Goal: Task Accomplishment & Management: Complete application form

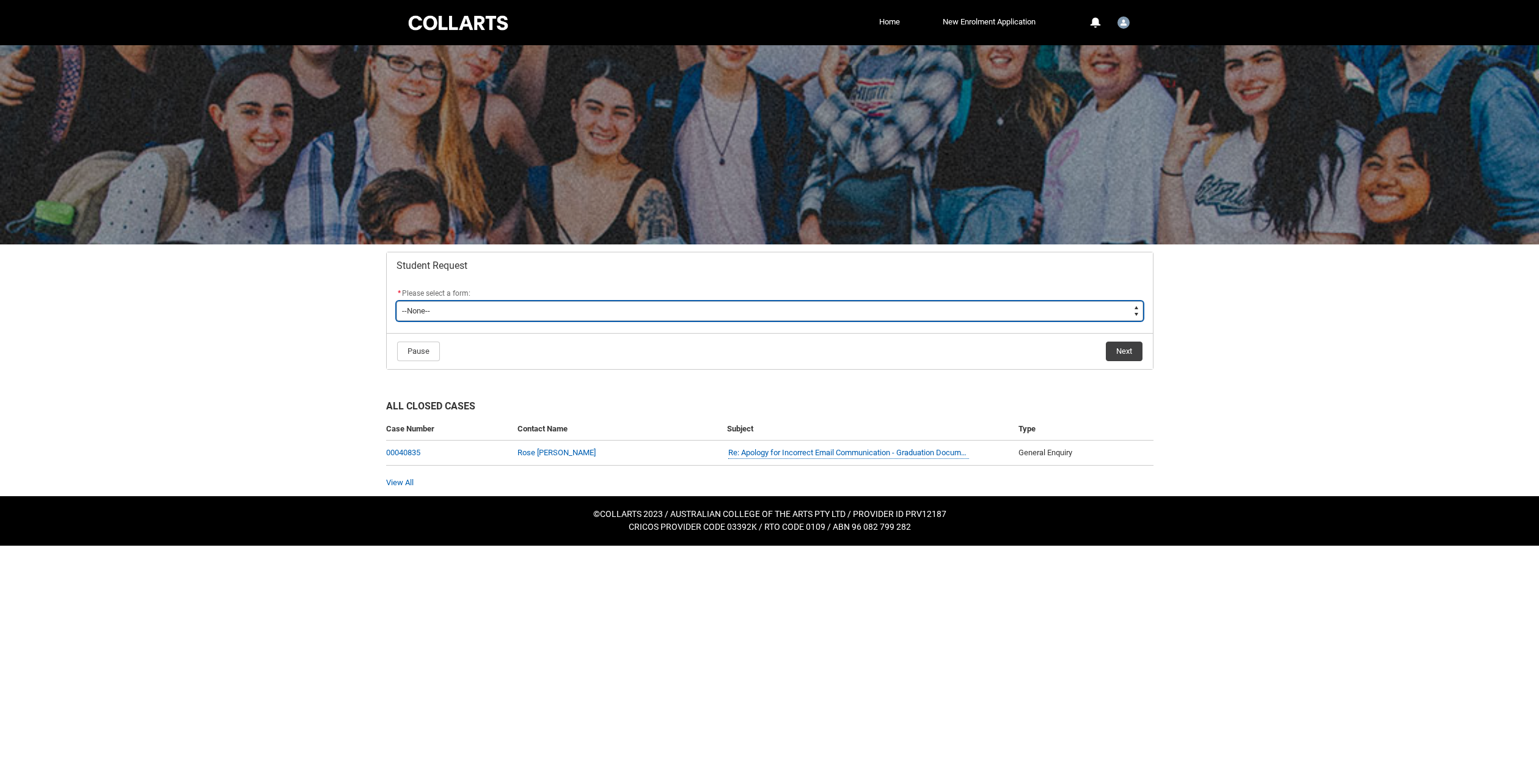
click at [983, 314] on select "--None-- Academic Transcript Application to Appeal Assignment Extension Change …" at bounding box center [770, 310] width 746 height 20
click at [729, 309] on select "--None-- Academic Transcript Application to Appeal Assignment Extension Change …" at bounding box center [770, 310] width 746 height 20
type lightning-select "Enrolment_Variation_Choice"
click at [396, 301] on select "--None-- Academic Transcript Application to Appeal Assignment Extension Change …" at bounding box center [770, 310] width 746 height 20
select select "Enrolment_Variation_Choice"
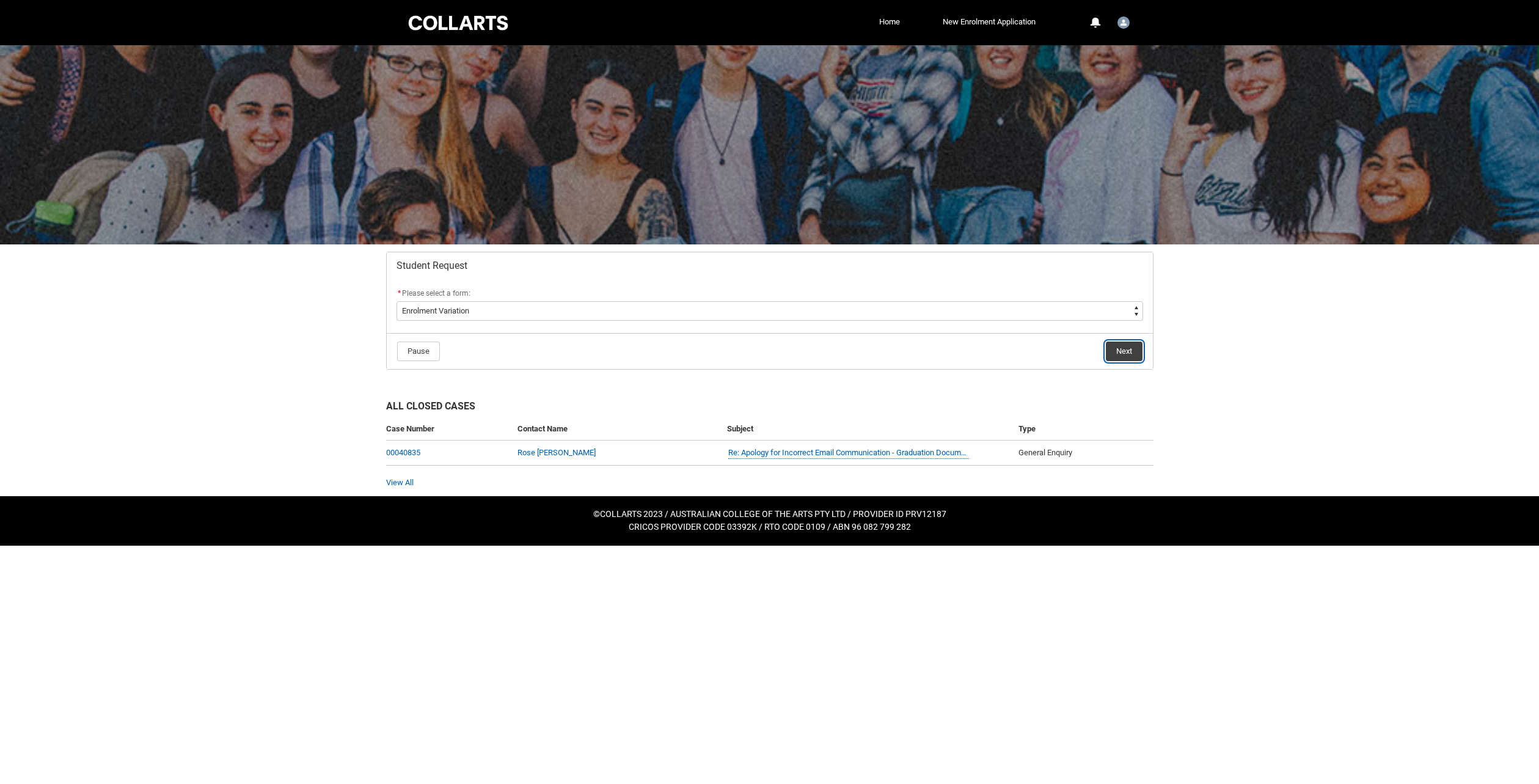
click at [1133, 347] on button "Next" at bounding box center [1124, 351] width 37 height 20
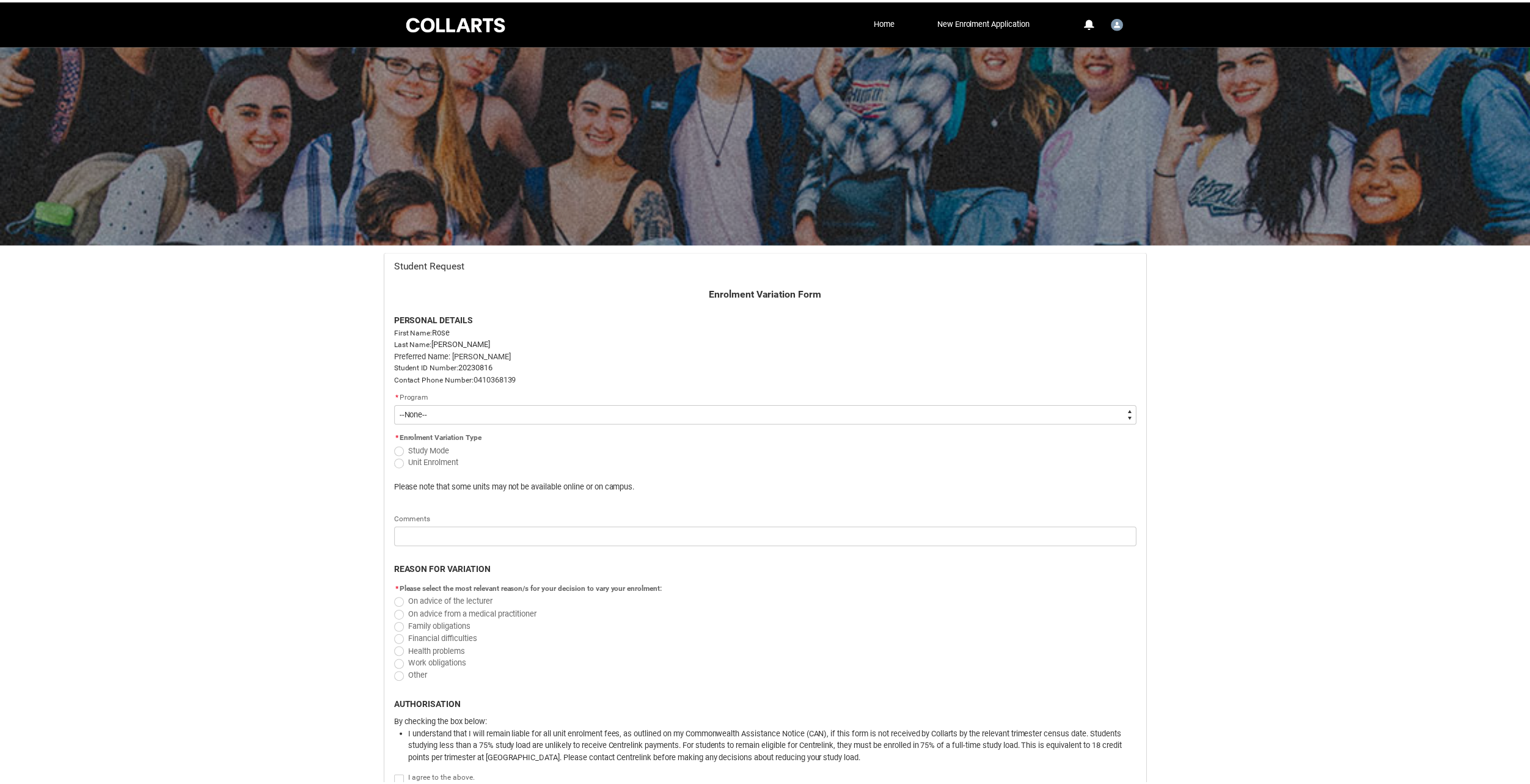
scroll to position [130, 0]
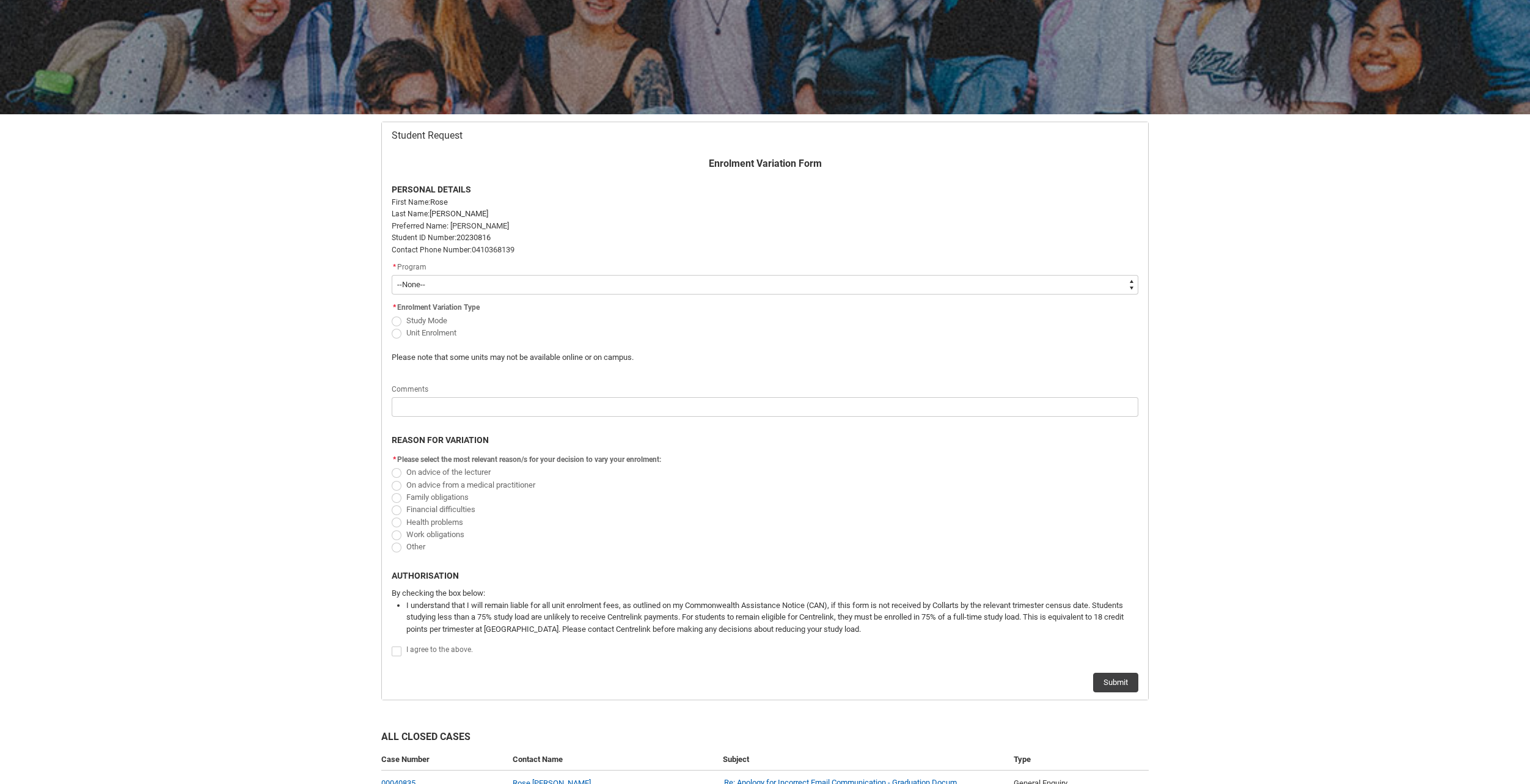
click at [573, 295] on flowruntime-screen-field "* Program * --None-- Diploma of Photography" at bounding box center [765, 279] width 761 height 39
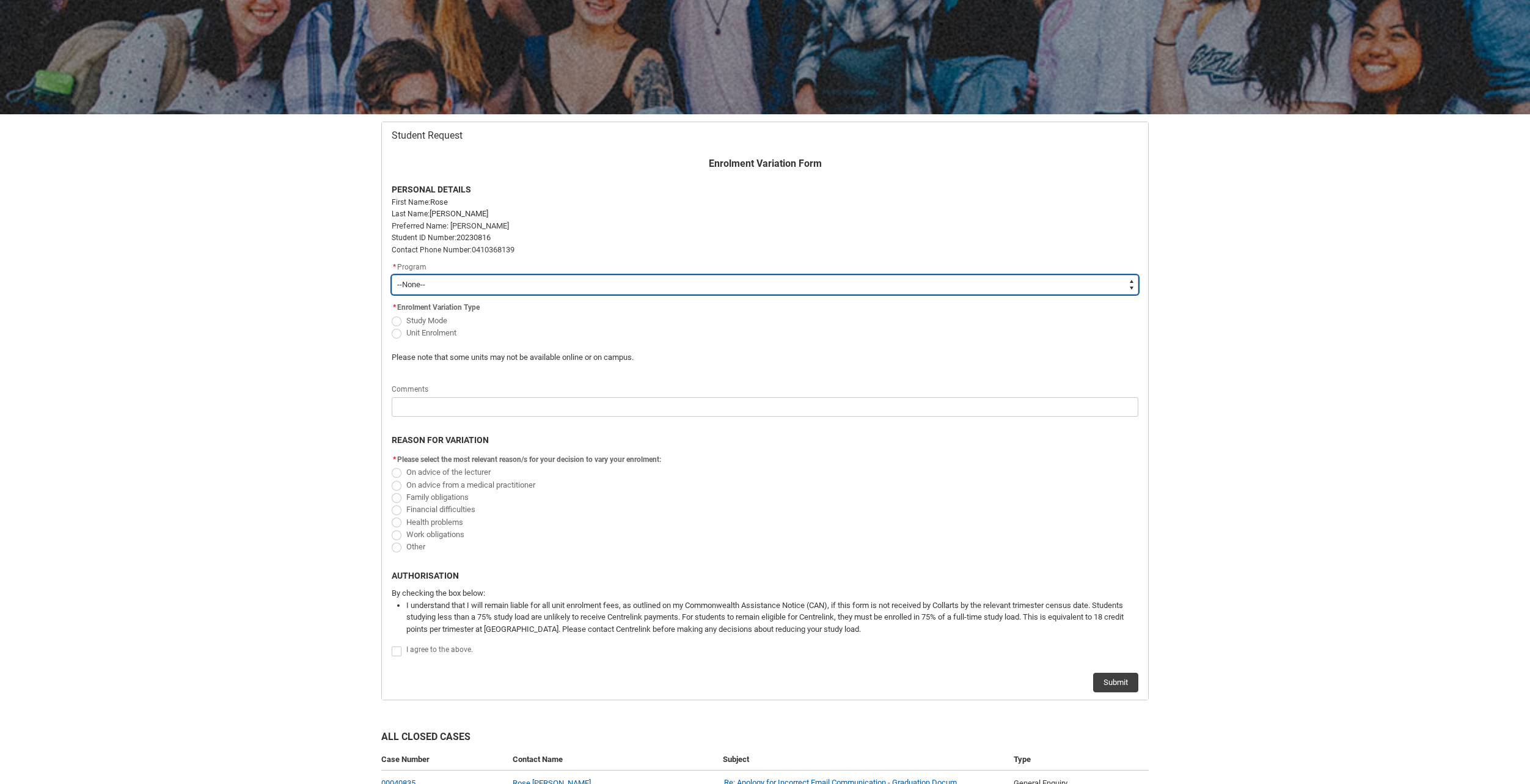
click at [547, 291] on select "--None-- Diploma of Photography" at bounding box center [765, 285] width 747 height 20
type lightning-select "recordPicklist_ProgramEnrollment.a0jOZ000003EXf9YAG"
click at [392, 275] on select "--None-- Diploma of Photography" at bounding box center [765, 285] width 747 height 20
select select "recordPicklist_ProgramEnrollment.a0jOZ000003EXf9YAG"
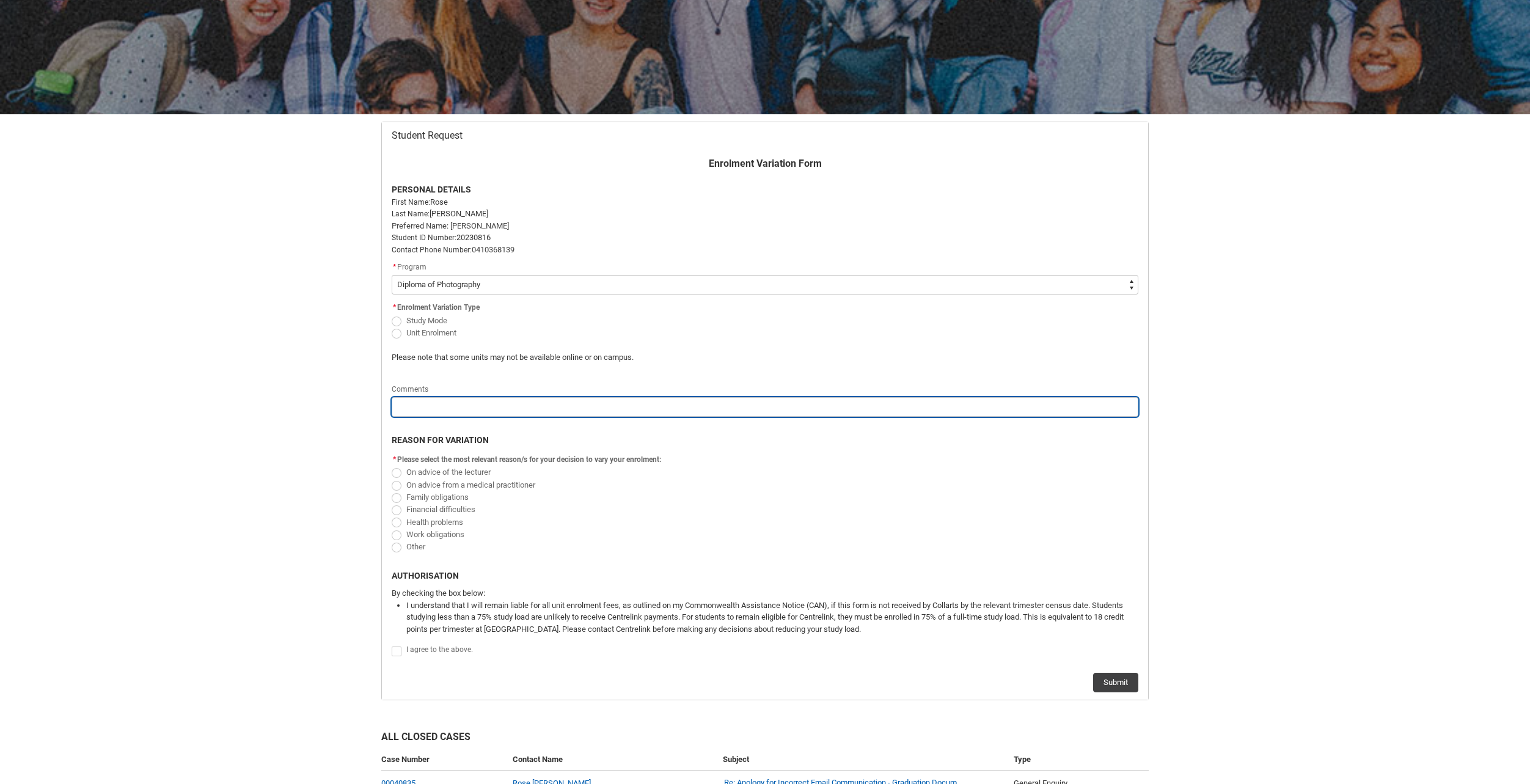
click at [471, 407] on input "Redu_Student_Request flow" at bounding box center [765, 407] width 747 height 20
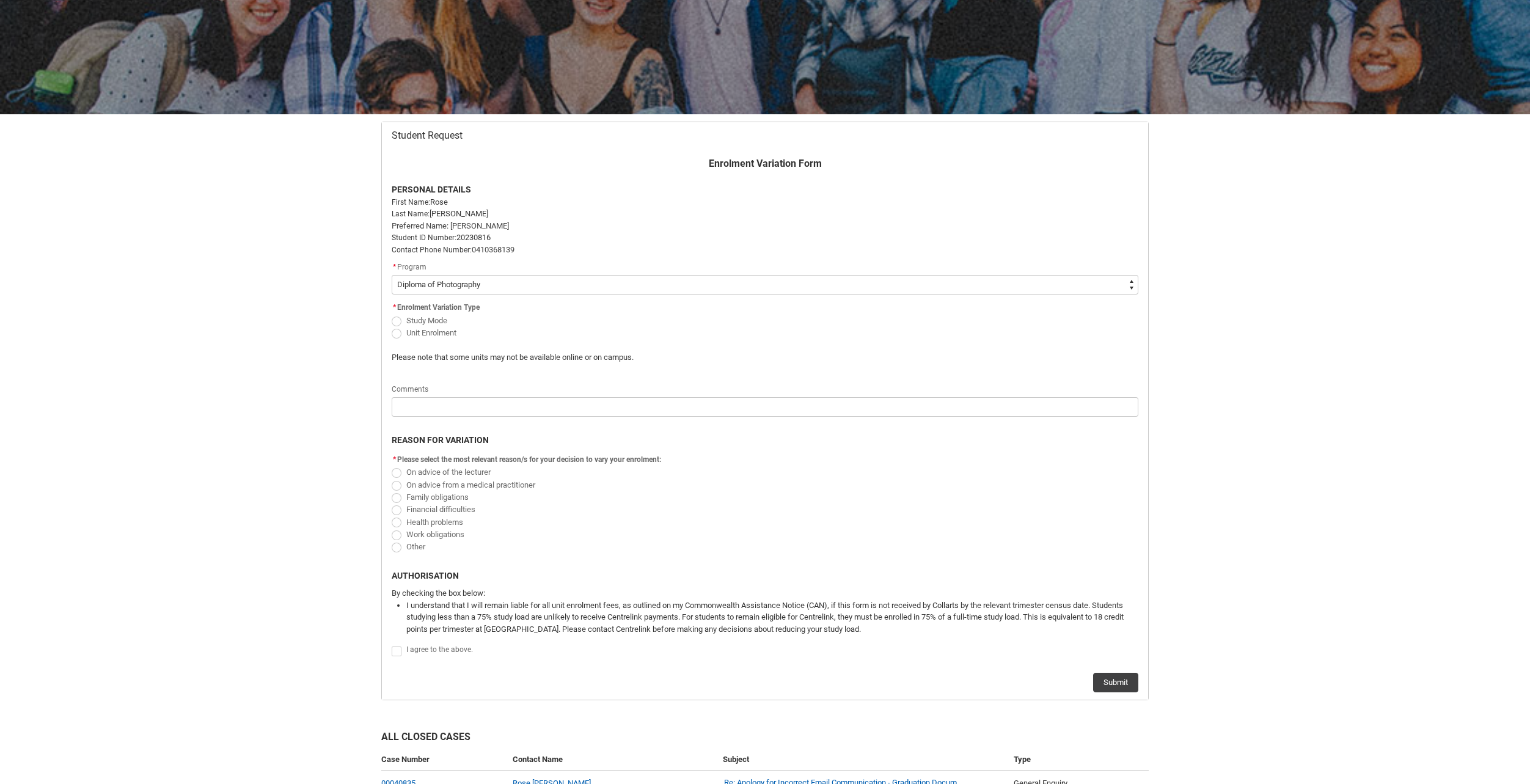
click at [501, 327] on span "Unit Enrolment" at bounding box center [512, 332] width 239 height 12
click at [435, 331] on span "Unit Enrolment" at bounding box center [432, 333] width 50 height 9
click at [392, 326] on input "Unit Enrolment" at bounding box center [391, 326] width 1 height 1
radio input "true"
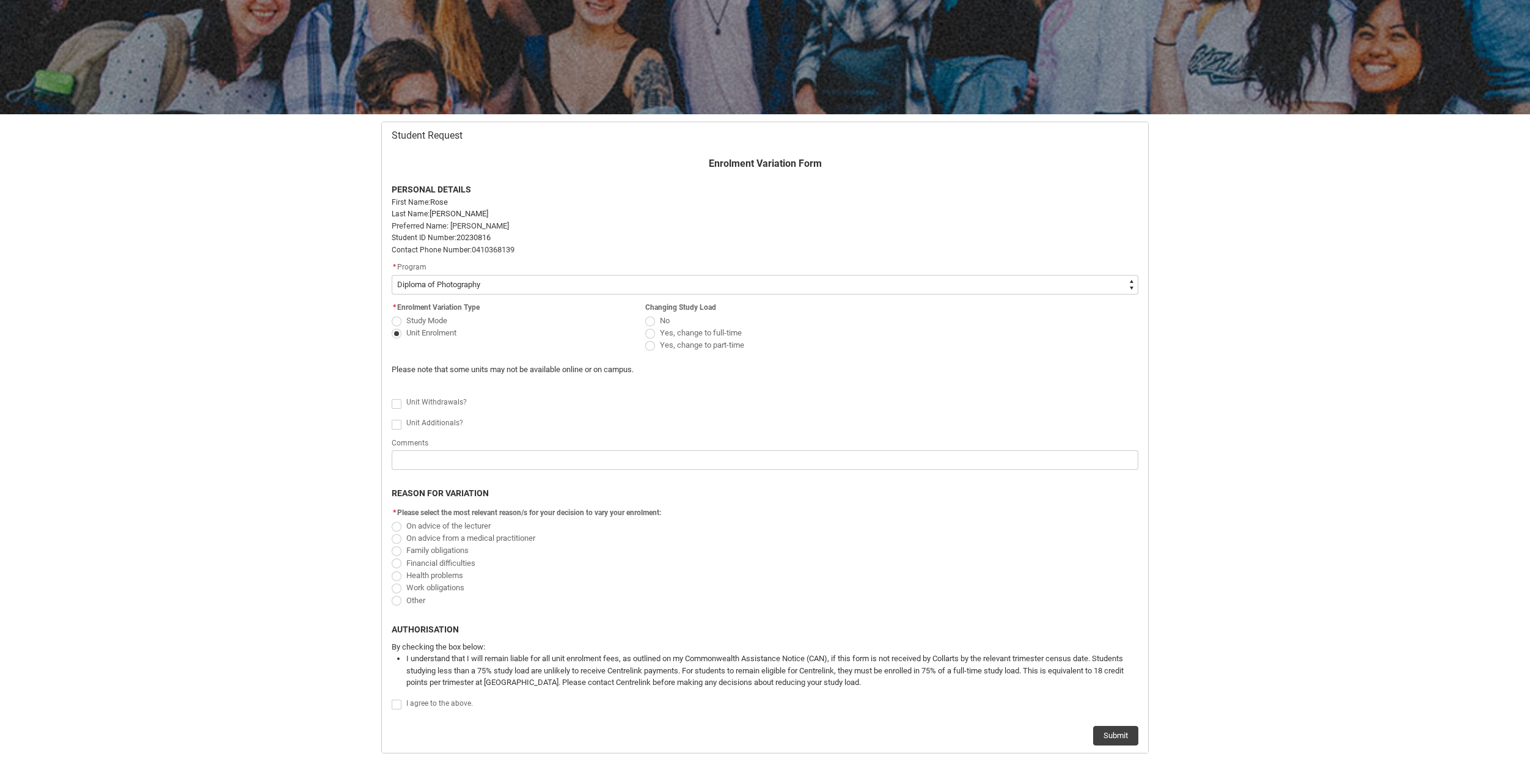
click at [421, 320] on span "Study Mode" at bounding box center [427, 320] width 41 height 9
click at [392, 314] on input "Study Mode" at bounding box center [391, 314] width 1 height 1
radio input "true"
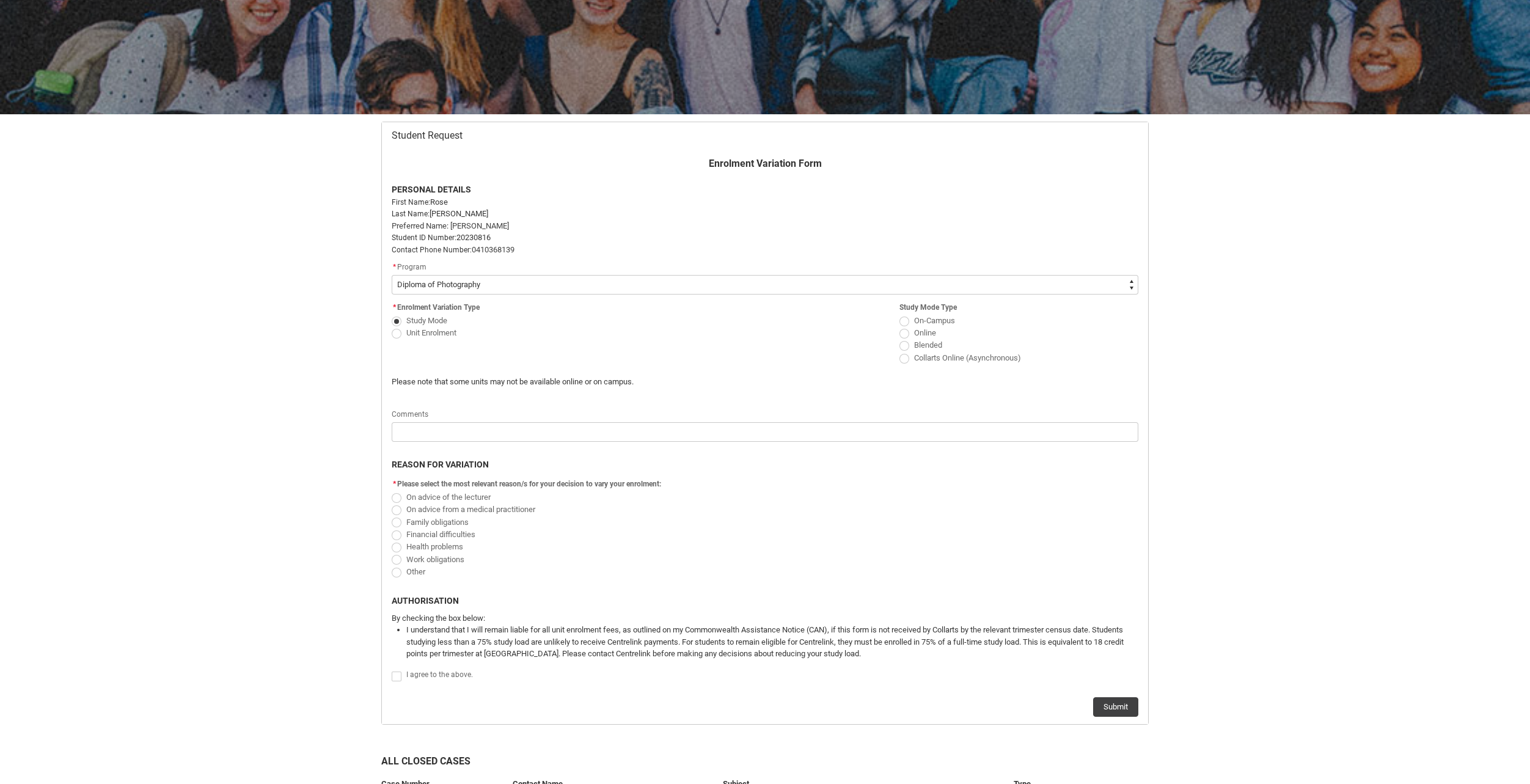
click at [907, 332] on span "Redu_Student_Request flow" at bounding box center [904, 333] width 9 height 9
click at [900, 326] on input "Online" at bounding box center [899, 326] width 1 height 1
radio input "true"
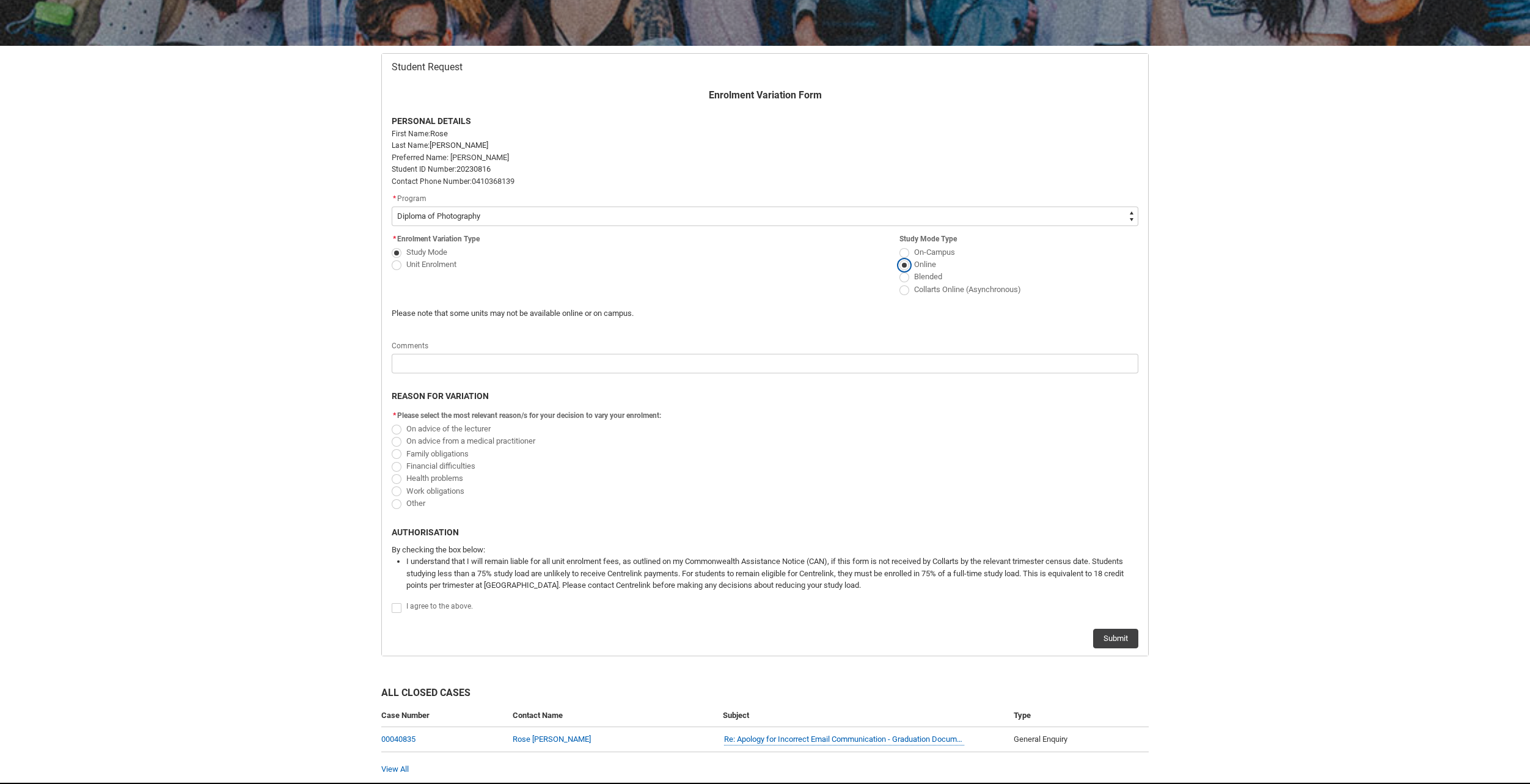
scroll to position [247, 0]
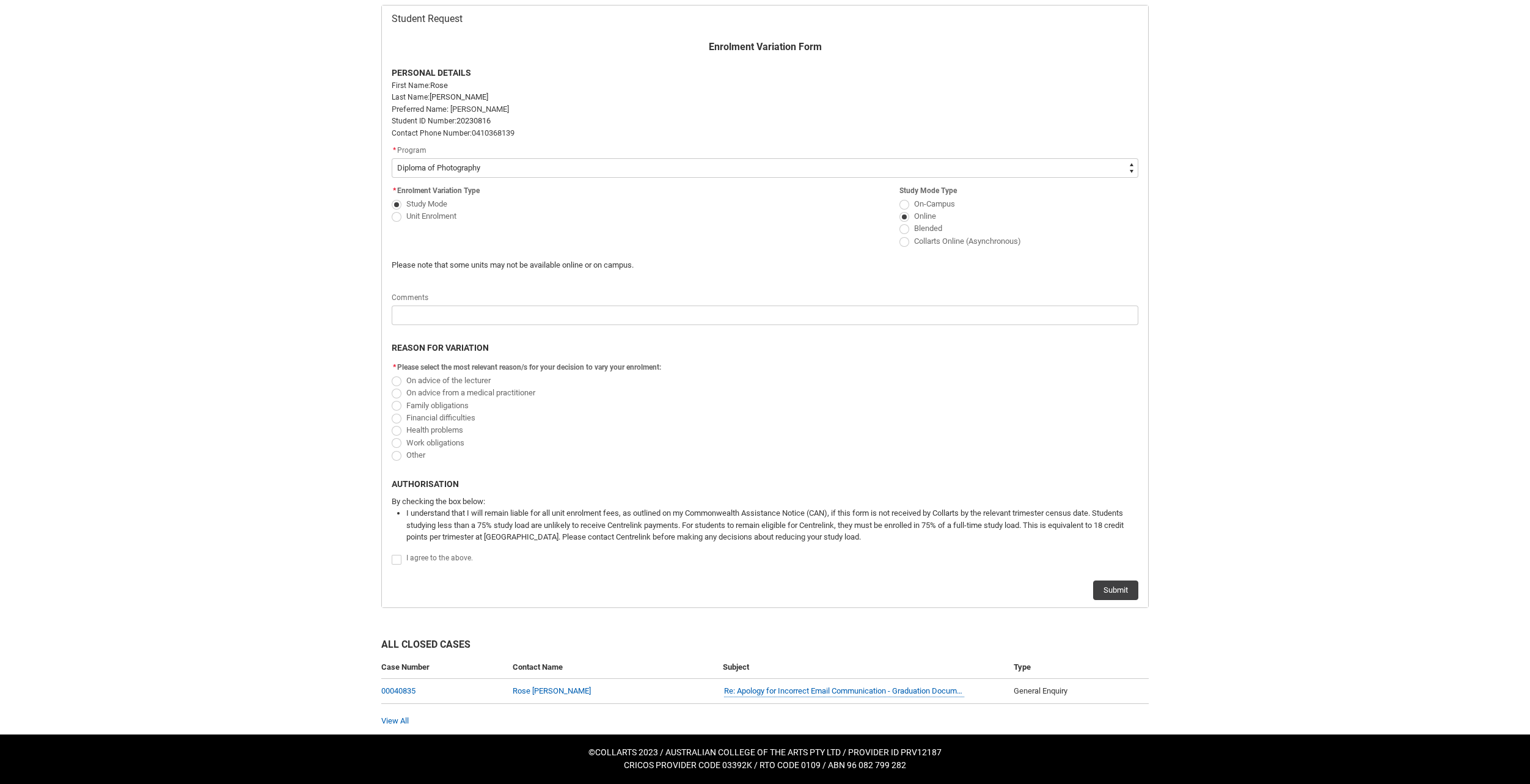
click at [396, 455] on span "Redu_Student_Request flow" at bounding box center [396, 455] width 9 height 9
click at [392, 449] on input "Other" at bounding box center [391, 448] width 1 height 1
radio input "true"
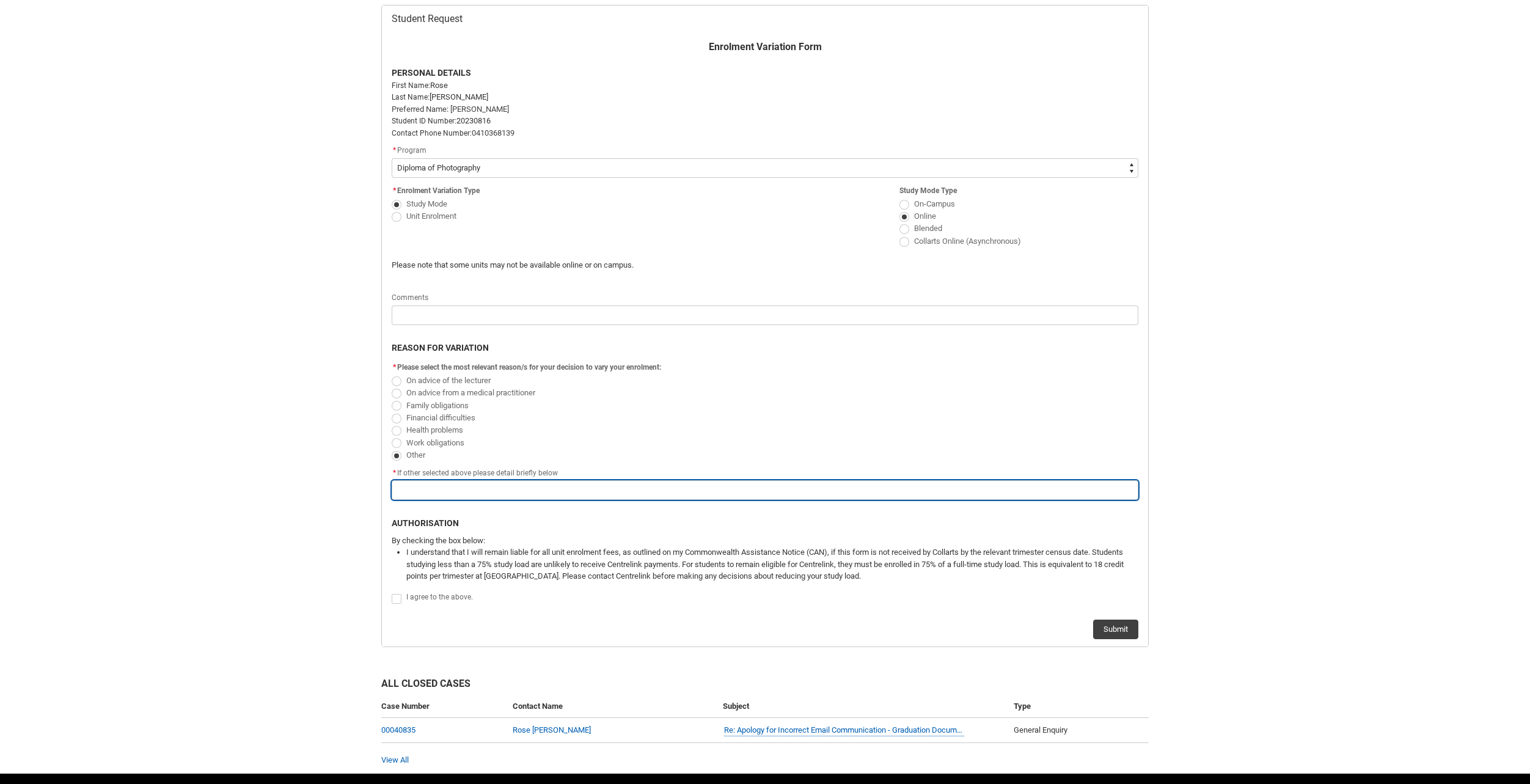
click at [429, 489] on input "Redu_Student_Request flow" at bounding box center [765, 490] width 747 height 20
type lightning-primitive-input-simple "e"
type input "e"
type lightning-primitive-input-simple "ea"
type input "ea"
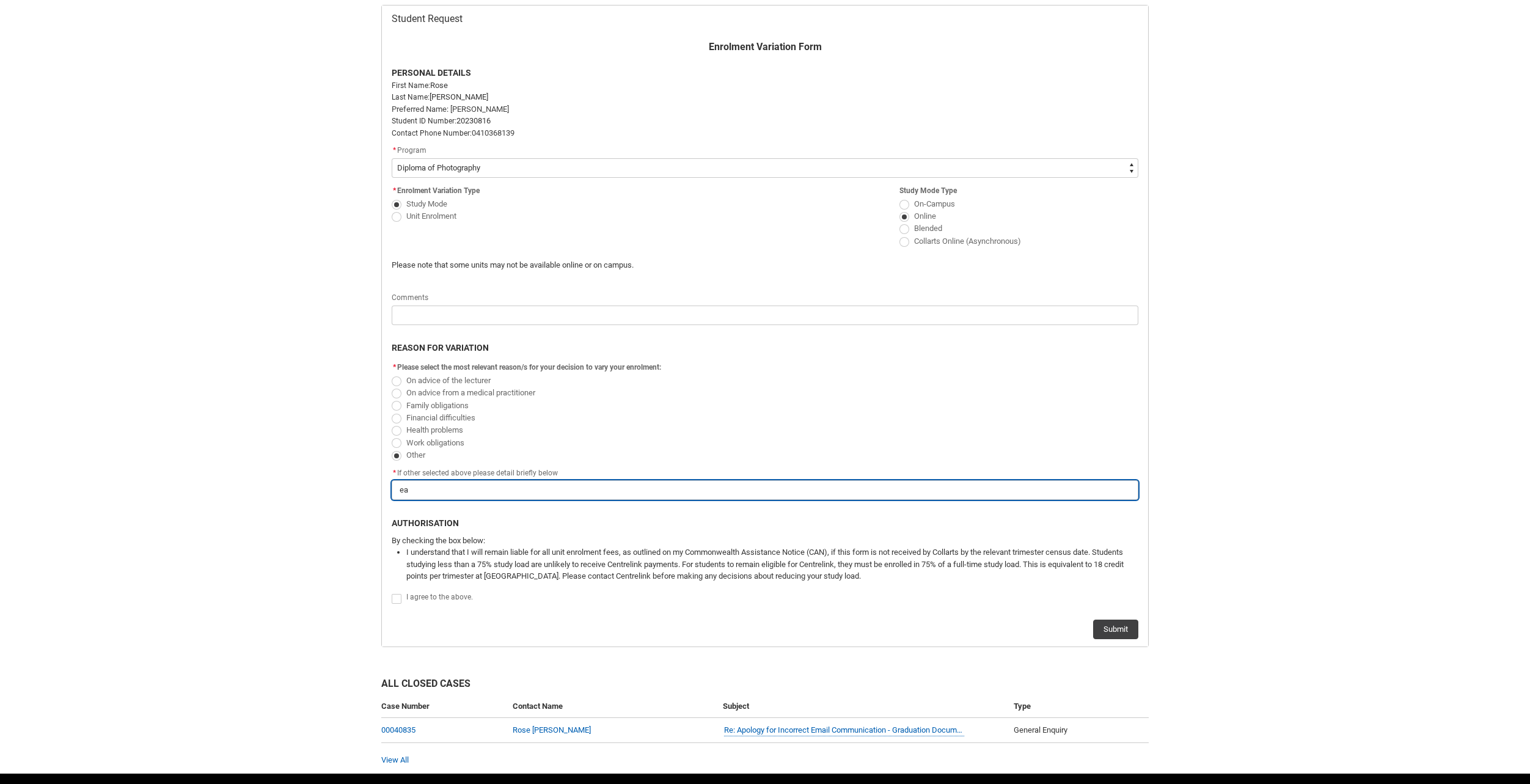
type lightning-primitive-input-simple "eas"
type input "eas"
type lightning-primitive-input-simple "ease"
type input "ease"
type lightning-primitive-input-simple "easer"
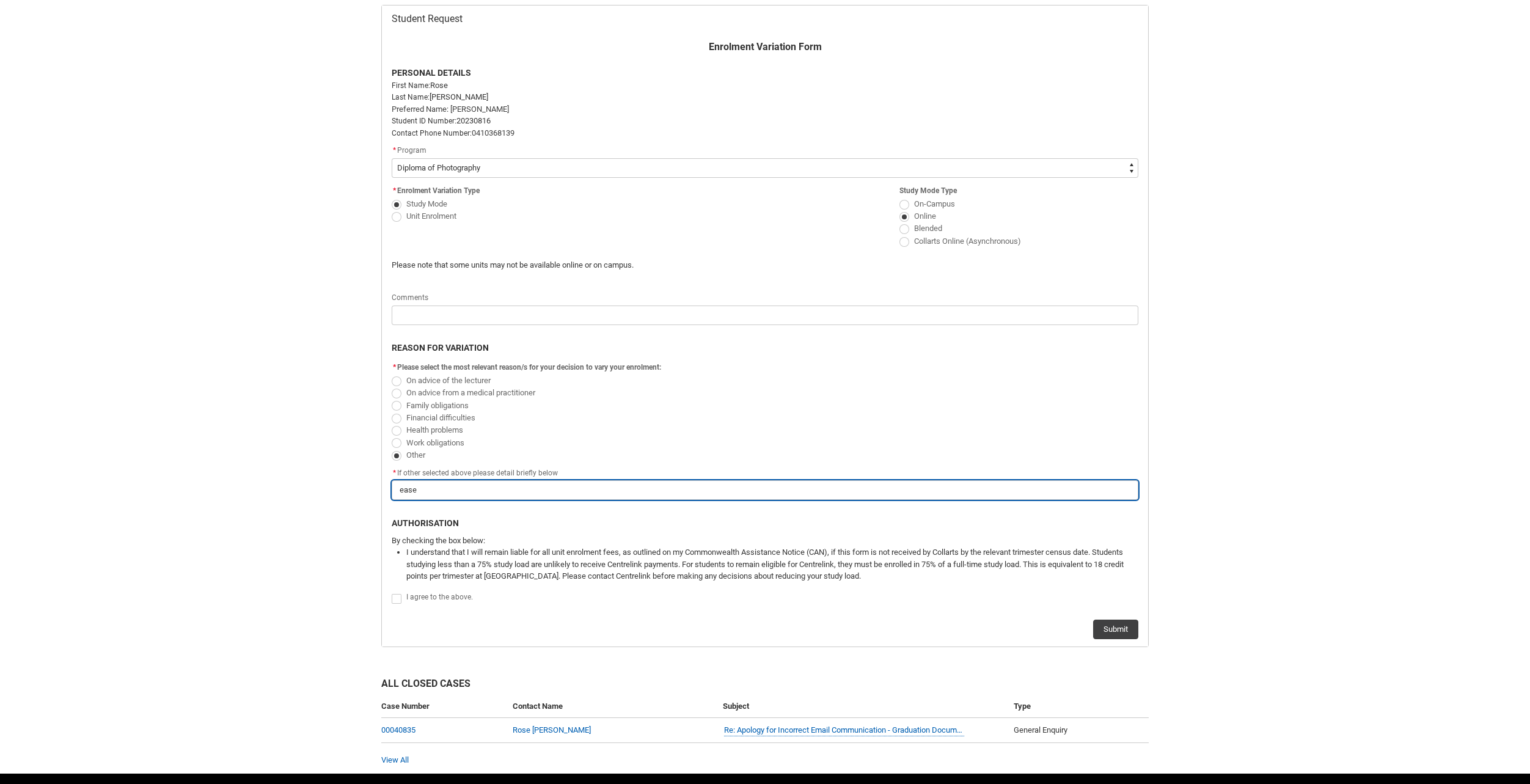
type input "easer"
type lightning-primitive-input-simple "easer"
type input "easer"
type lightning-primitive-input-simple "easer t"
type input "easer t"
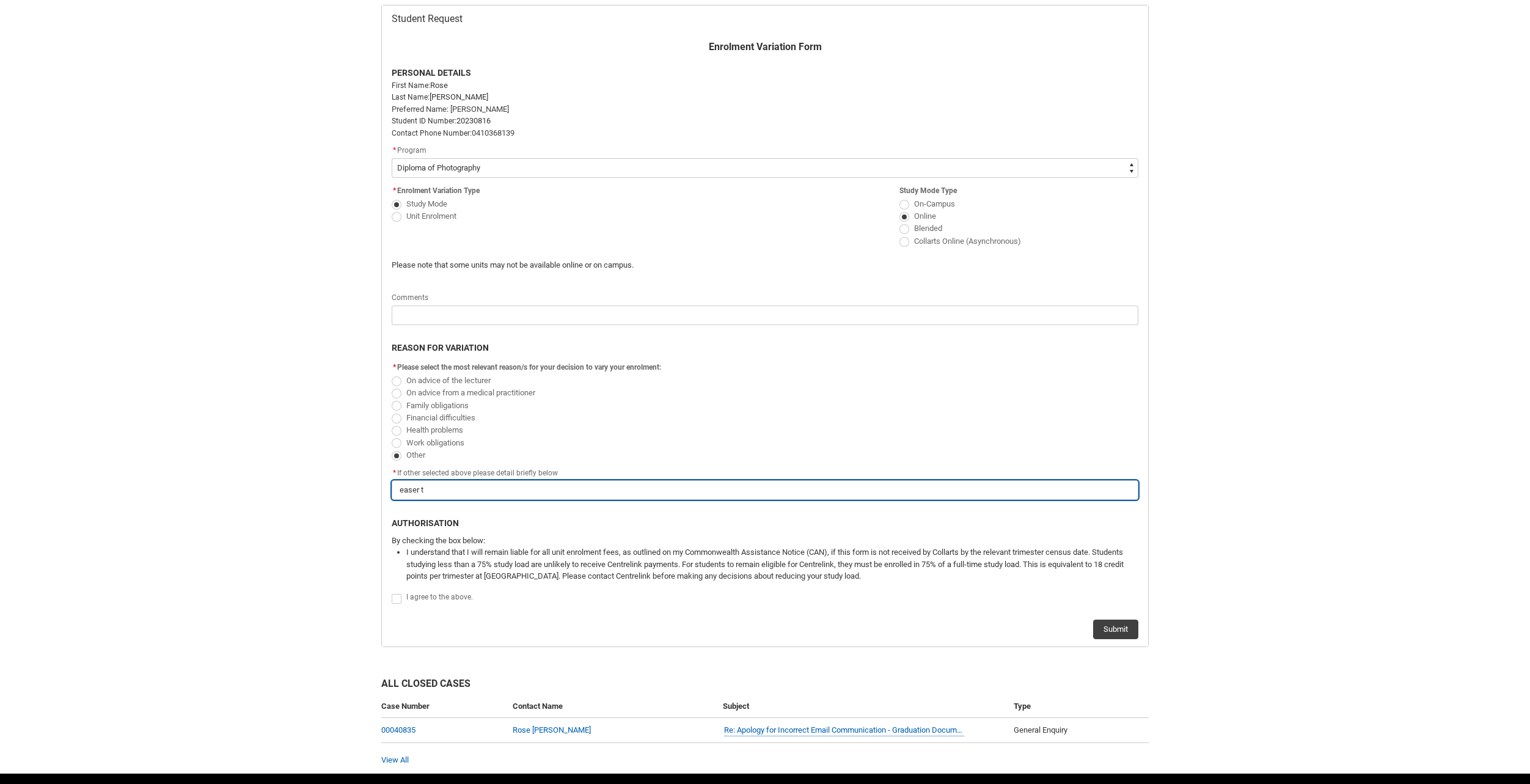
type lightning-primitive-input-simple "easer to"
type input "easer to"
type lightning-primitive-input-simple "easer to"
type input "easer to"
type lightning-primitive-input-simple "easer to w"
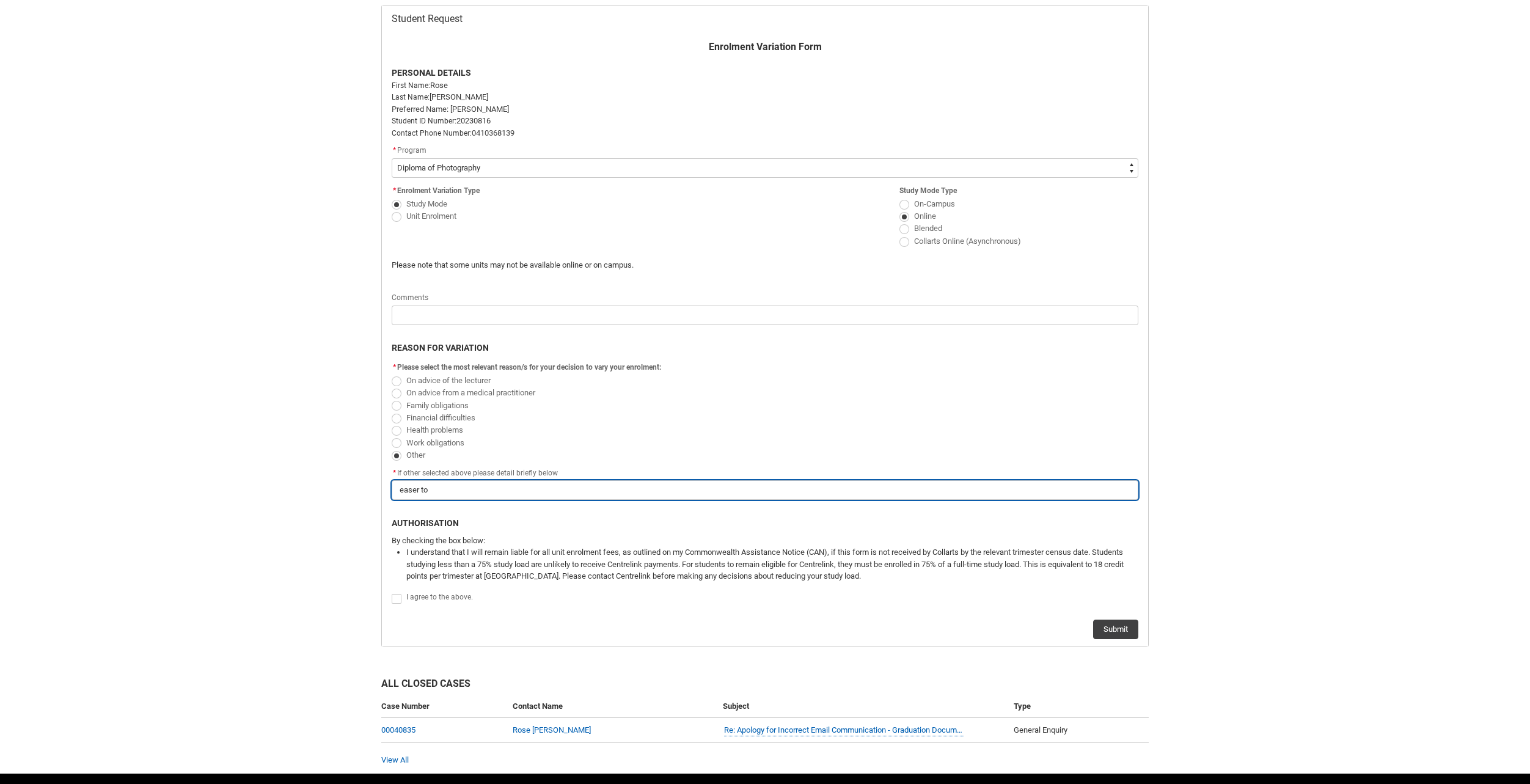
type input "easer to w"
type lightning-primitive-input-simple "easer to wo"
type input "easer to wo"
type lightning-primitive-input-simple "easer to wor"
type input "easer to wor"
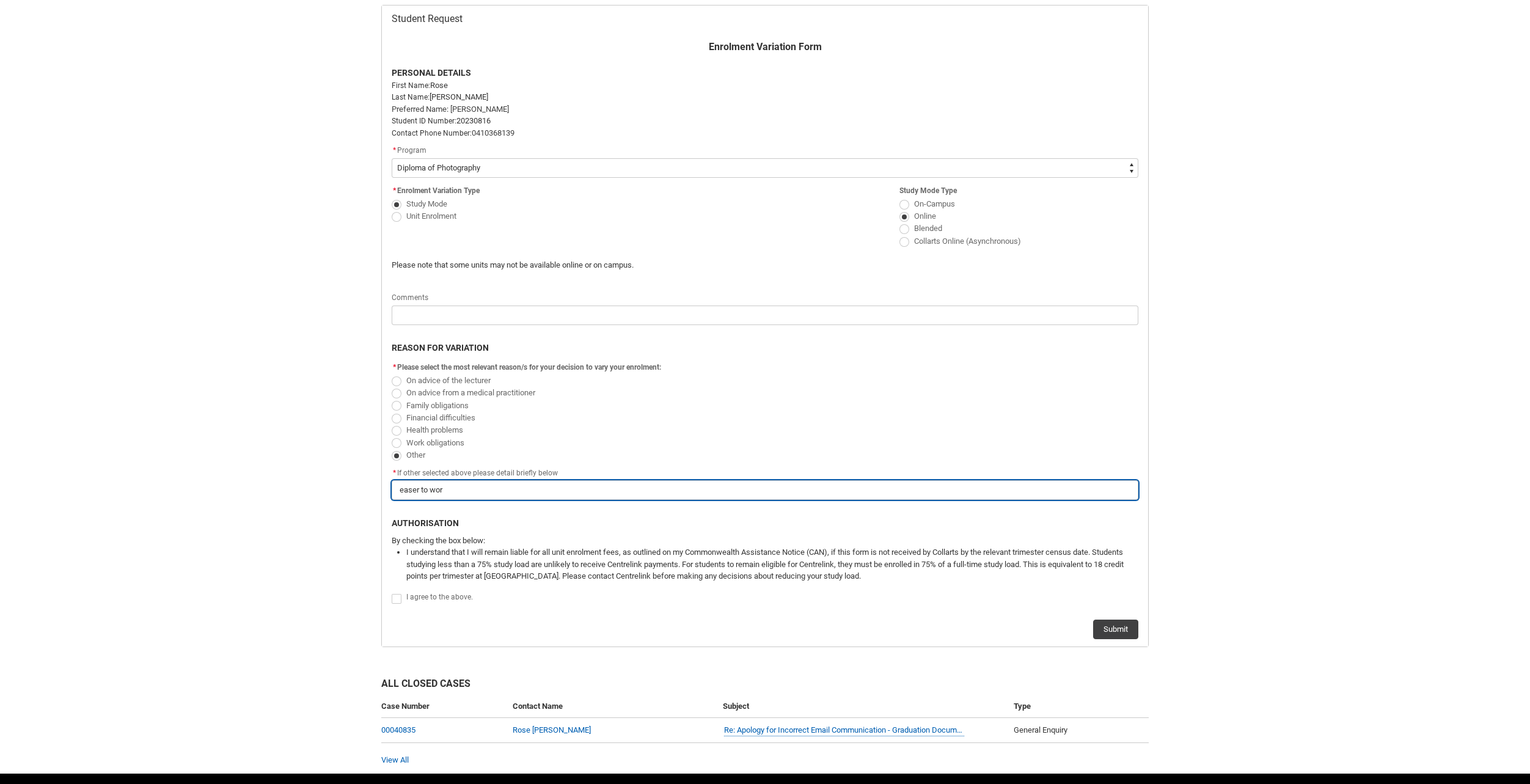
type lightning-primitive-input-simple "easer to work"
type input "easer to work"
type lightning-primitive-input-simple "easer to work"
type input "easer to work"
type lightning-primitive-input-simple "easer to work o"
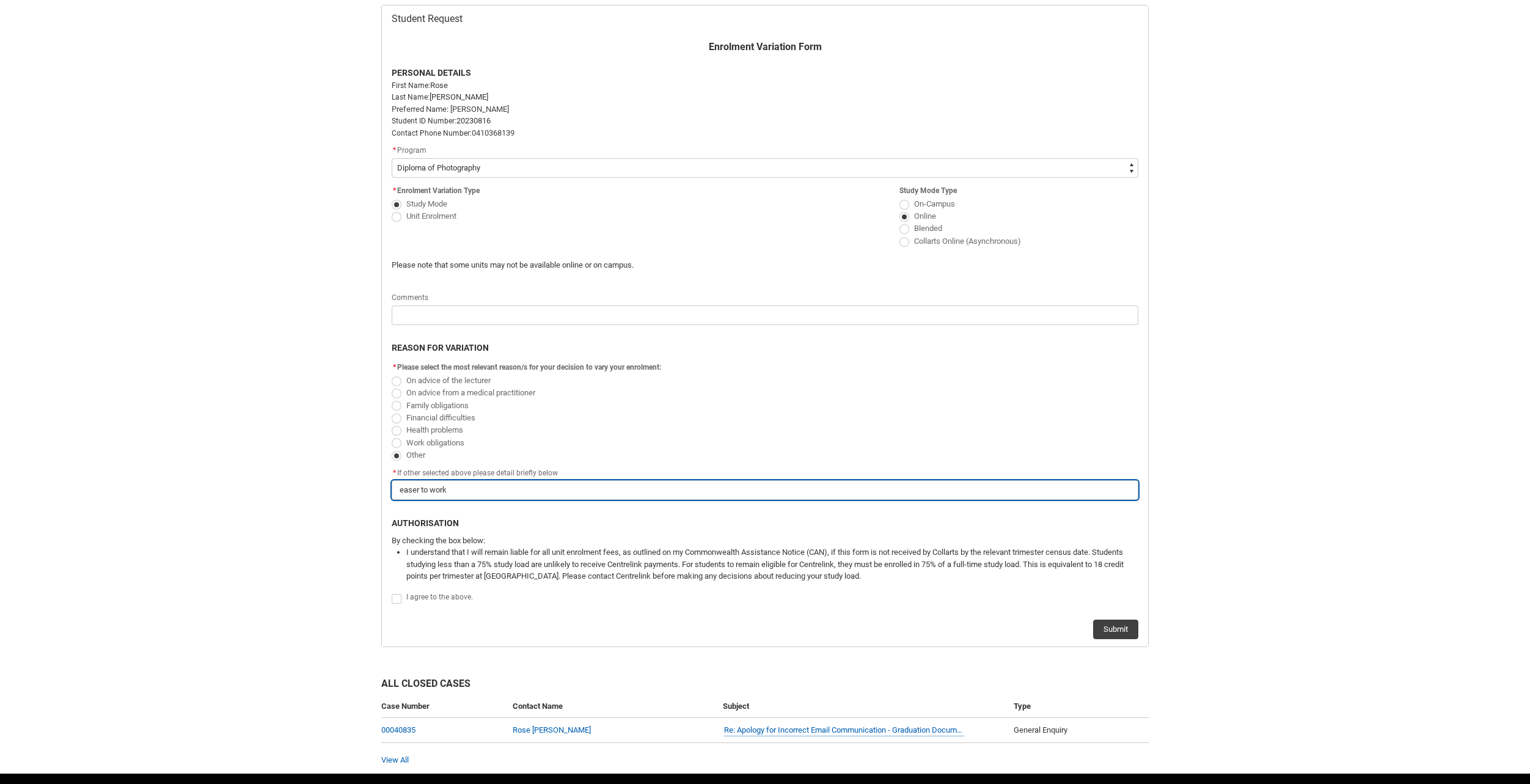
type input "easer to work o"
type lightning-primitive-input-simple "easer to work on"
type input "easer to work on"
type lightning-primitive-input-simple "easer to work onl"
type input "easer to work onl"
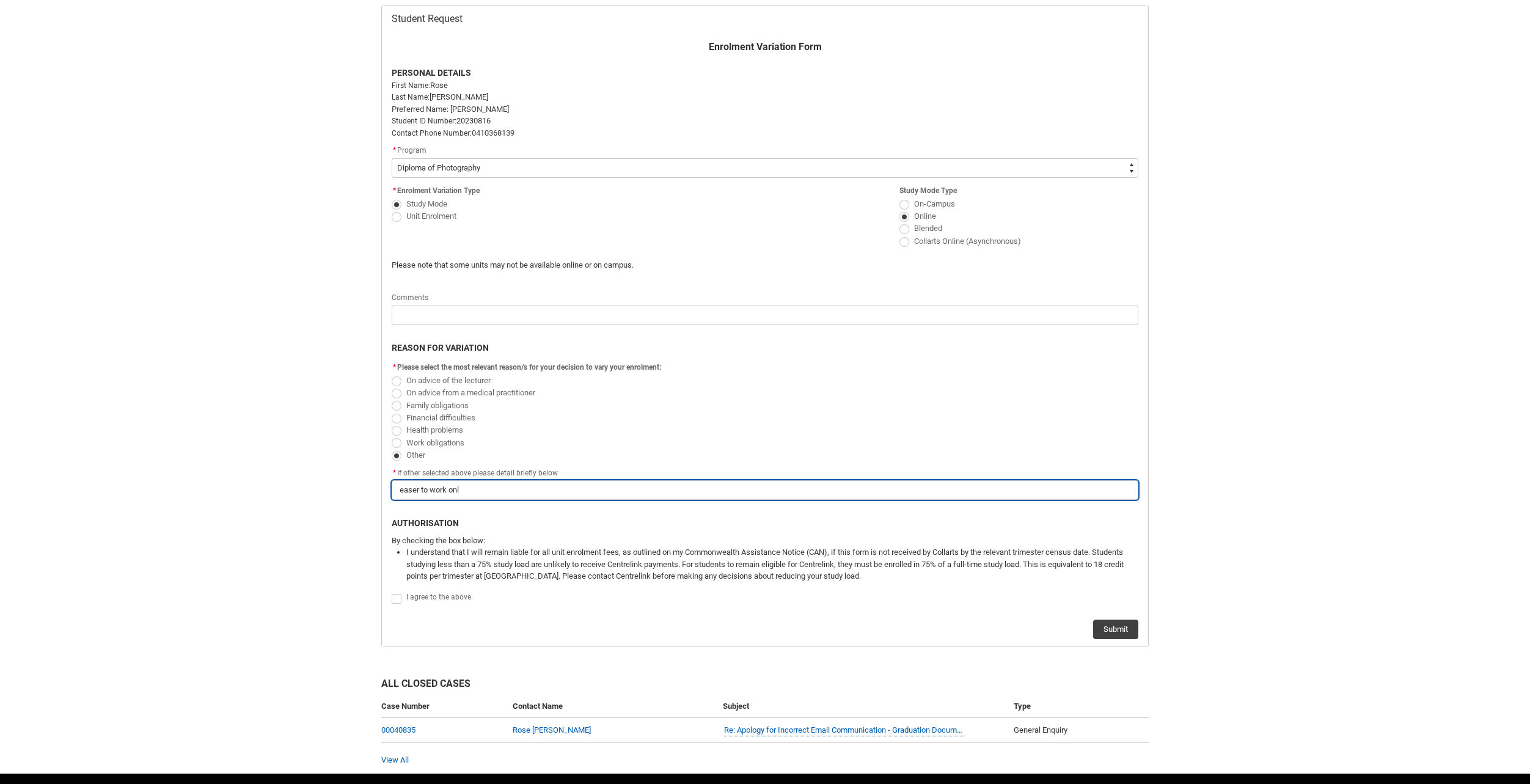
type lightning-primitive-input-simple "easer to work onli"
type input "easer to work onli"
type lightning-primitive-input-simple "easer to work onlin"
type input "easer to work onlin"
type lightning-primitive-input-simple "easer to work online"
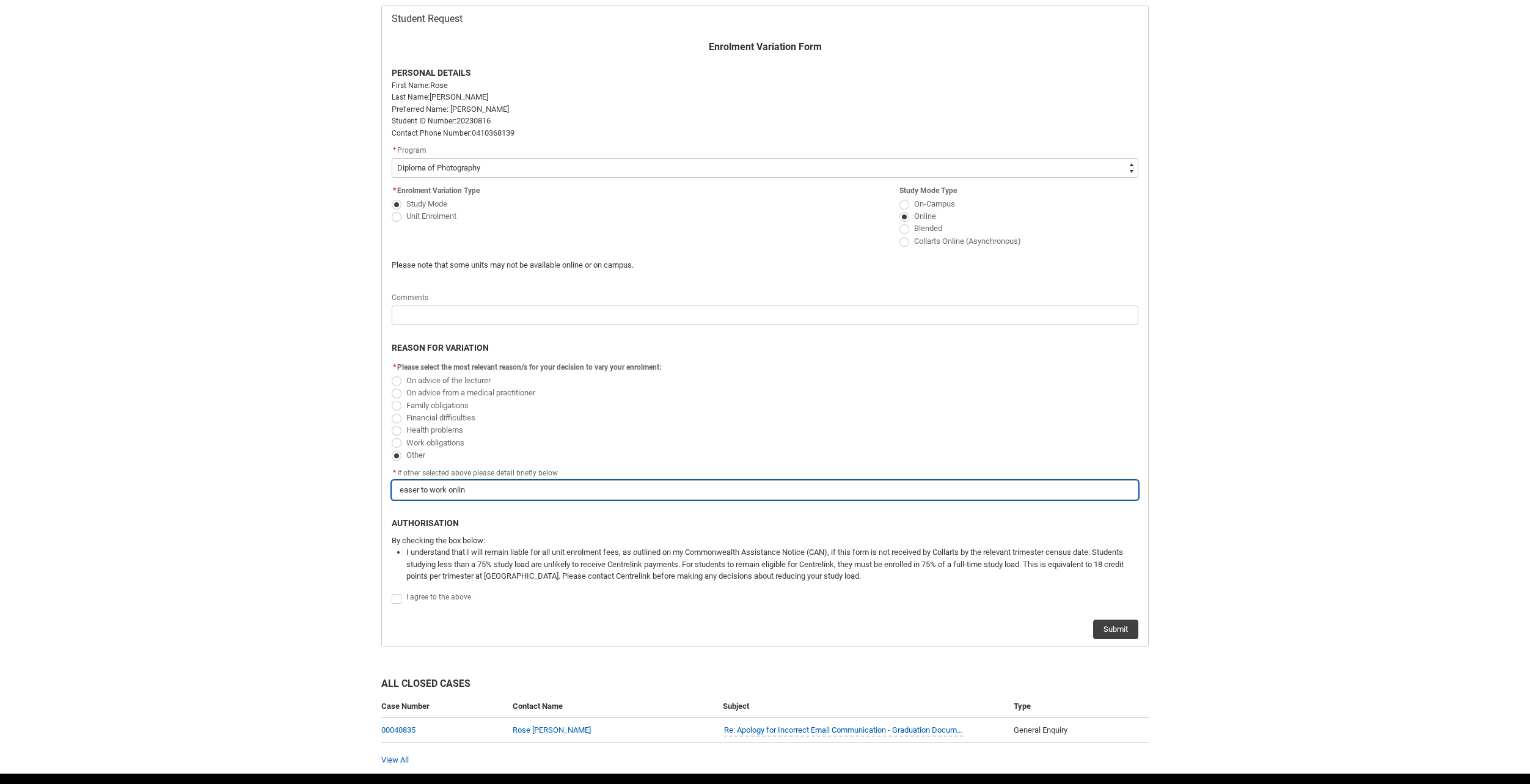
type input "easer to work online"
type lightning-primitive-input-simple "easer to work online"
type input "easer to work online"
type lightning-primitive-input-simple "easer to work online w"
type input "easer to work online w"
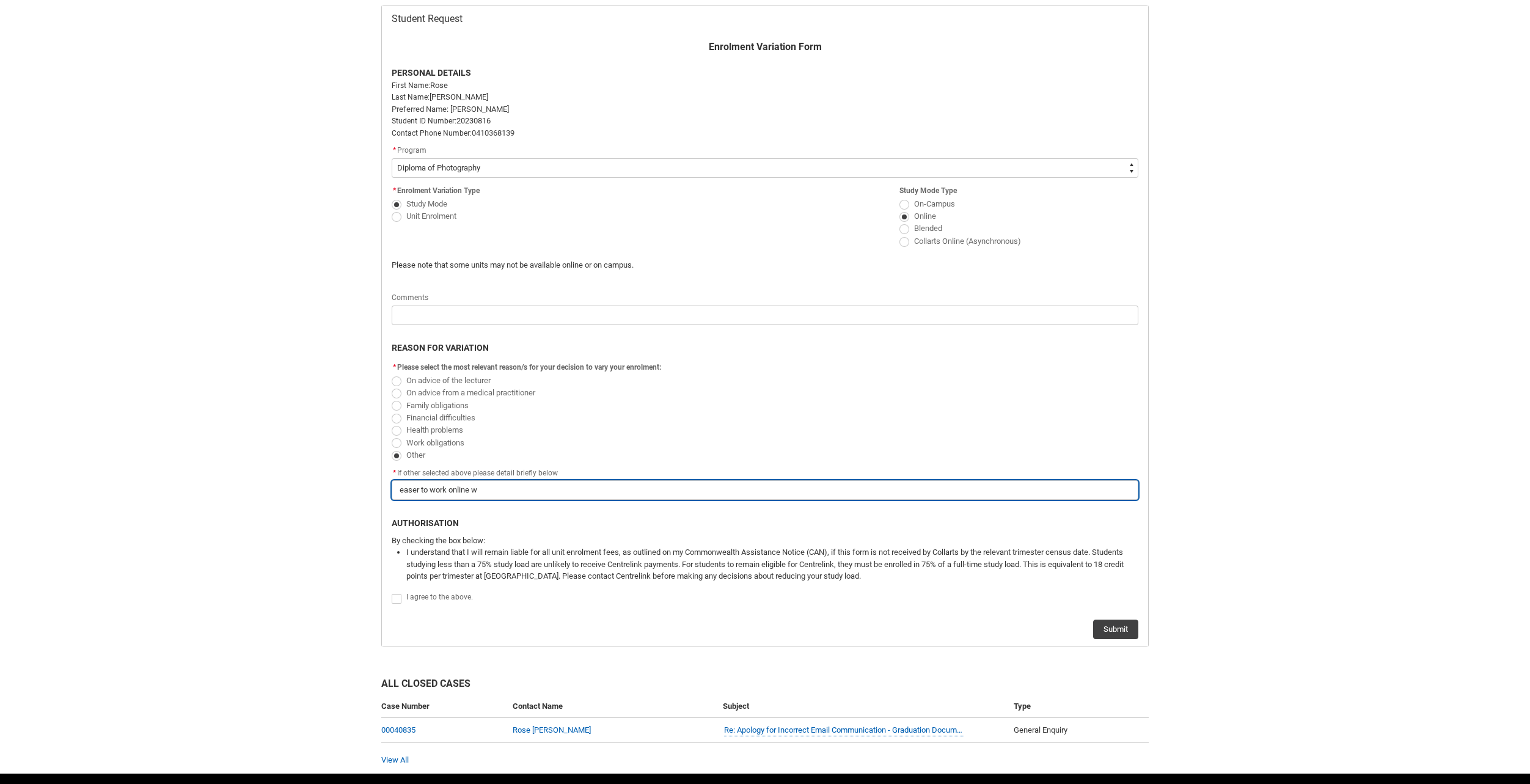
type lightning-primitive-input-simple "easer to work online wi"
type input "easer to work online wi"
type lightning-primitive-input-simple "easer to work online wit"
type input "easer to work online wit"
type lightning-primitive-input-simple "easer to work online with"
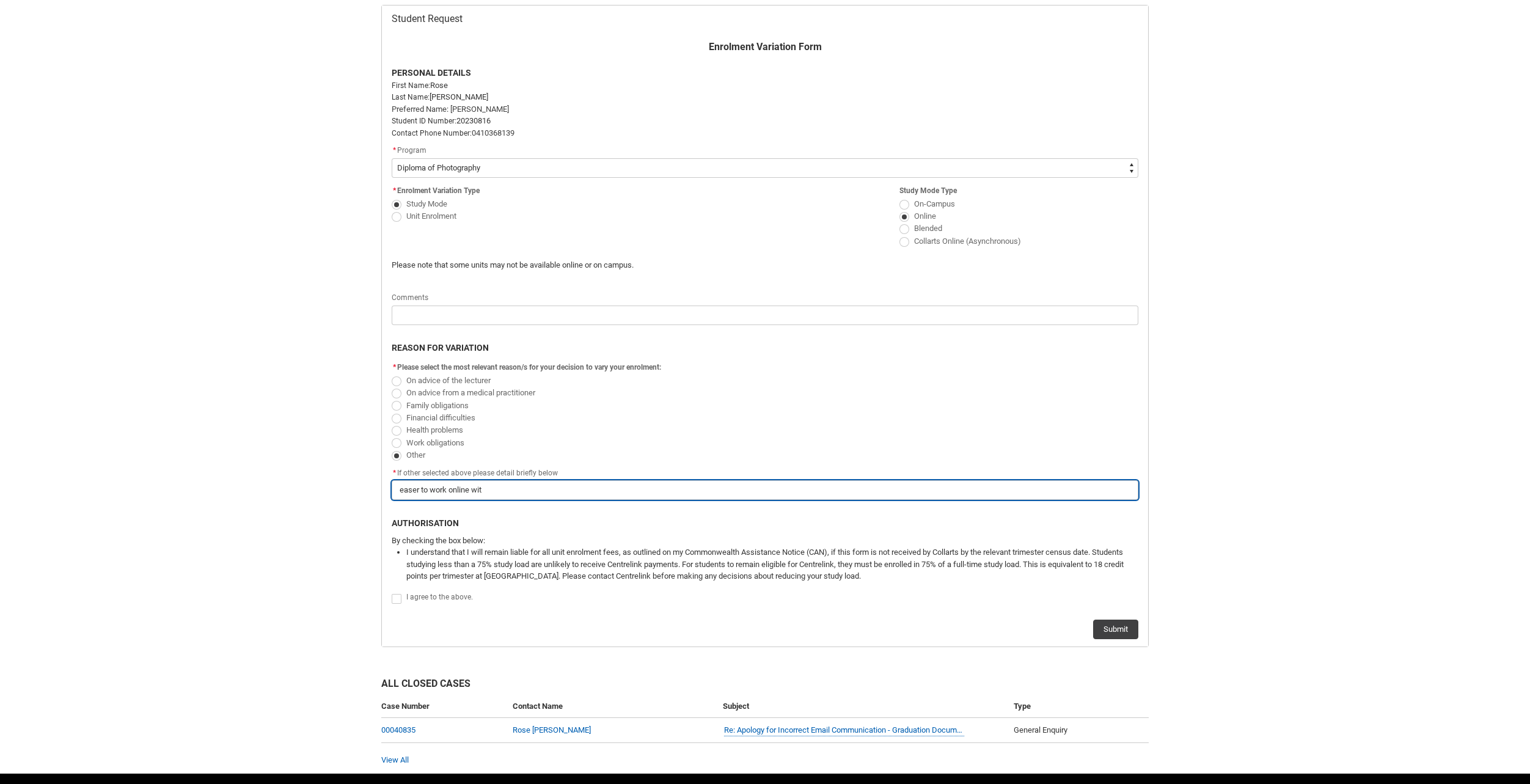
type input "easer to work online with"
type lightning-primitive-input-simple "easer to work online with"
type input "easer to work online with"
type lightning-primitive-input-simple "easer to work online with m"
type input "easer to work online with m"
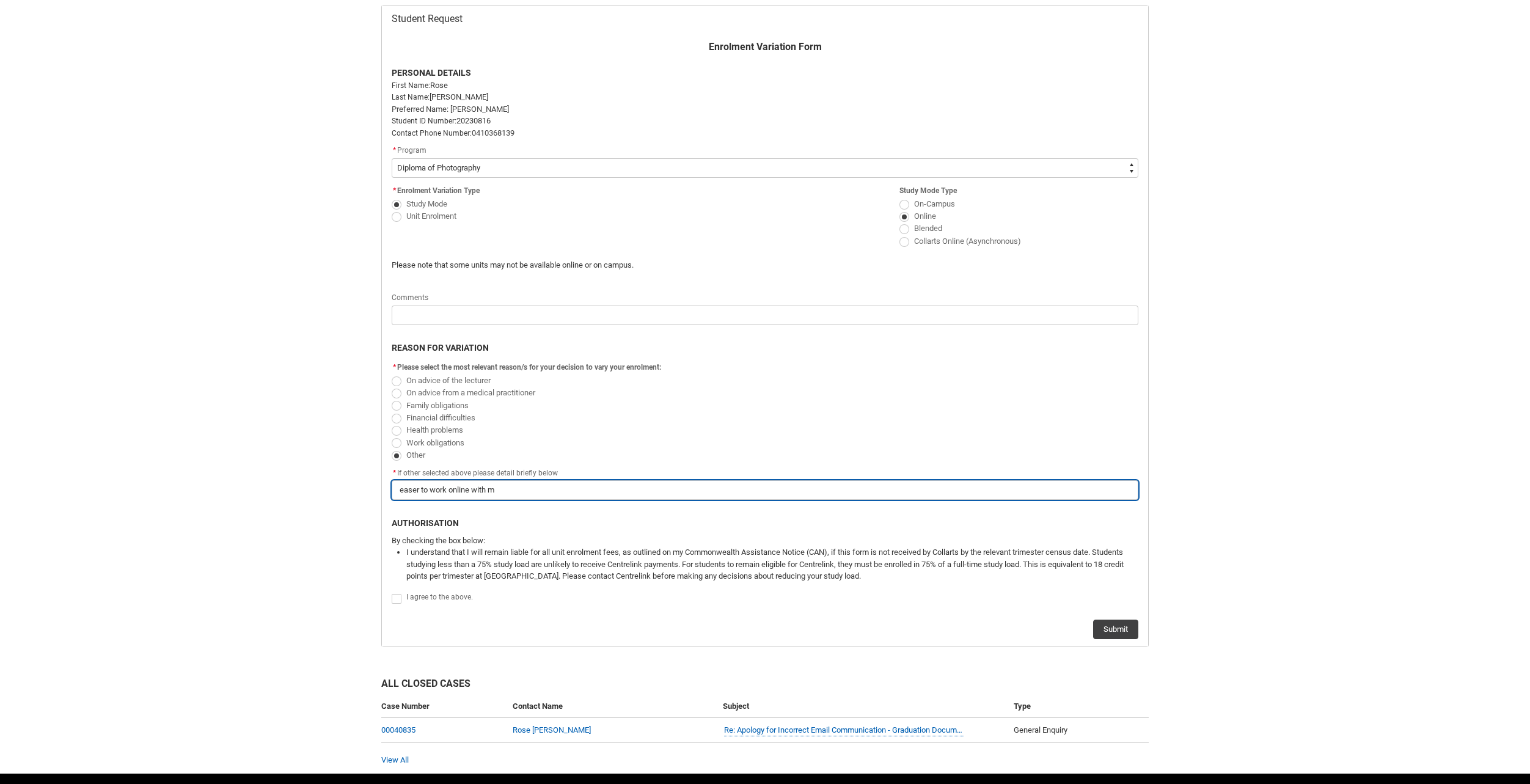
type lightning-primitive-input-simple "easer to work online with my"
type input "easer to work online with my"
type lightning-primitive-input-simple "easer to work online with my"
type input "easer to work online with my"
type lightning-primitive-input-simple "easer to work online with my d"
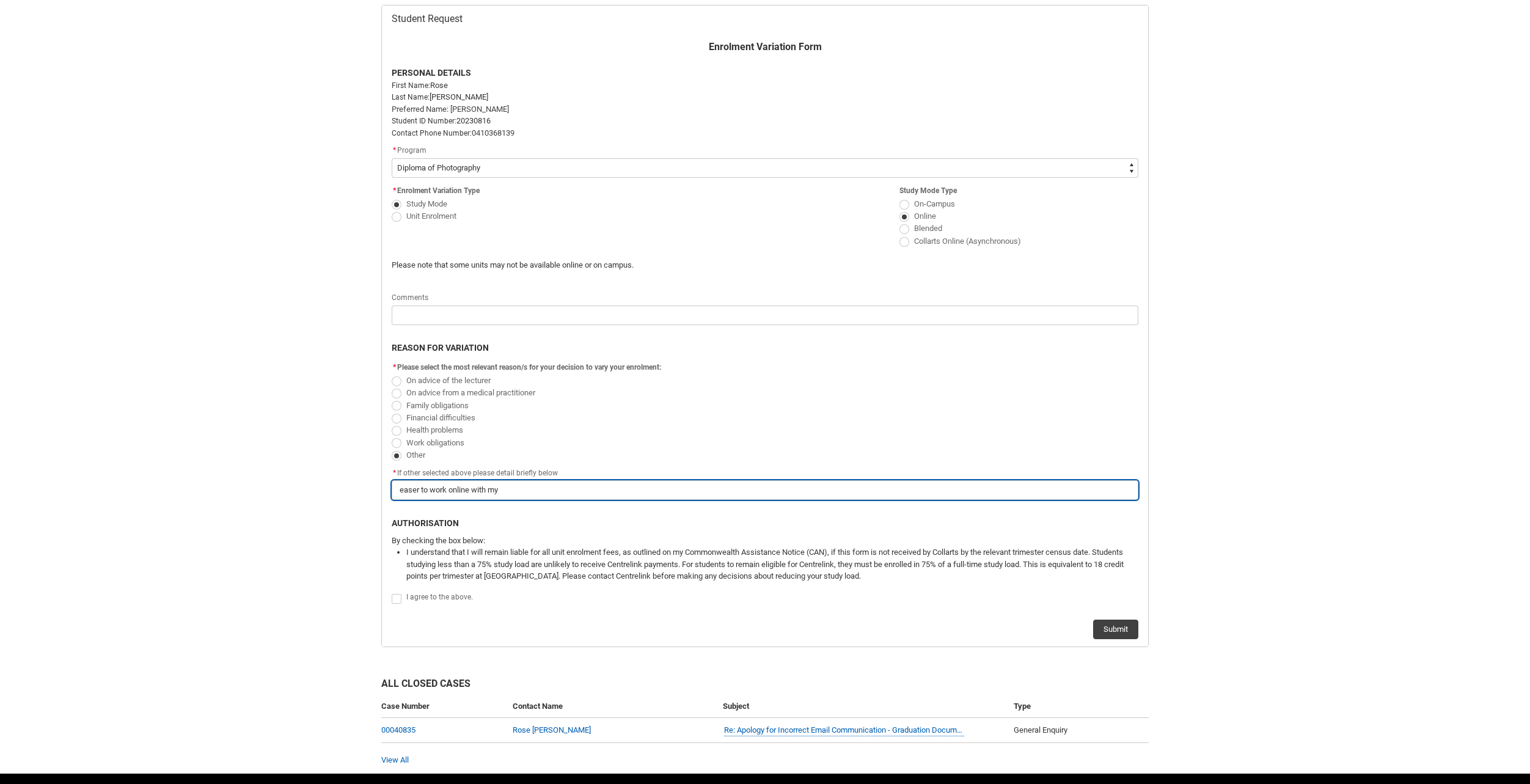
type input "easer to work online with my d"
type lightning-primitive-input-simple "easer to work online with my da"
type input "easer to work online with my da"
type lightning-primitive-input-simple "easer to work online with my dau"
type input "easer to work online with my dau"
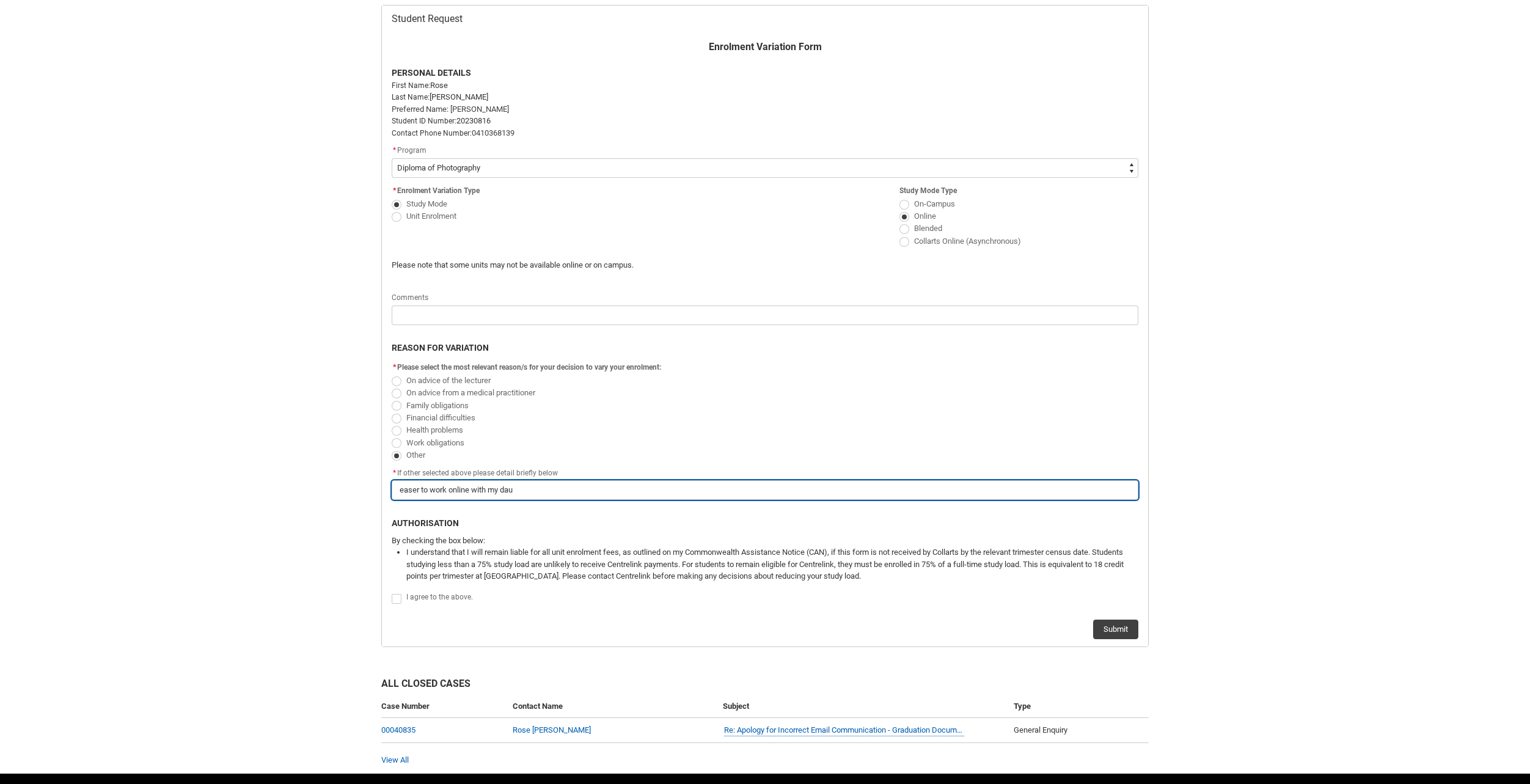
type lightning-primitive-input-simple "easer to work online with my daug"
type input "easer to work online with my daug"
type lightning-primitive-input-simple "easer to work online with my daugt"
type input "easer to work online with my daugt"
type lightning-primitive-input-simple "easer to work online with my daugth"
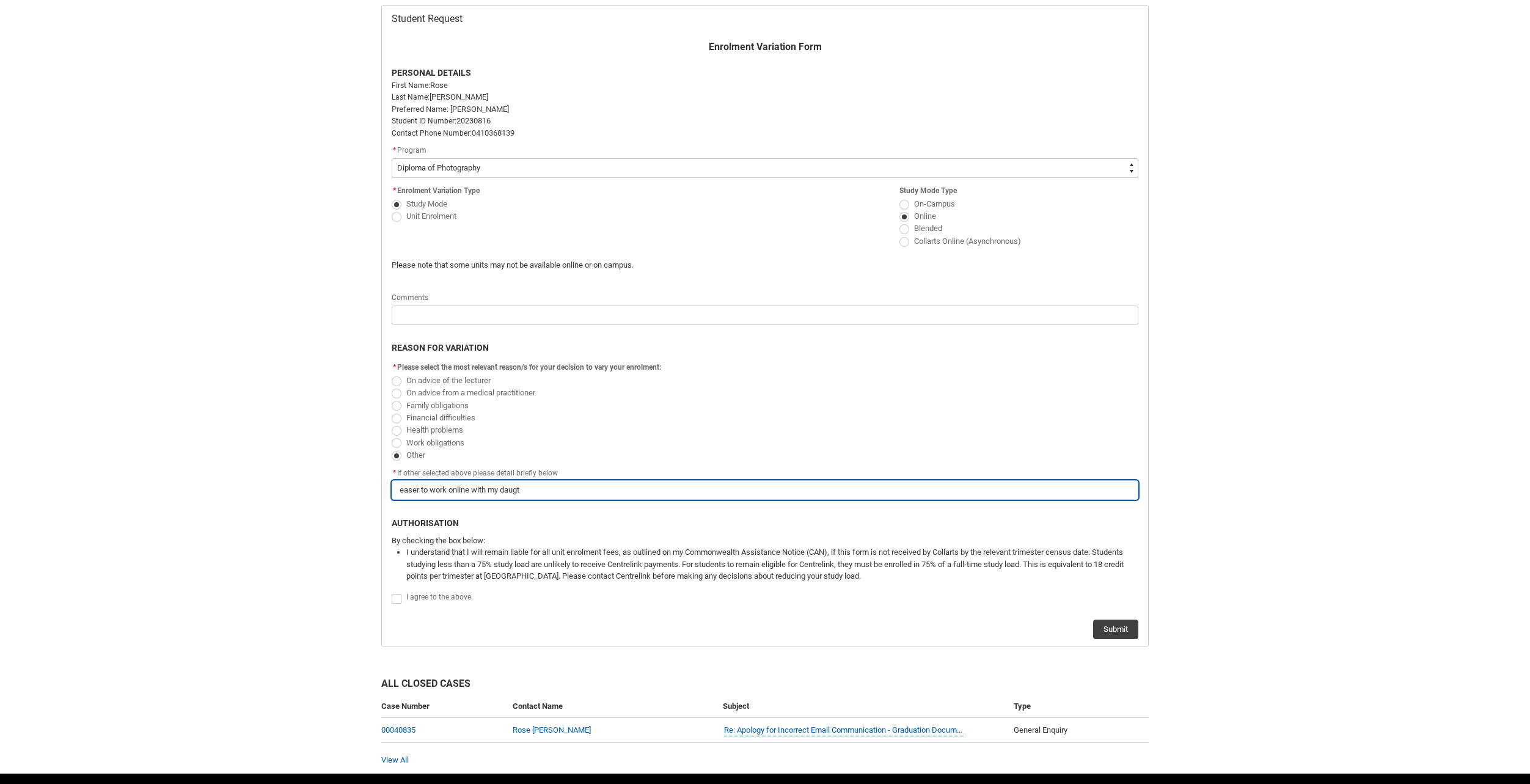
type input "easer to work online with my daugth"
type lightning-primitive-input-simple "easer to work online with my daugthe"
type input "easer to work online with my daugthe"
type lightning-primitive-input-simple "easer to work online with my daugther"
type input "easer to work online with my daugther"
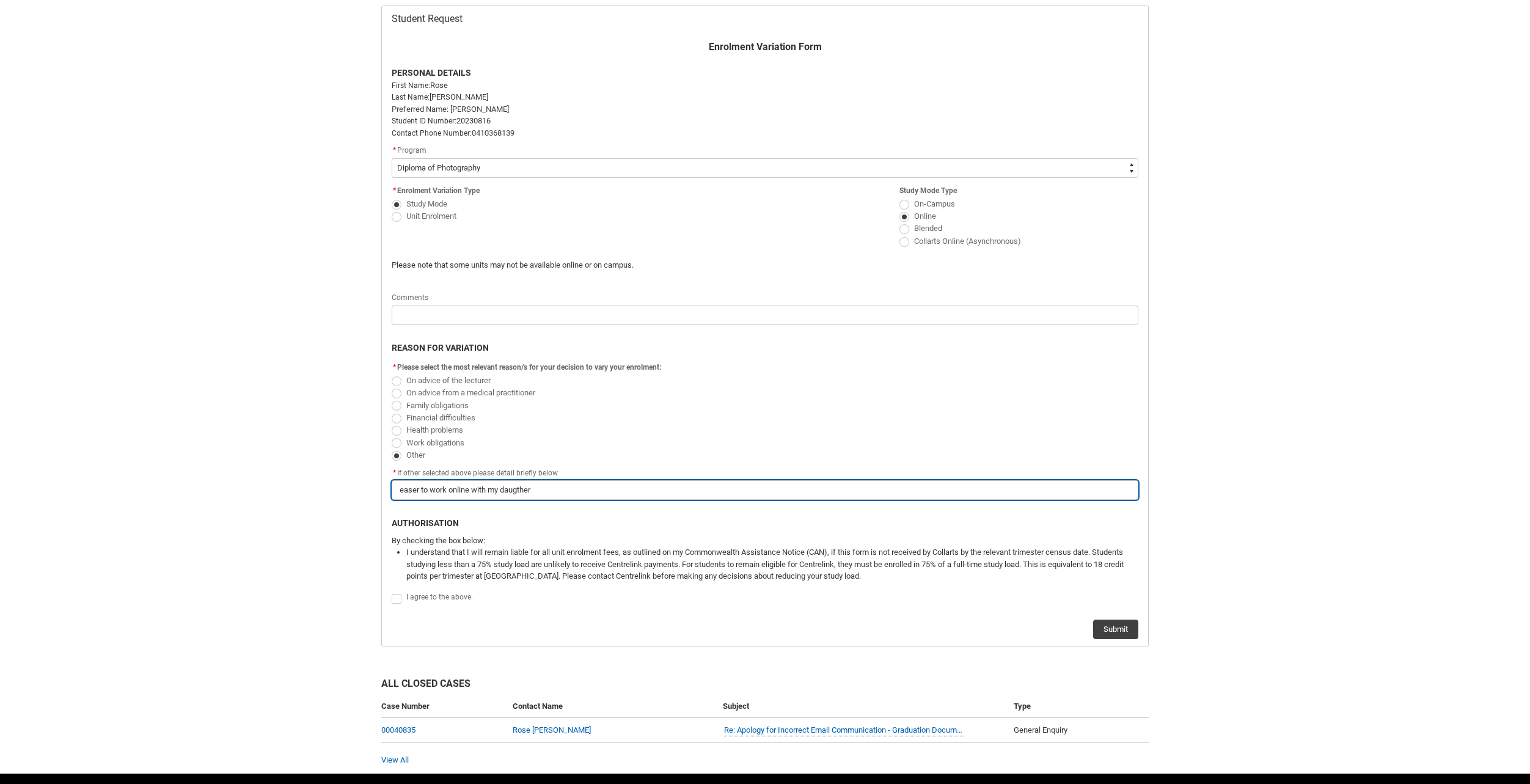
type lightning-primitive-input-simple "easer to work online with my daugther"
type input "easer to work online with my daugther"
type lightning-primitive-input-simple "easer to work online with my daugther a"
type input "easer to work online with my daugther a"
type lightning-primitive-input-simple "easer to work online with my daugther as"
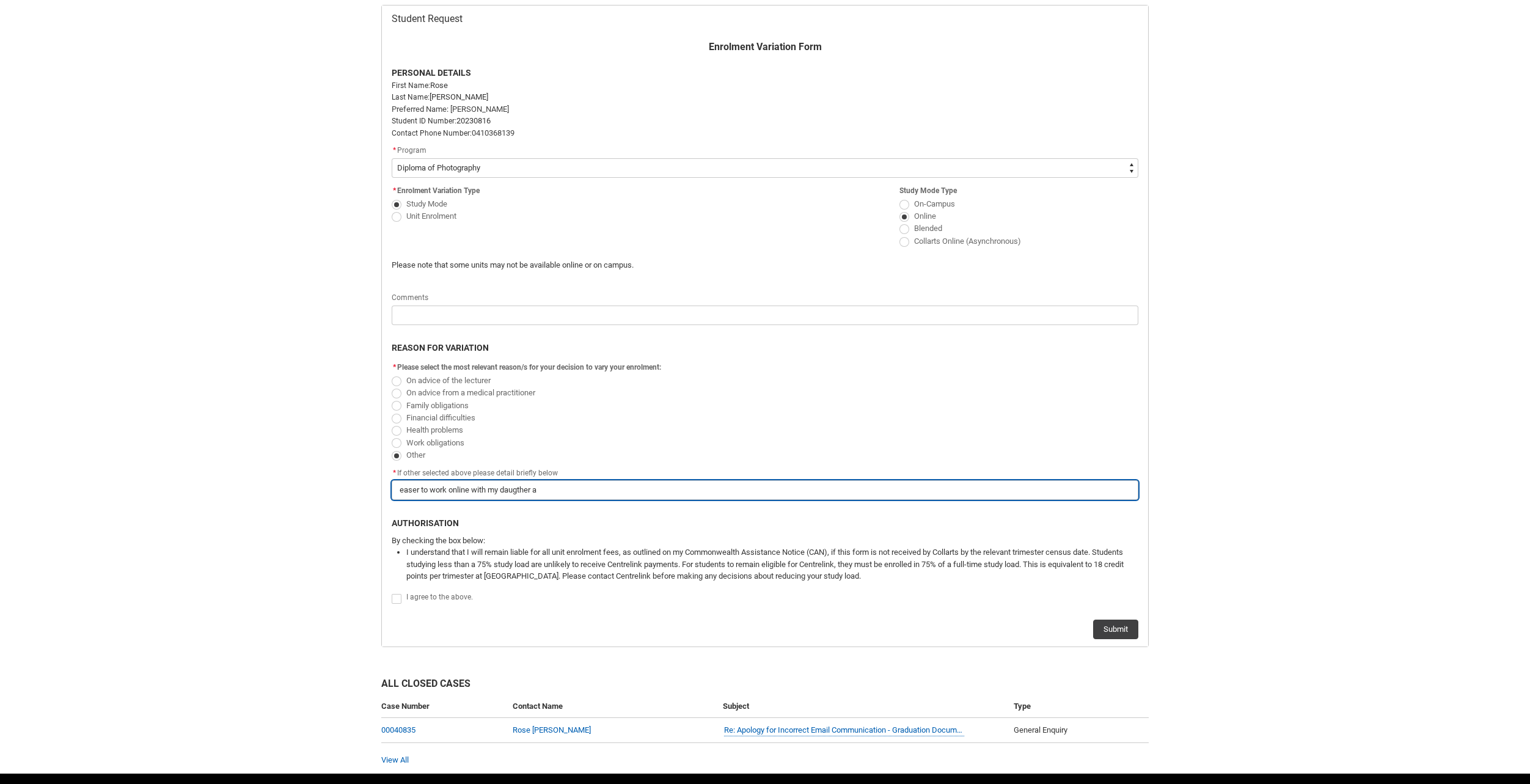
type input "easer to work online with my daugther as"
type lightning-primitive-input-simple "easer to work online with my daugther as"
type input "easer to work online with my daugther as"
type lightning-primitive-input-simple "easer to work online with my daugther as t"
type input "easer to work online with my daugther as t"
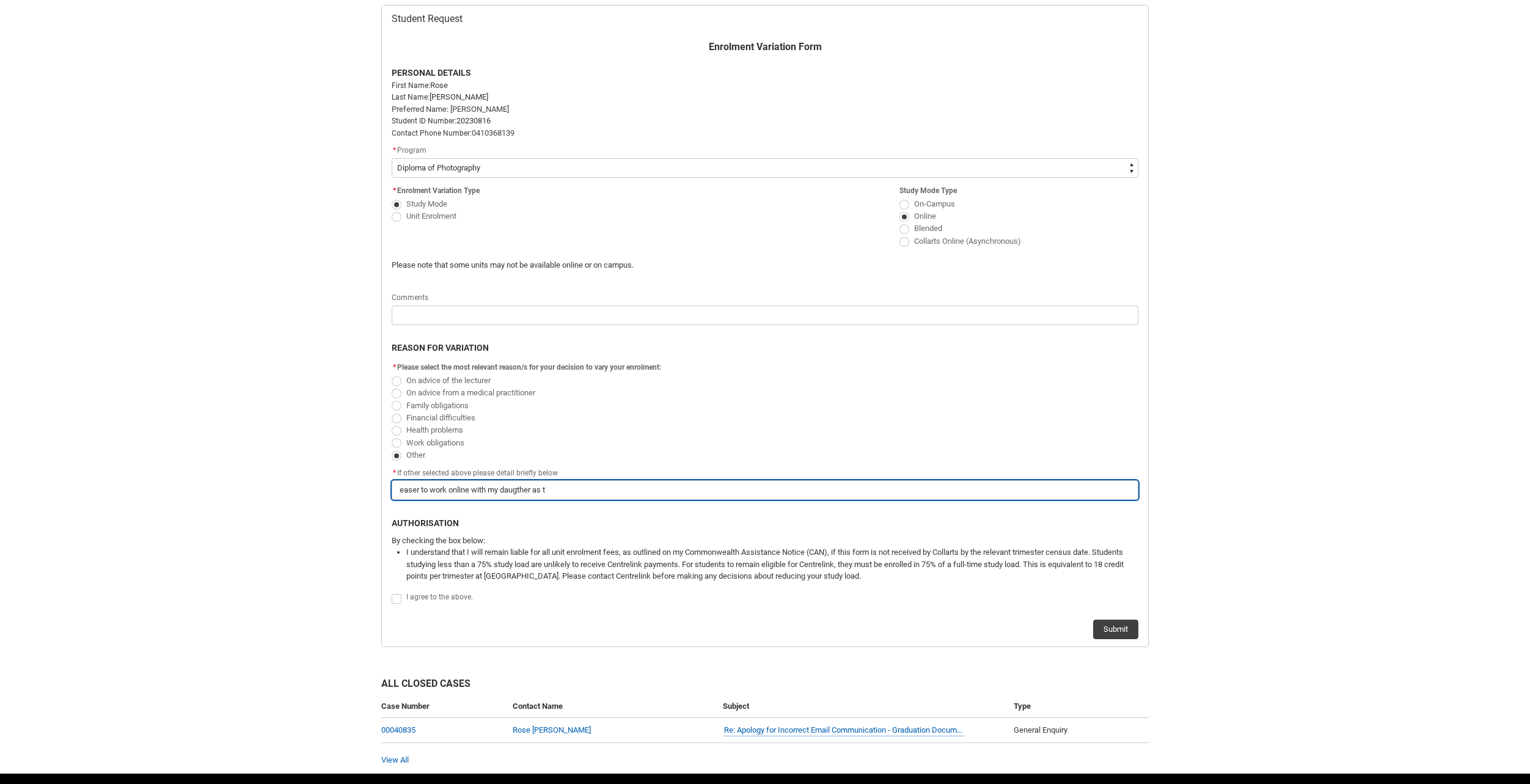
type lightning-primitive-input-simple "easer to work online with my daugther as th"
type input "easer to work online with my daugther as th"
type lightning-primitive-input-simple "easer to work online with my daugther as the"
type input "easer to work online with my daugther as the"
type lightning-primitive-input-simple "easer to work online with my daugther as ther"
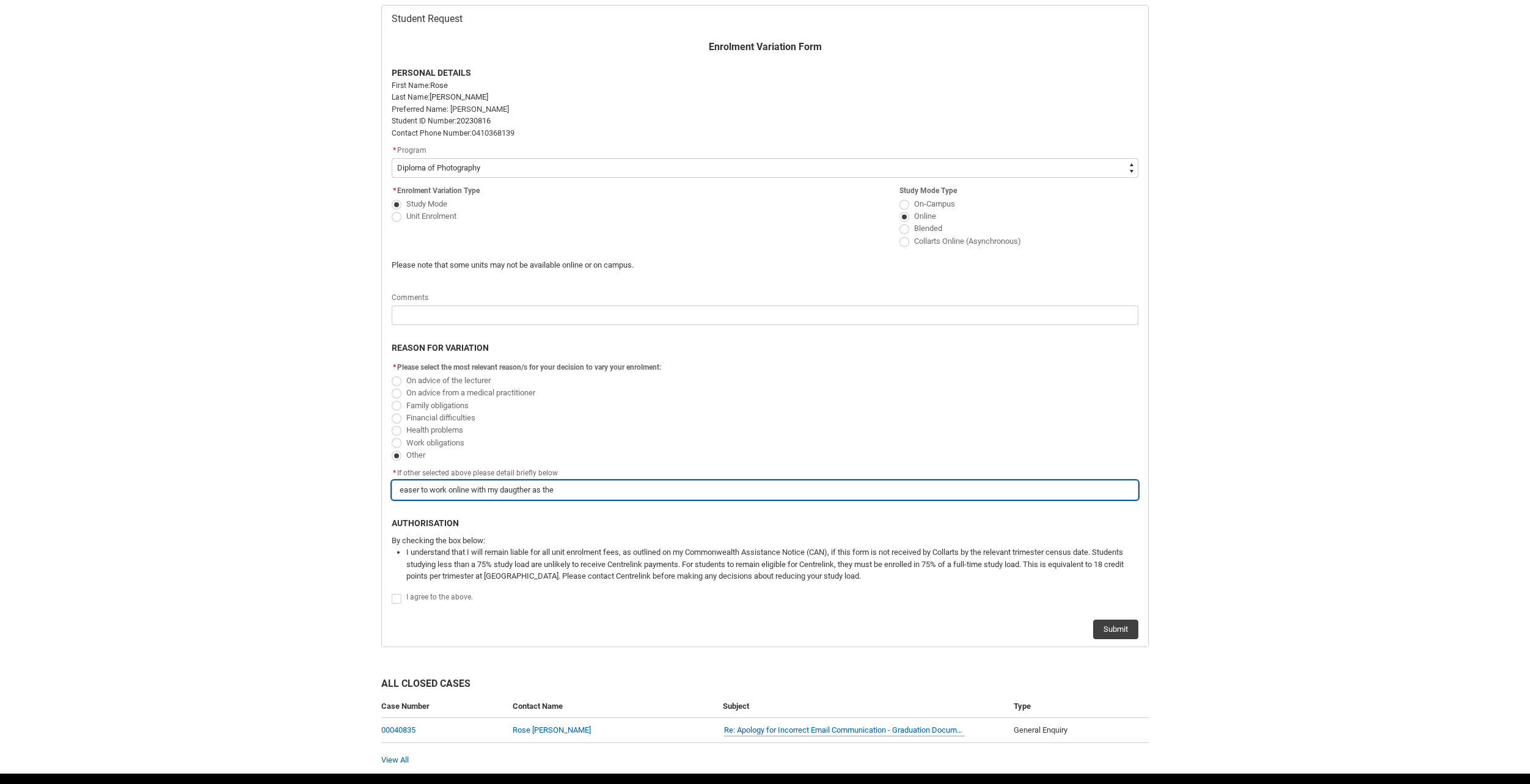
type input "easer to work online with my daugther as ther"
type lightning-primitive-input-simple "easer to work online with my daugther as there"
type input "easer to work online with my daugther as there"
type lightning-primitive-input-simple "easer to work online with my daugther as there"
type input "easer to work online with my daugther as there"
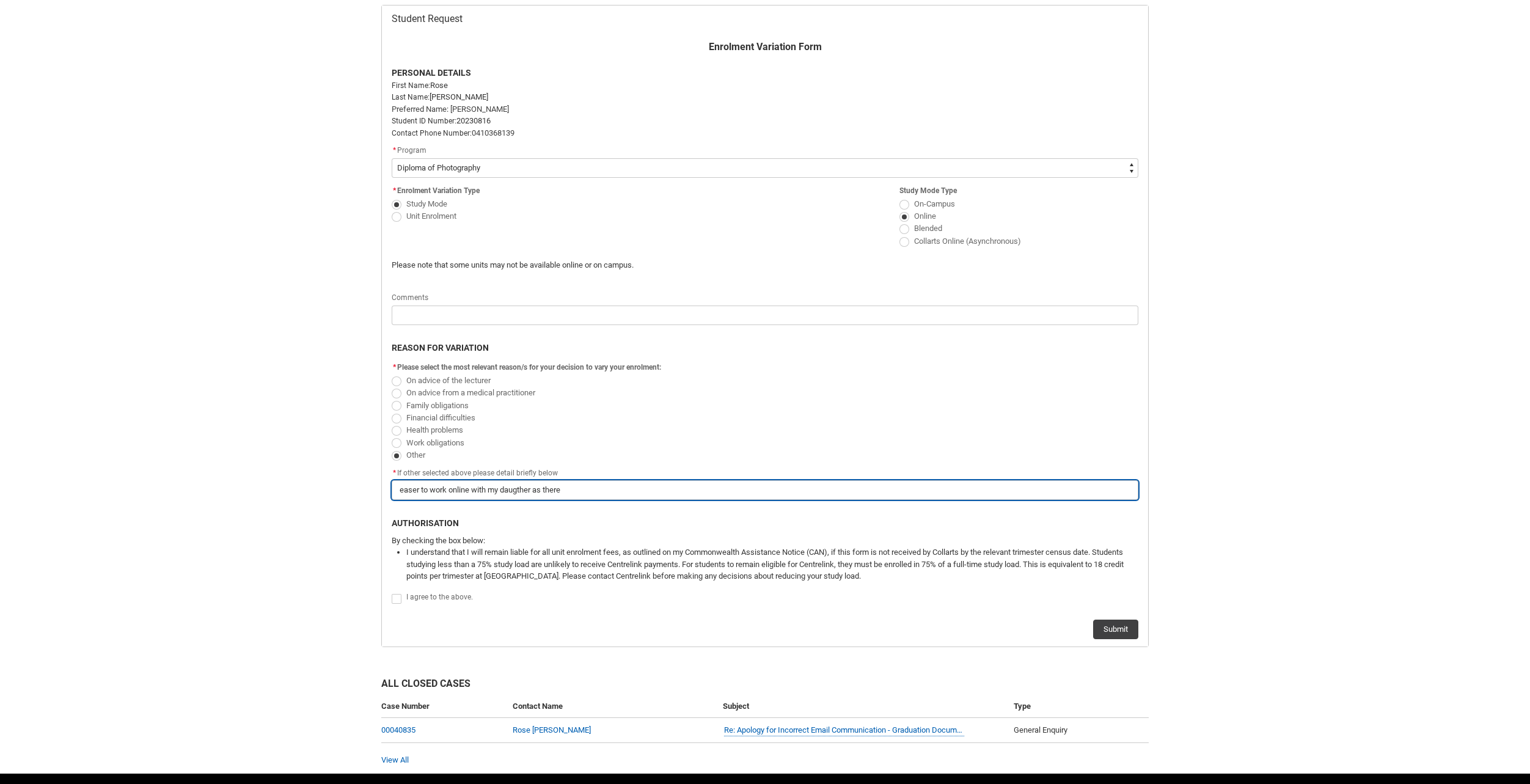
type lightning-primitive-input-simple "easer to work online with my daugther as there i"
type input "easer to work online with my daugther as there i"
type lightning-primitive-input-simple "easer to work online with my daugther as there is"
type input "easer to work online with my daugther as there is"
type lightning-primitive-input-simple "easer to work online with my daugther as there is"
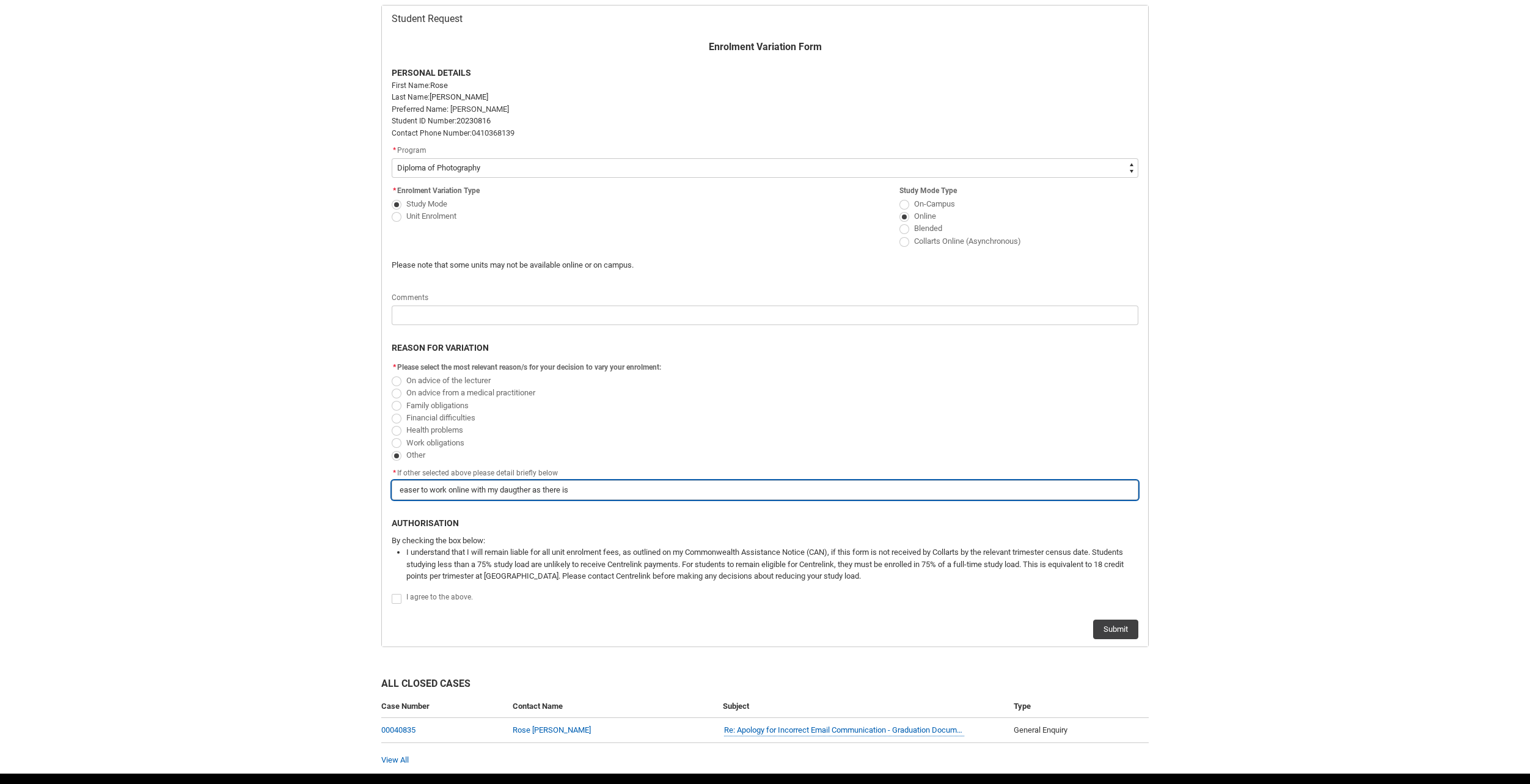
type input "easer to work online with my daugther as there is"
type lightning-primitive-input-simple "easer to work online with my daugther as there is n"
type input "easer to work online with my daugther as there is n"
type lightning-primitive-input-simple "easer to work online with my daugther as there is no"
type input "easer to work online with my daugther as there is no"
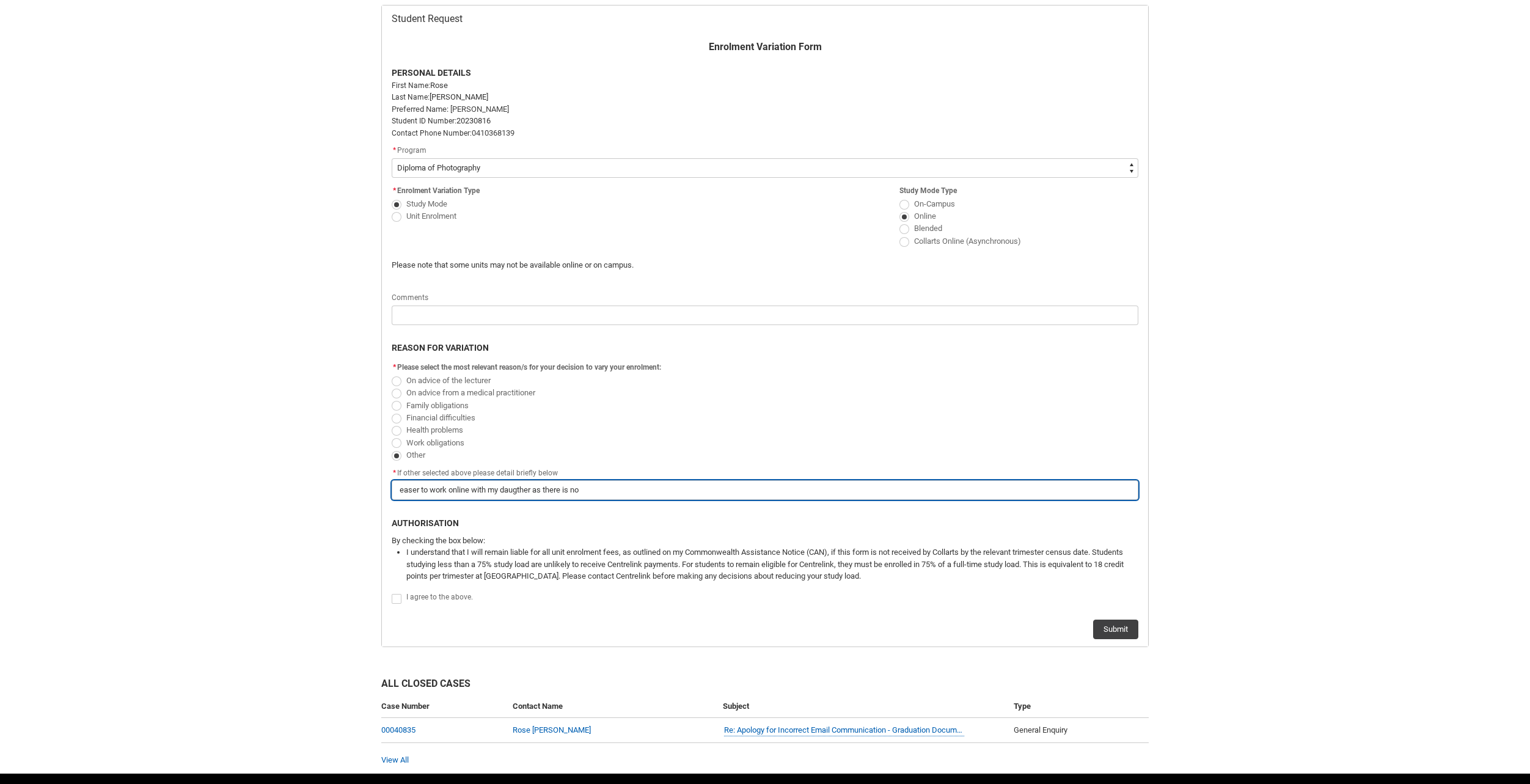
type lightning-primitive-input-simple "easer to work online with my daugther as there is no"
type input "easer to work online with my daugther as there is no"
type lightning-primitive-input-simple "easer to work online with my daugther as there is no a"
type input "easer to work online with my daugther as there is no a"
type lightning-primitive-input-simple "easer to work online with my daugther as there is no ar"
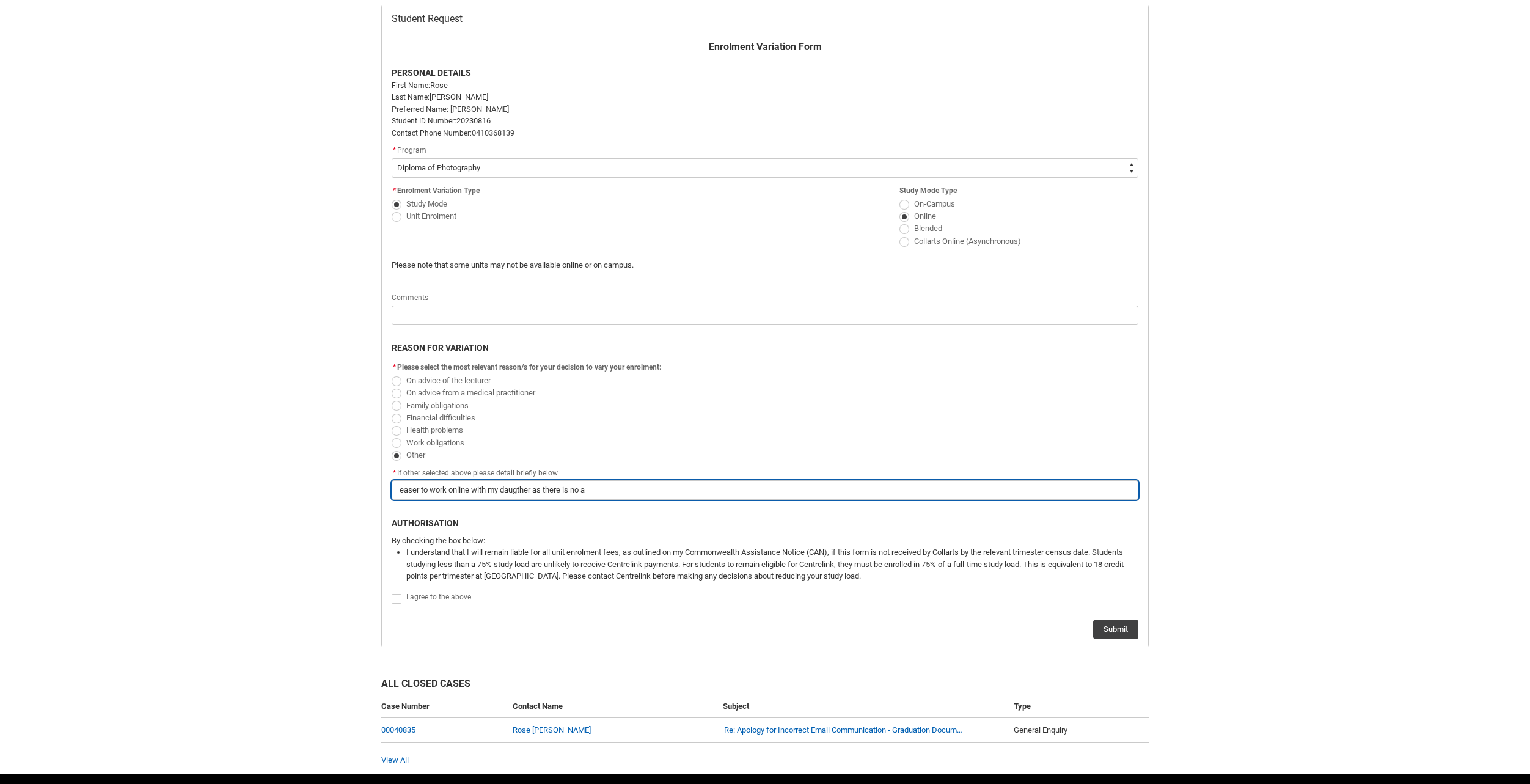
type input "easer to work online with my daugther as there is no ar"
type lightning-primitive-input-simple "easer to work online with my daugther as there is no are"
type input "easer to work online with my daugther as there is no are"
type lightning-primitive-input-simple "easer to work online with my daugther as there is no area"
type input "easer to work online with my daugther as there is no area"
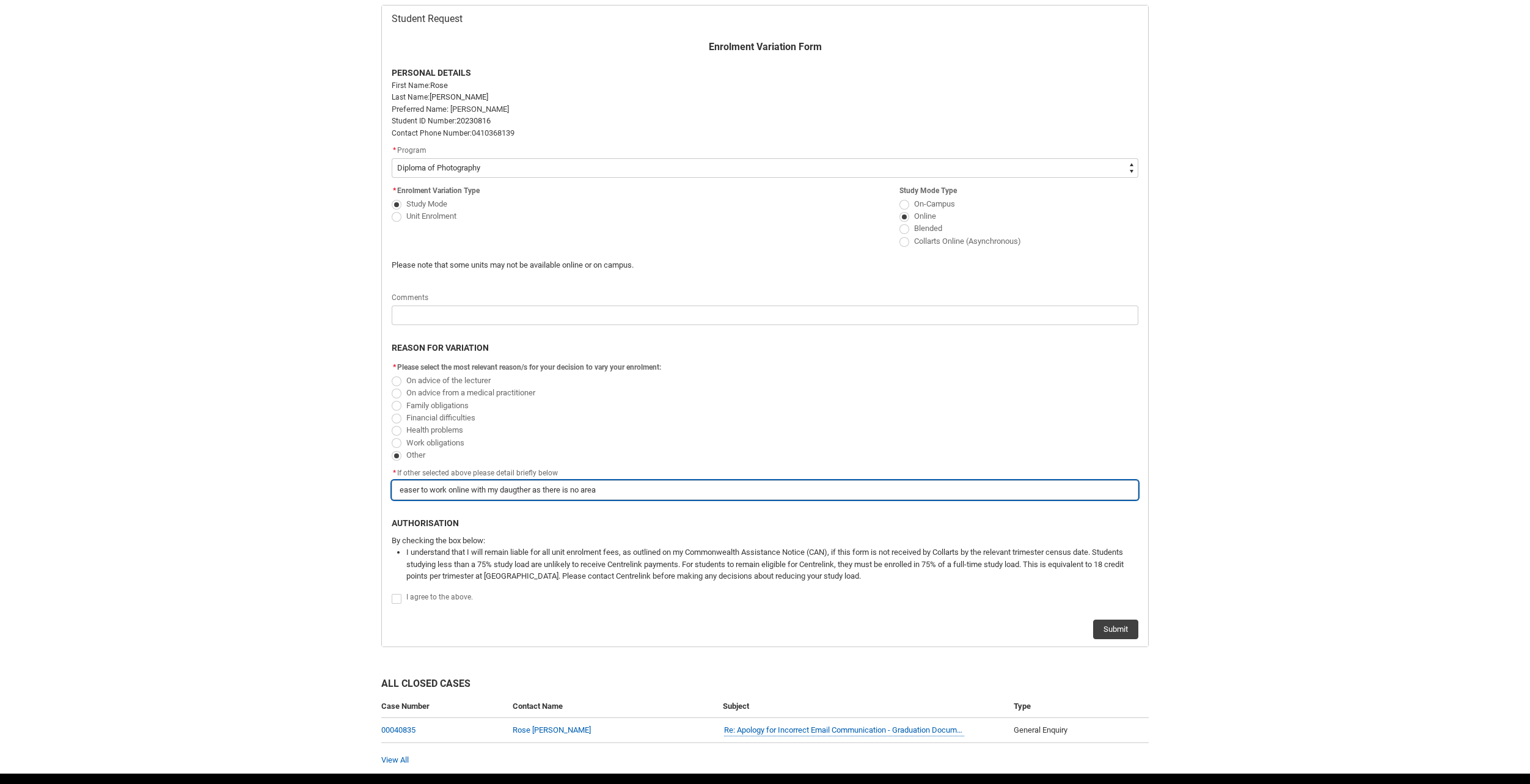
type lightning-primitive-input-simple "easer to work online with my daugther as there is no area"
type input "easer to work online with my daugther as there is no area"
type lightning-primitive-input-simple "easer to work online with my daugther as there is no area f"
type input "easer to work online with my daugther as there is no area f"
type lightning-primitive-input-simple "easer to work online with my daugther as there is no area fr"
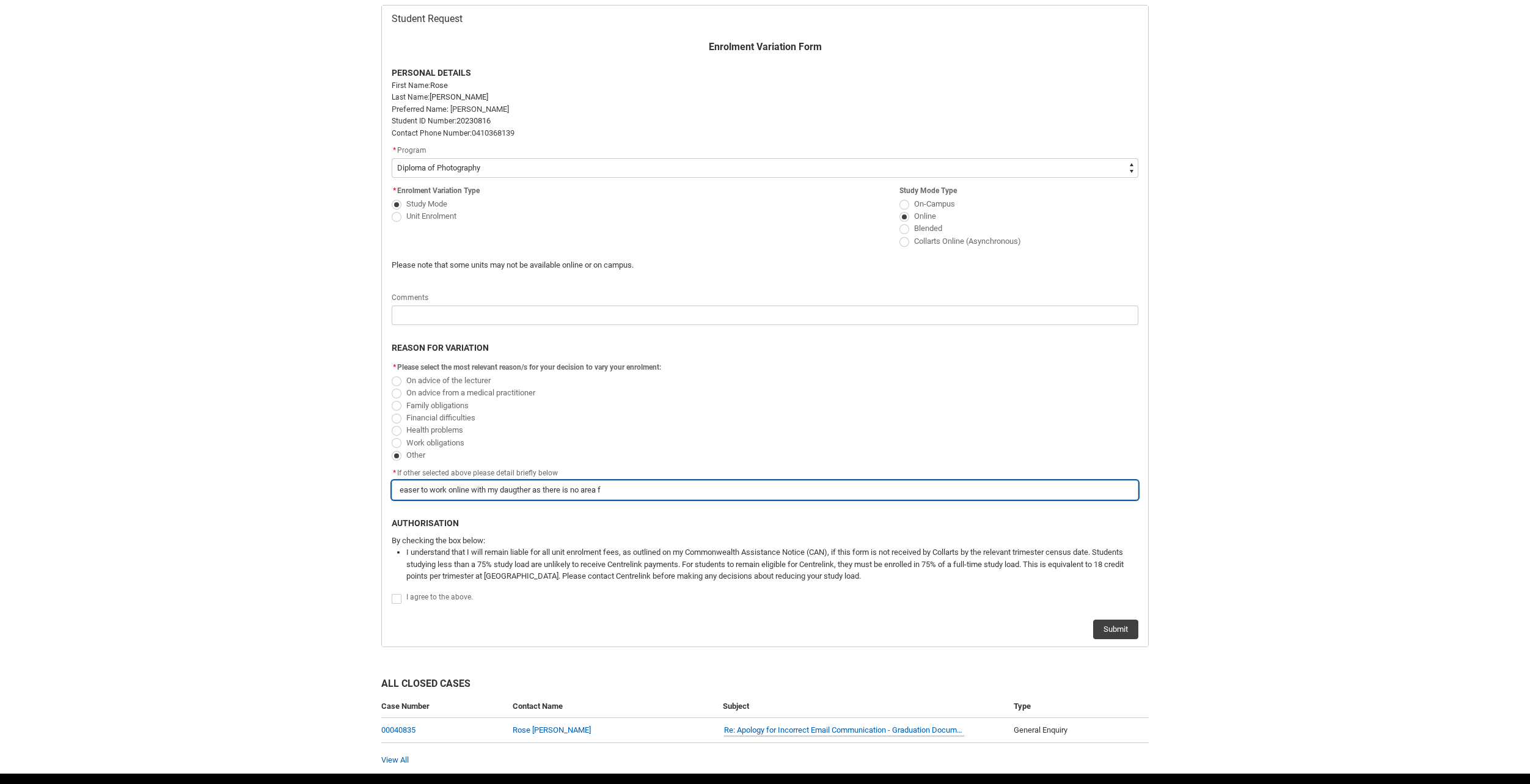
type input "easer to work online with my daugther as there is no area fr"
type lightning-primitive-input-simple "easer to work online with my daugther as there is no area fro"
type input "easer to work online with my daugther as there is no area fro"
type lightning-primitive-input-simple "easer to work online with my daugther as there is no area fro"
type input "easer to work online with my daugther as there is no area fro"
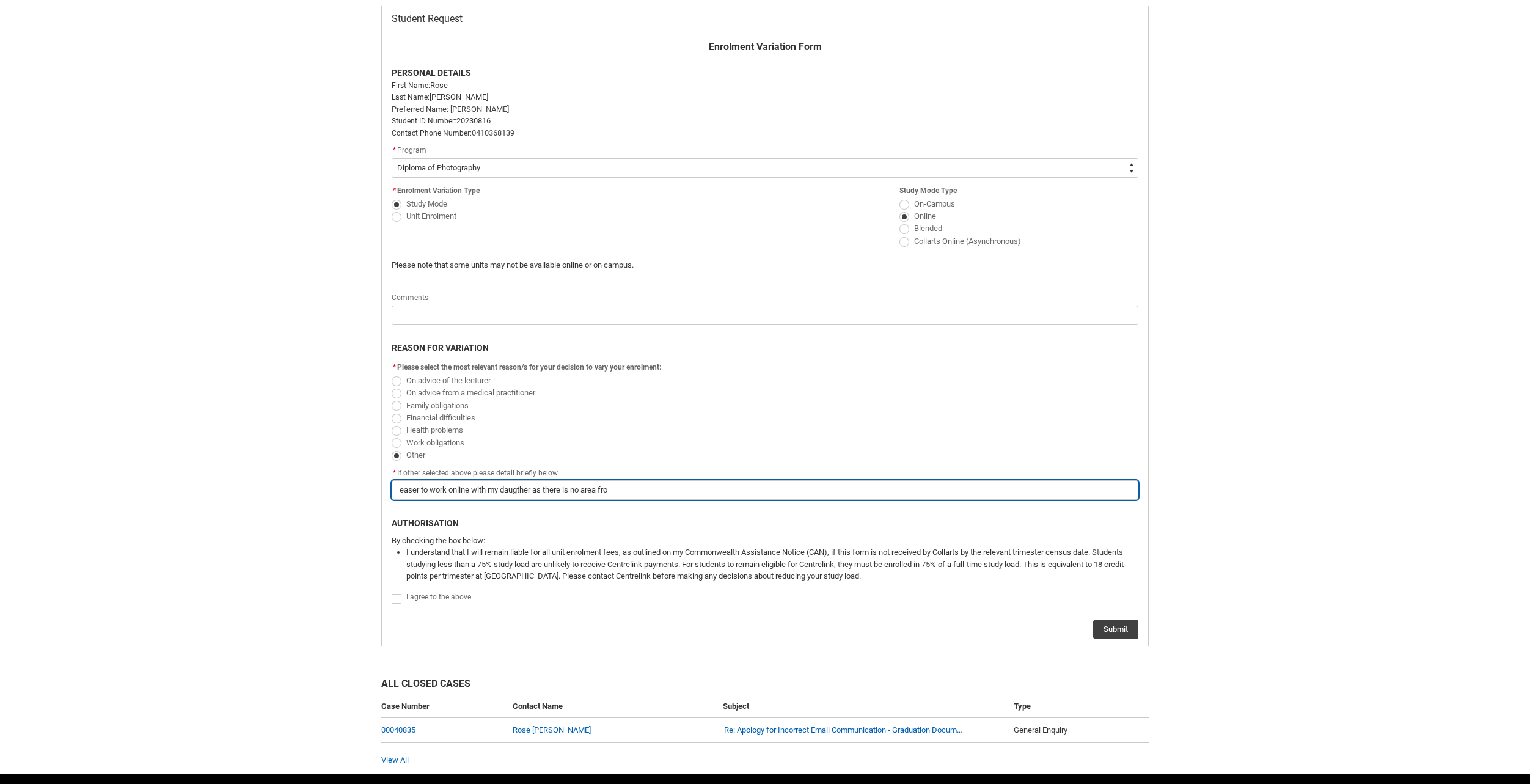
type lightning-primitive-input-simple "easer to work online with my daugther as there is no area fro m"
type input "easer to work online with my daugther as there is no area fro m"
type lightning-primitive-input-simple "easer to work online with my daugther as there is no area fro my"
type input "easer to work online with my daugther as there is no area fro my"
type lightning-primitive-input-simple "easer to work online with my daugther as there is no area fro my"
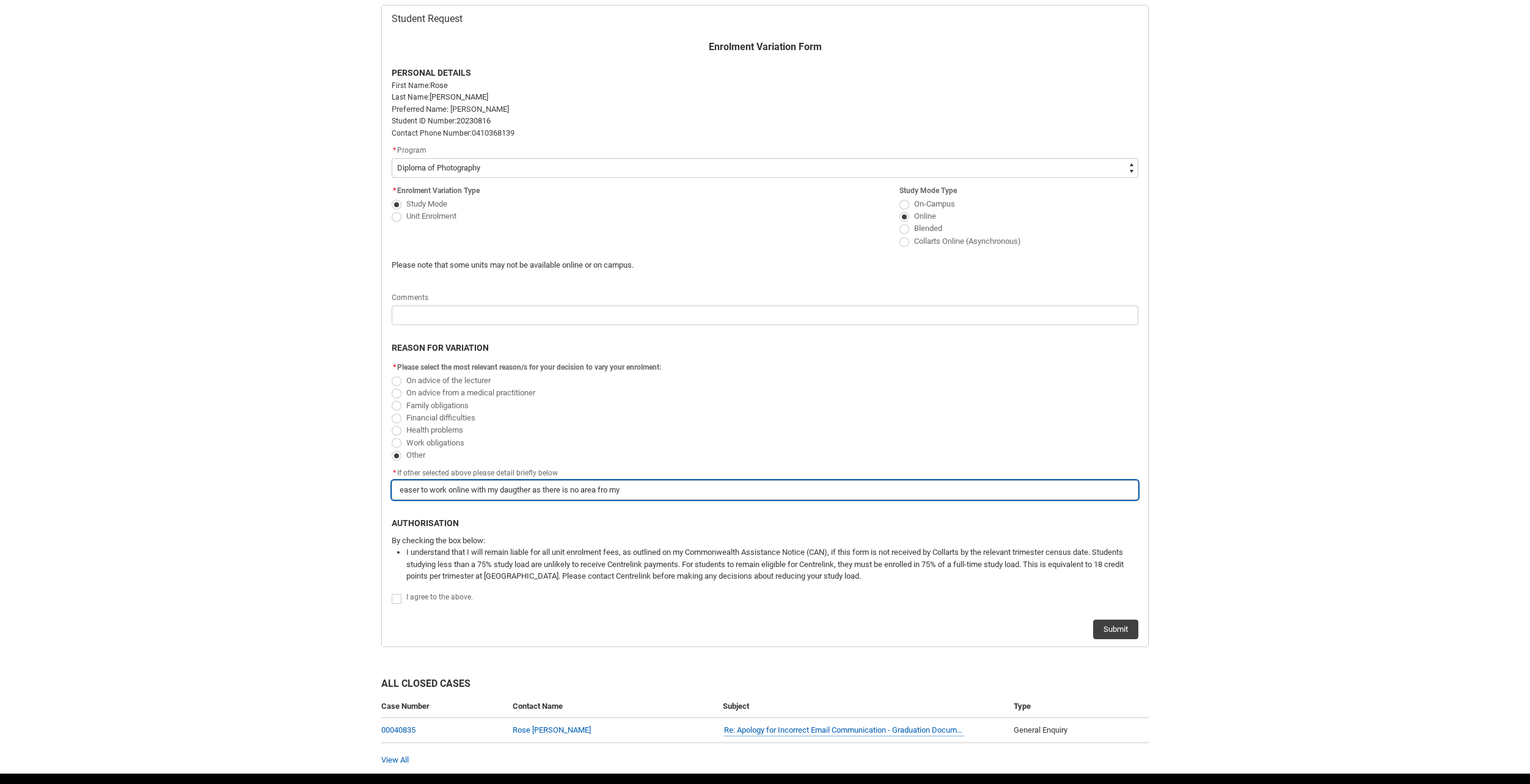
type input "easer to work online with my daugther as there is no area fro my"
type lightning-primitive-input-simple "easer to work online with my daugther as there is no area fro my d"
type input "easer to work online with my daugther as there is no area fro my d"
type lightning-primitive-input-simple "easer to work online with my daugther as there is no area fro my da"
type input "easer to work online with my daugther as there is no area fro my da"
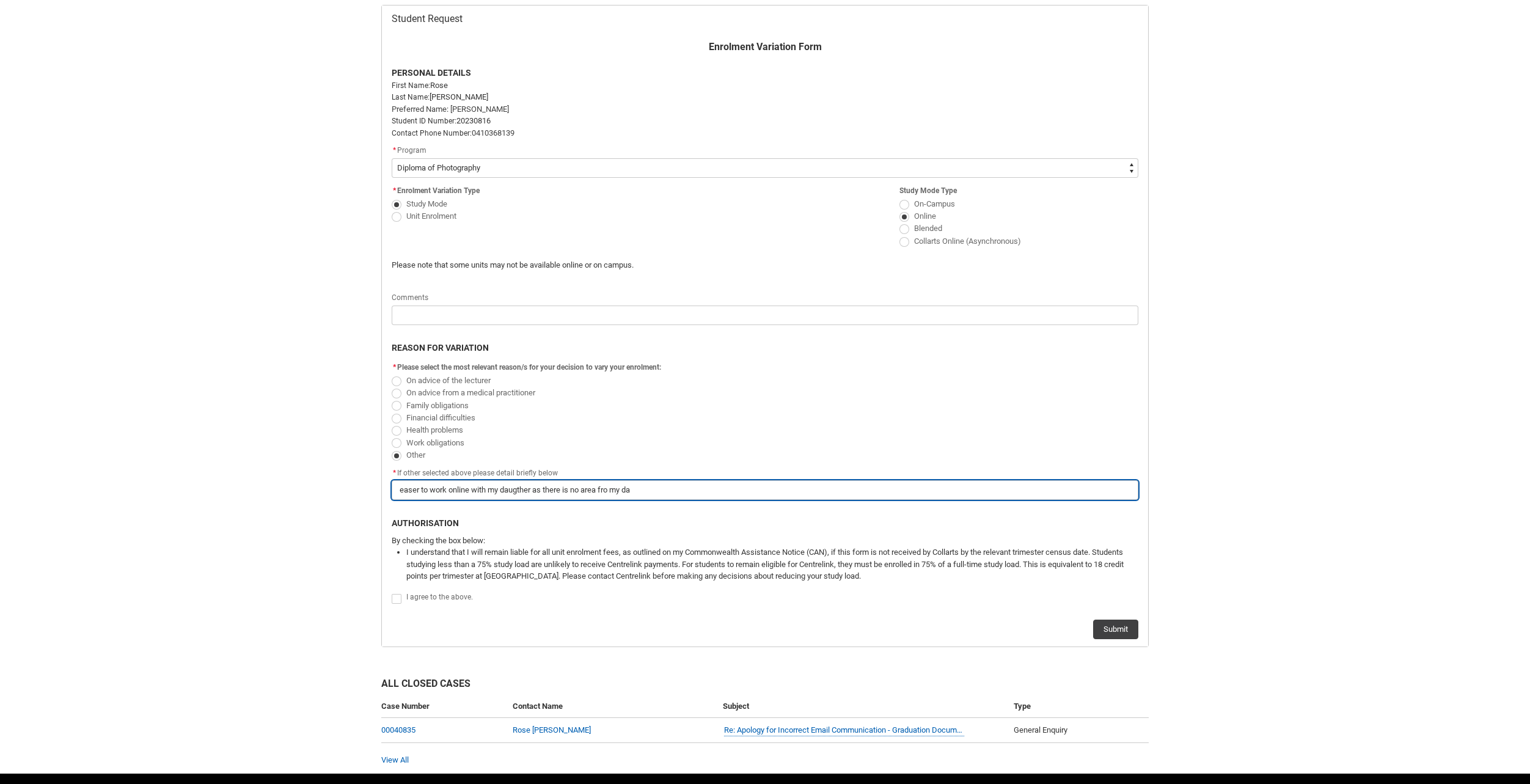
type lightning-primitive-input-simple "easer to work online with my daugther as there is no area fro my dau"
type input "easer to work online with my daugther as there is no area fro my dau"
type lightning-primitive-input-simple "easer to work online with my daugther as there is no area fro my daug"
type input "easer to work online with my daugther as there is no area fro my daug"
type lightning-primitive-input-simple "easer to work online with my daugther as there is no area fro my daugh"
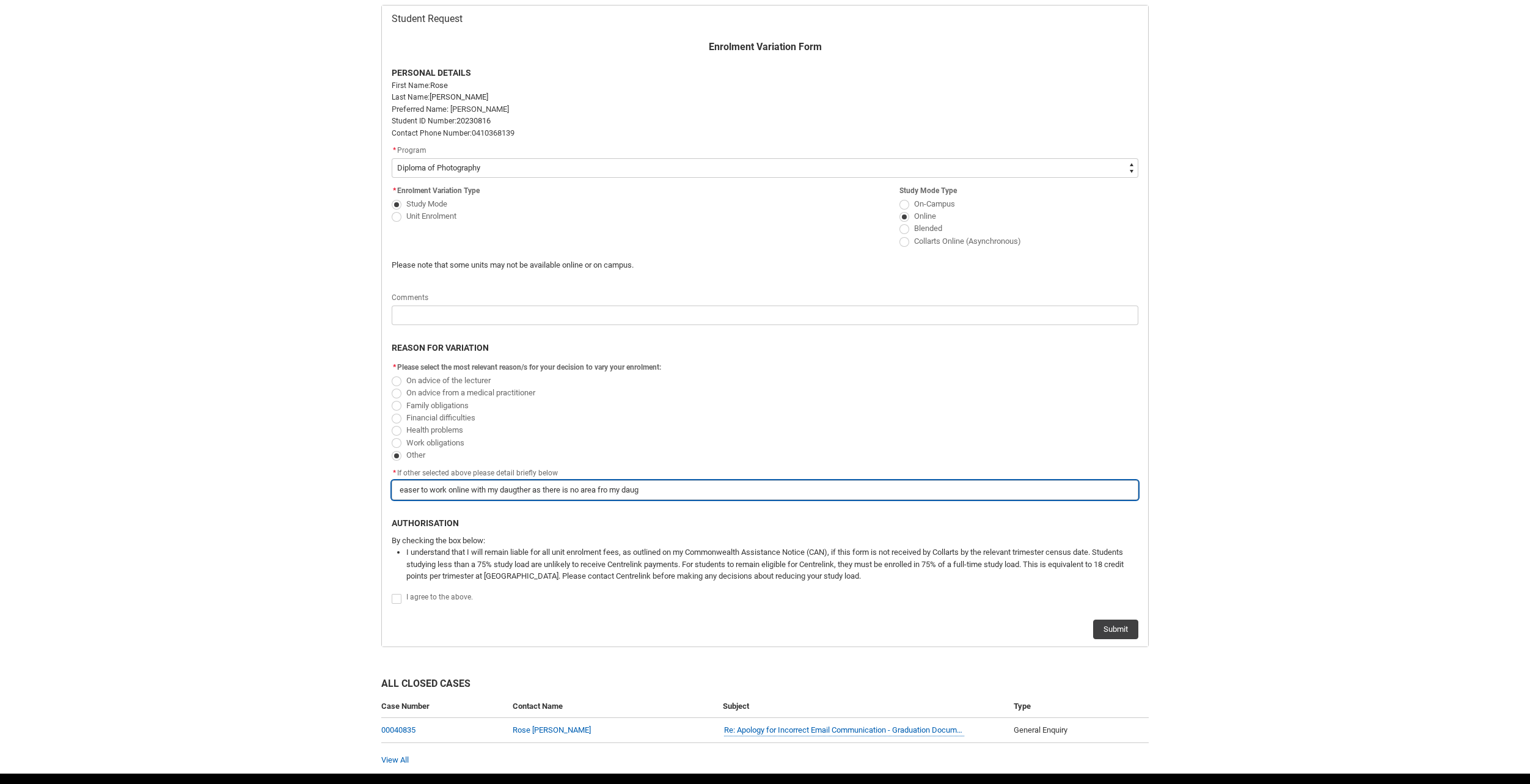
type input "easer to work online with my daugther as there is no area fro my daugh"
type lightning-primitive-input-simple "easer to work online with my daugther as there is no area fro my daught"
type input "easer to work online with my daugther as there is no area fro my daught"
type lightning-primitive-input-simple "easer to work online with my daugther as there is no area fro my daughte"
type input "easer to work online with my daugther as there is no area fro my daughte"
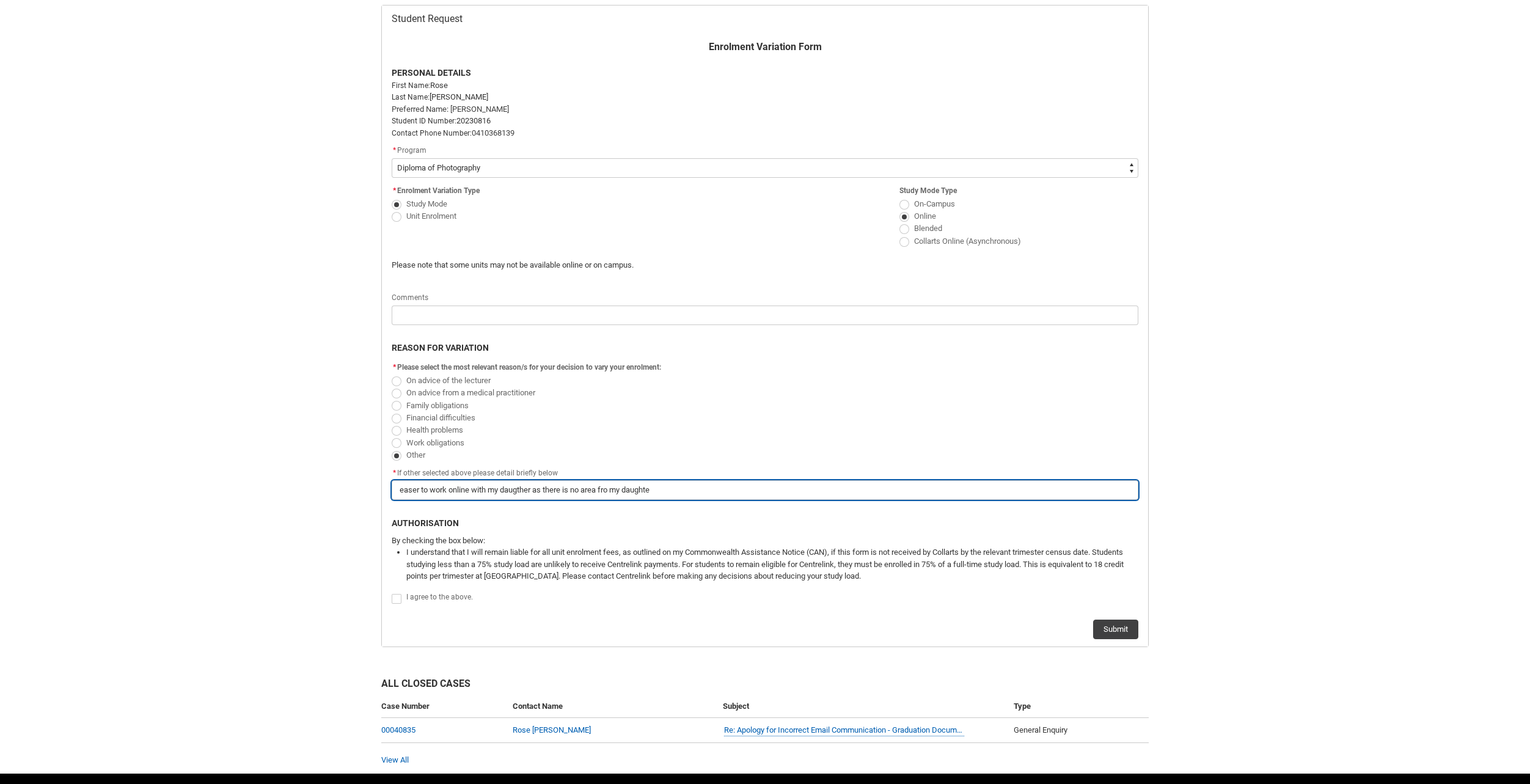
type lightning-primitive-input-simple "easer to work online with my daugther as there is no area fro my daughter"
type input "easer to work online with my daugther as there is no area fro my daughter"
type lightning-primitive-input-simple "easer to work online with my daugther as there is no area fro my daughter"
type input "easer to work online with my daugther as there is no area fro my daughter"
type lightning-primitive-input-simple "easer to work online with my daugther as there is no area fro my daughter"
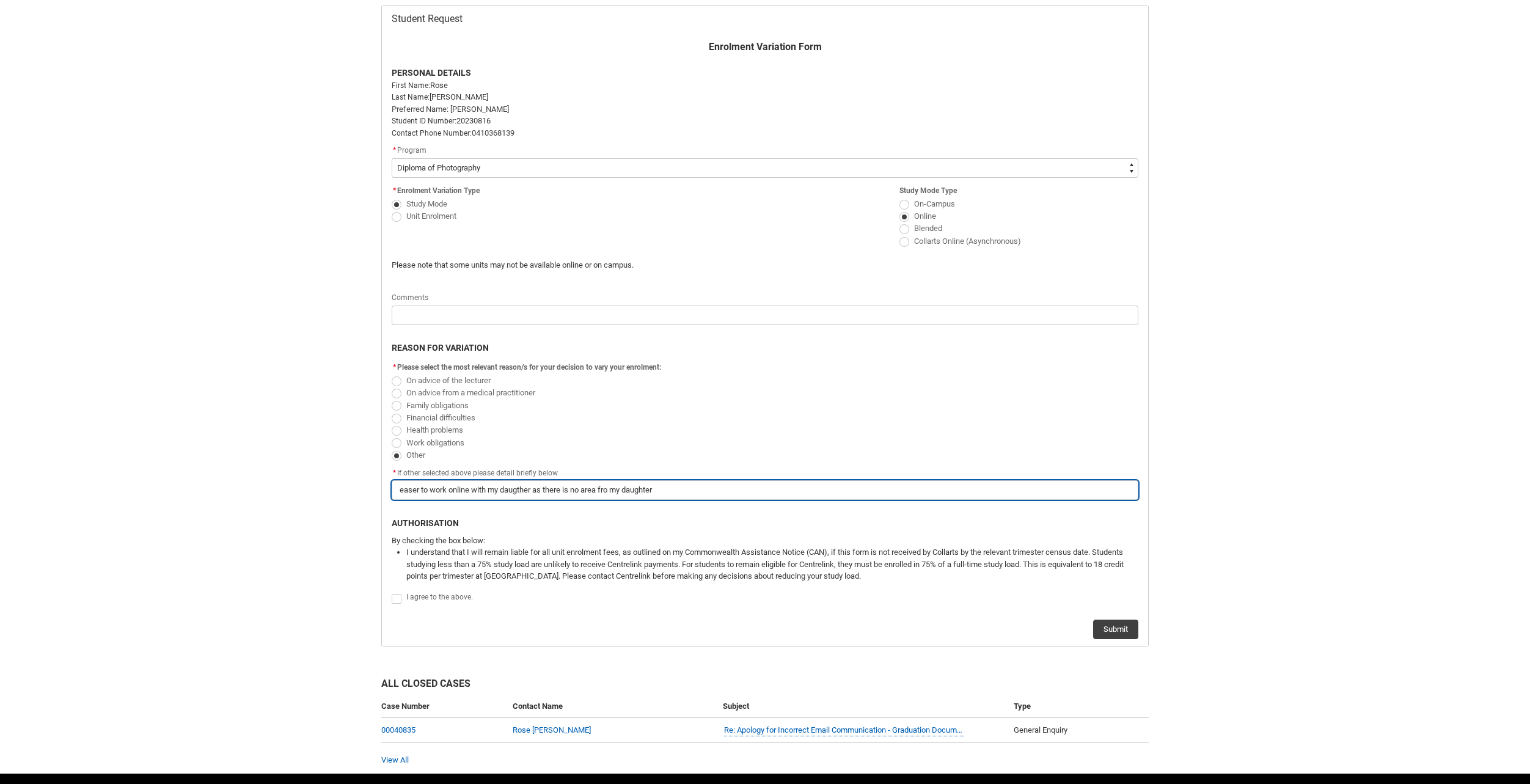
type input "easer to work online with my daugther as there is no area fro my daughter"
type lightning-primitive-input-simple "easer to work online with my daugther as there is no area fro my daughte"
type input "easer to work online with my daugther as there is no area fro my daughte"
type lightning-primitive-input-simple "easer to work online with my daugther as there is no area fro my daught"
type input "easer to work online with my daugther as there is no area fro my daught"
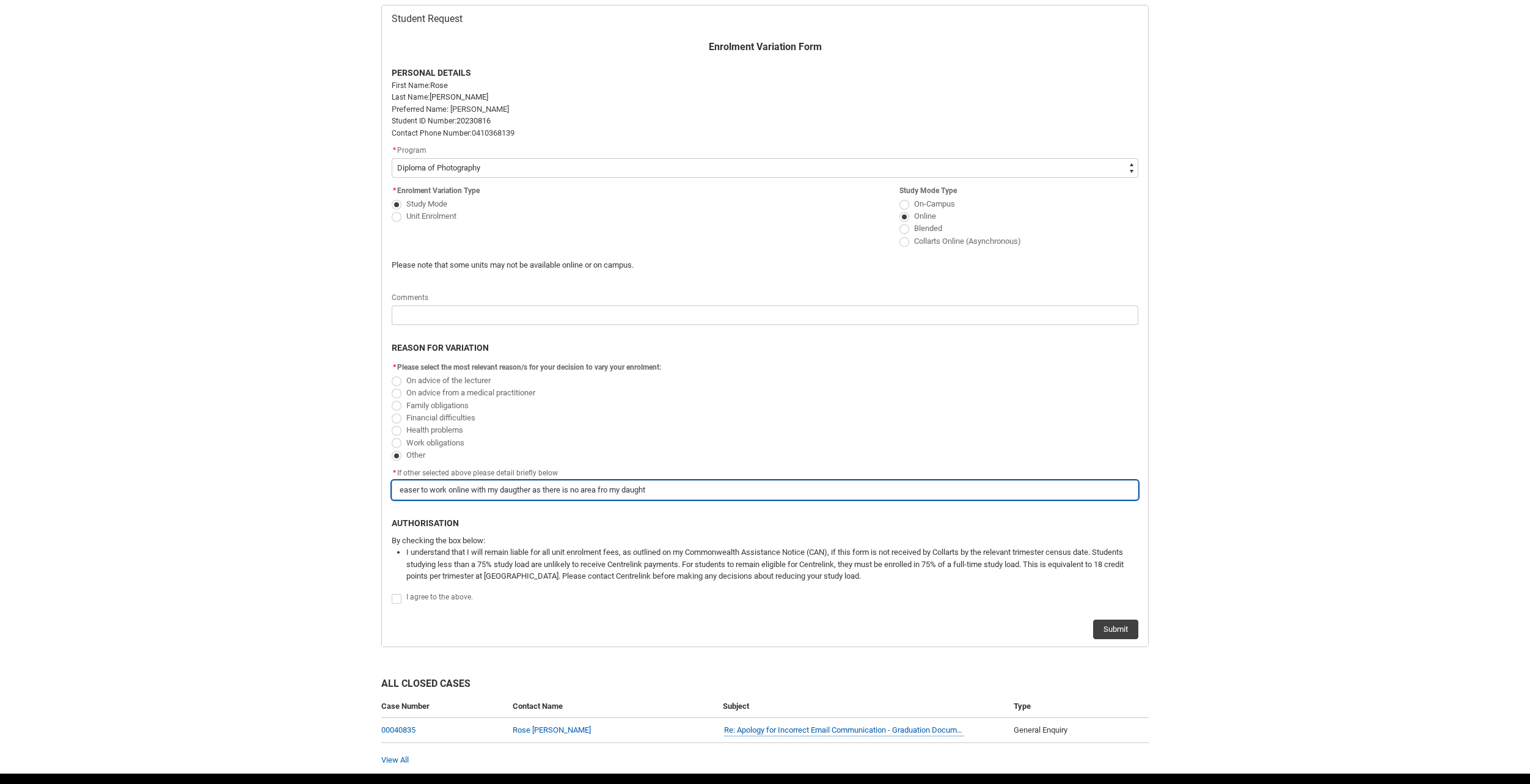
type lightning-primitive-input-simple "easer to work online with my daugther as there is no area fro my daugh"
type input "easer to work online with my daugther as there is no area fro my daugh"
type lightning-primitive-input-simple "easer to work online with my daugther as there is no area fro my daug"
type input "easer to work online with my daugther as there is no area fro my daug"
type lightning-primitive-input-simple "easer to work online with my daugther as there is no area fro my dau"
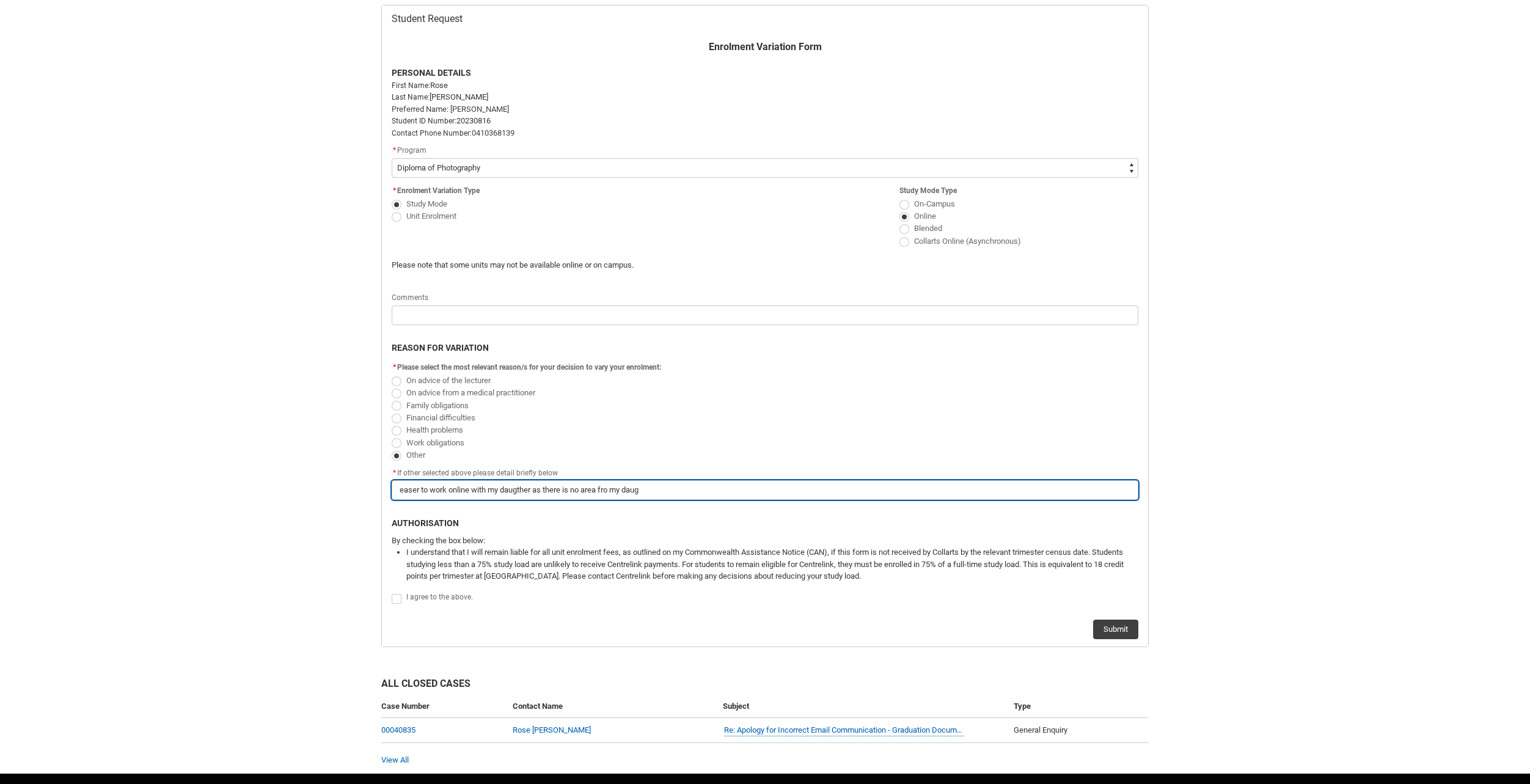
type input "easer to work online with my daugther as there is no area fro my dau"
type lightning-primitive-input-simple "easer to work online with my daugther as there is no area fro my da"
type input "easer to work online with my daugther as there is no area fro my da"
type lightning-primitive-input-simple "easer to work online with my daugther as there is no area fro my d"
type input "easer to work online with my daugther as there is no area fro my d"
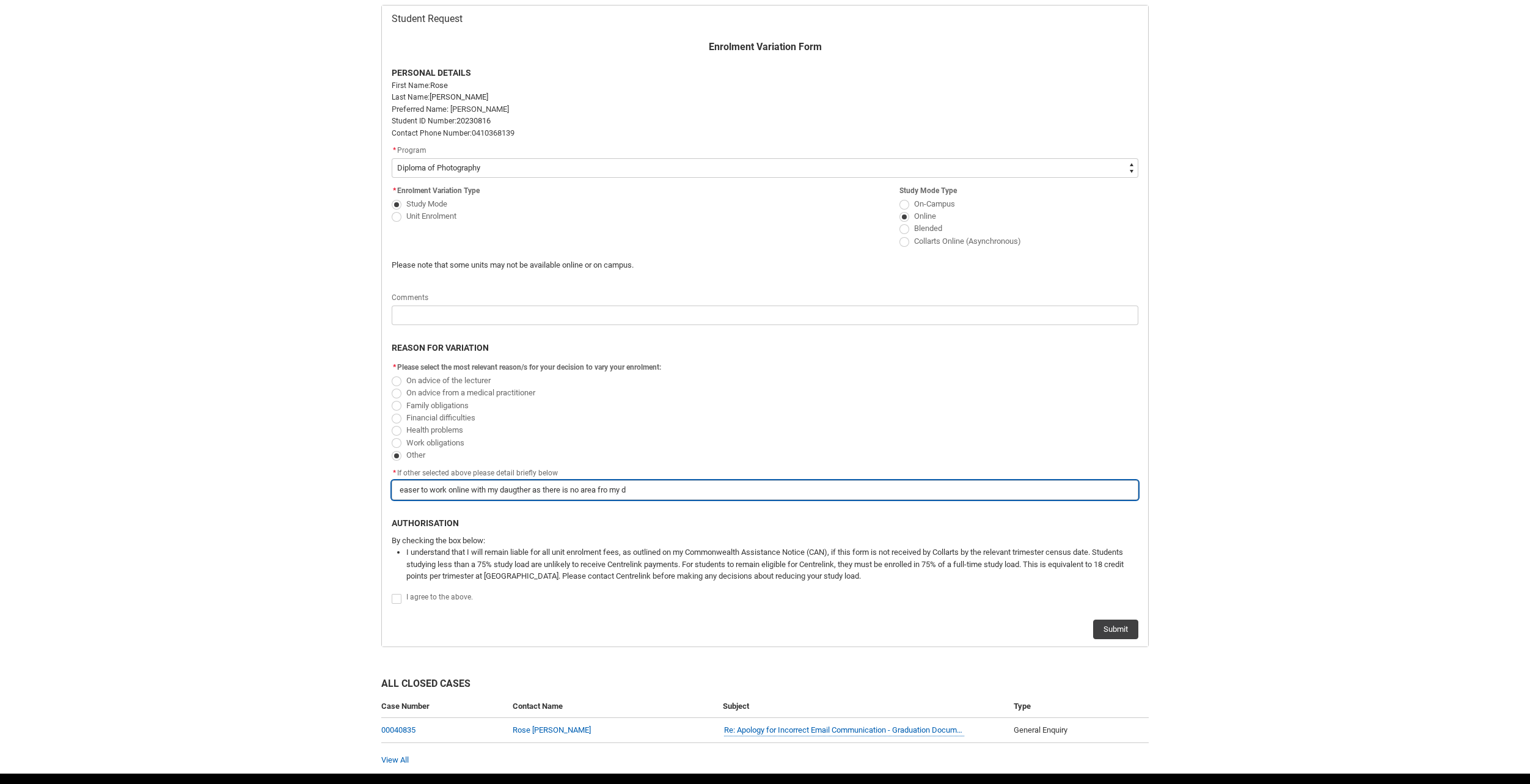
type lightning-primitive-input-simple "easer to work online with my daugther as there is no area fro my"
type input "easer to work online with my daugther as there is no area fro my"
type lightning-primitive-input-simple "easer to work online with my daugther as there is no area fro my"
type input "easer to work online with my daugther as there is no area fro my"
type lightning-primitive-input-simple "easer to work online with my daugther as there is no area fro m"
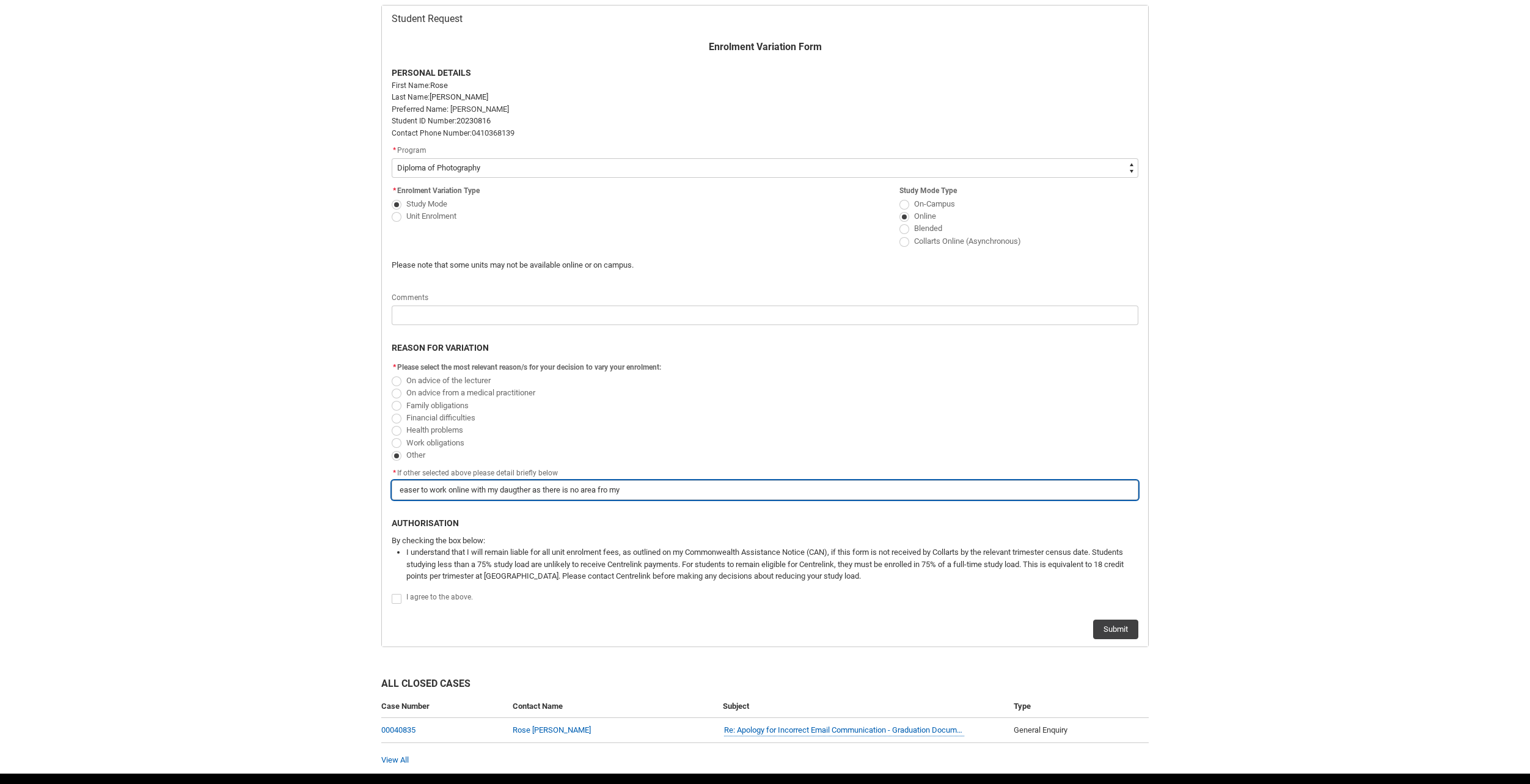
type input "easer to work online with my daugther as there is no area fro m"
type lightning-primitive-input-simple "easer to work online with my daugther as there is no area fro"
type input "easer to work online with my daugther as there is no area fro"
type lightning-primitive-input-simple "easer to work online with my daugther as there is no area fro"
type input "easer to work online with my daugther as there is no area fro"
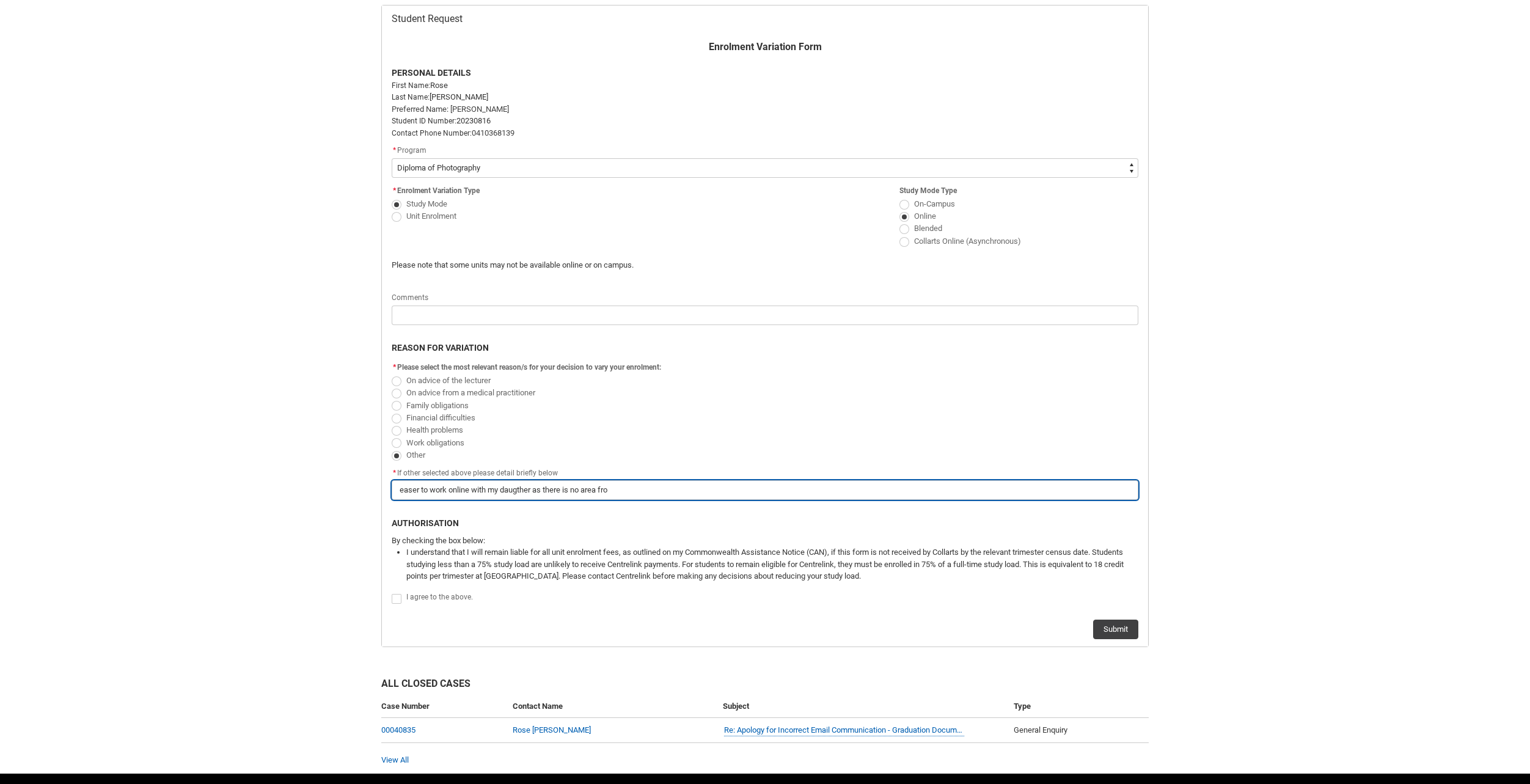
type lightning-primitive-input-simple "easer to work online with my daugther as there is no area fr"
type input "easer to work online with my daugther as there is no area fr"
type lightning-primitive-input-simple "easer to work online with my daugther as there is no area f"
type input "easer to work online with my daugther as there is no area f"
type lightning-primitive-input-simple "easer to work online with my daugther as there is no area"
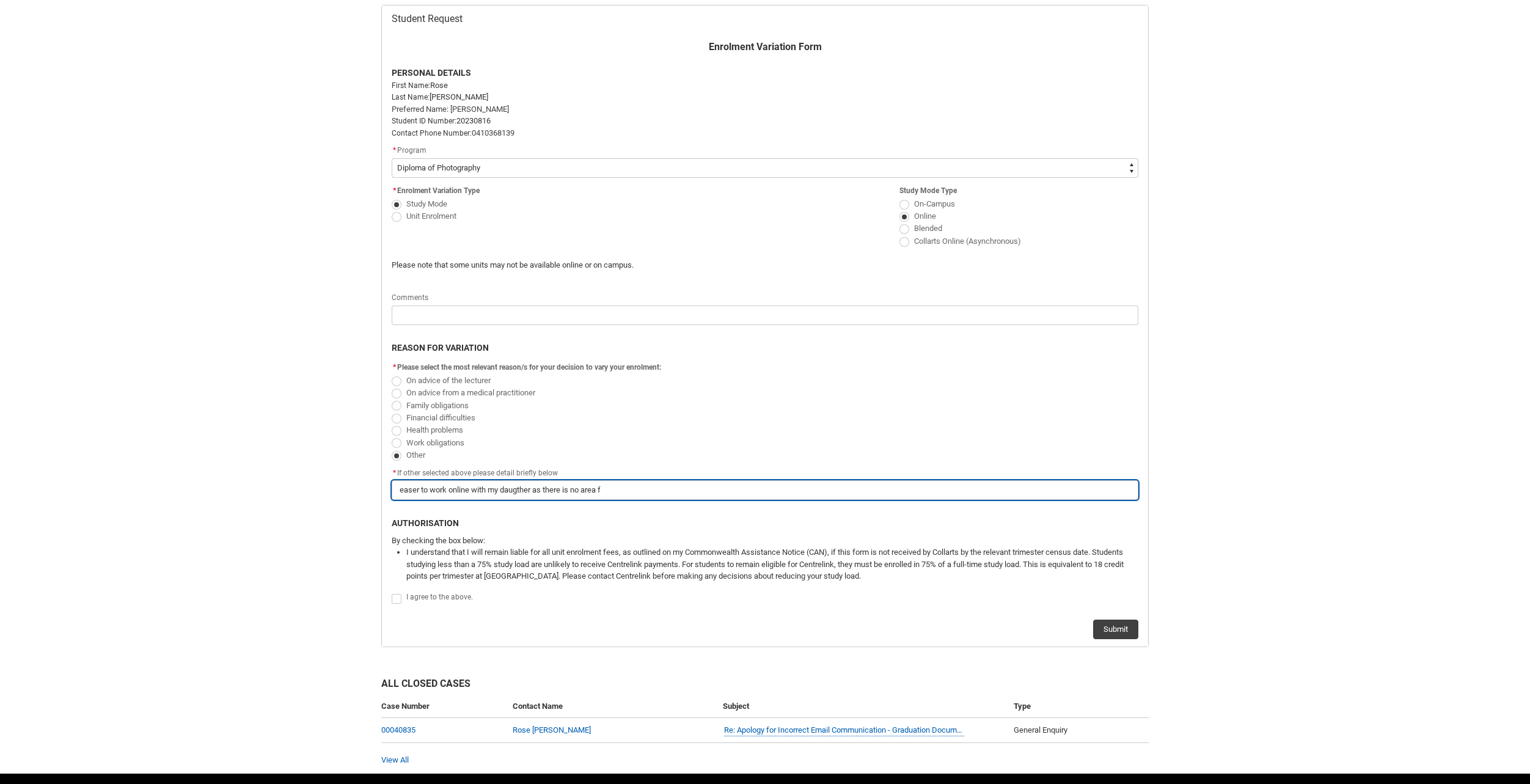
type input "easer to work online with my daugther as there is no area"
type lightning-primitive-input-simple "easer to work online with my daugther as there is no area"
type input "easer to work online with my daugther as there is no area"
type lightning-primitive-input-simple "easer to work online with my daugther as there is no are"
type input "easer to work online with my daugther as there is no are"
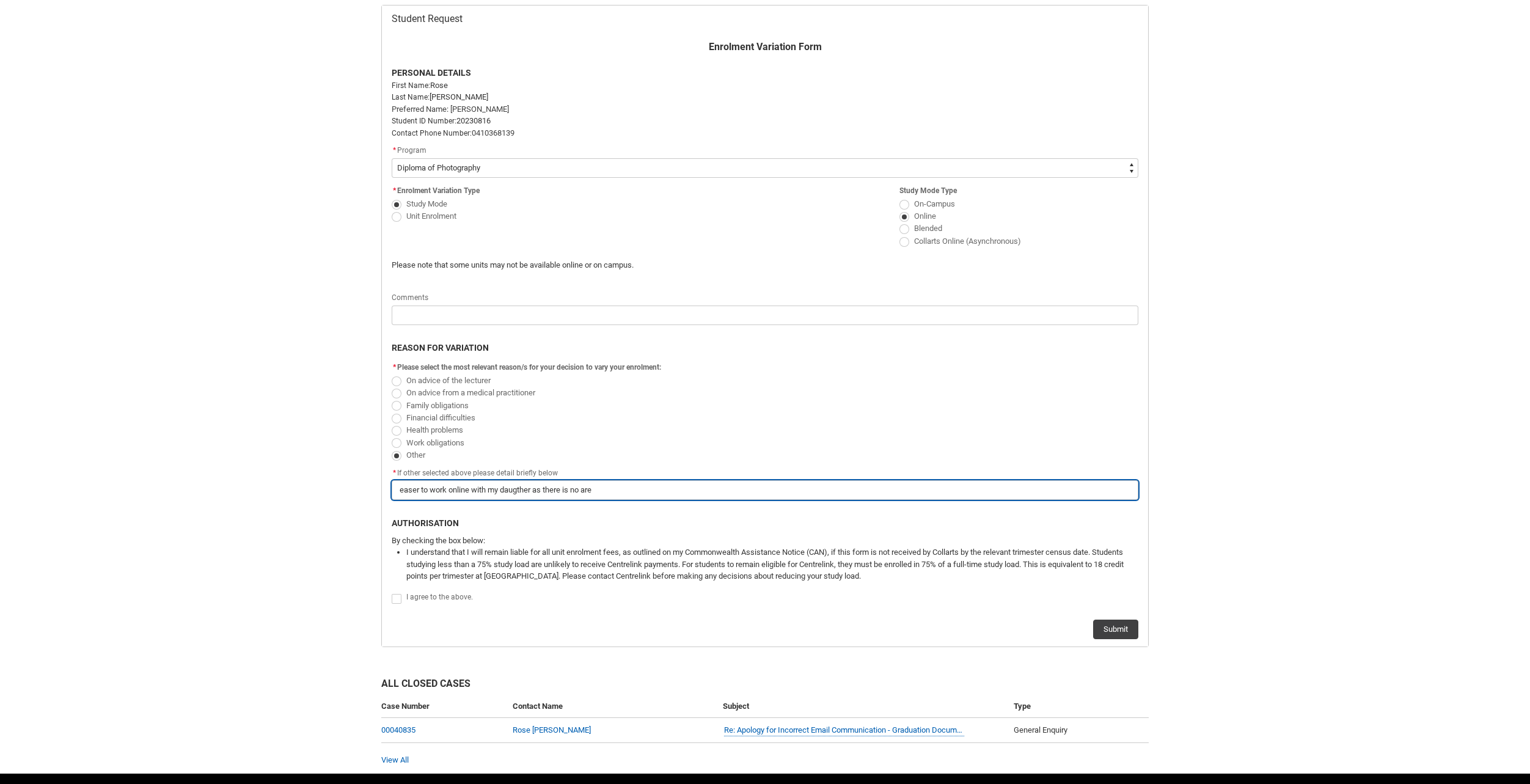
type lightning-primitive-input-simple "easer to work online with my daugther as there is no ar"
type input "easer to work online with my daugther as there is no ar"
type lightning-primitive-input-simple "easer to work online with my daugther as there is no a"
type input "easer to work online with my daugther as there is no a"
type lightning-primitive-input-simple "easer to work online with my daugther as there is no"
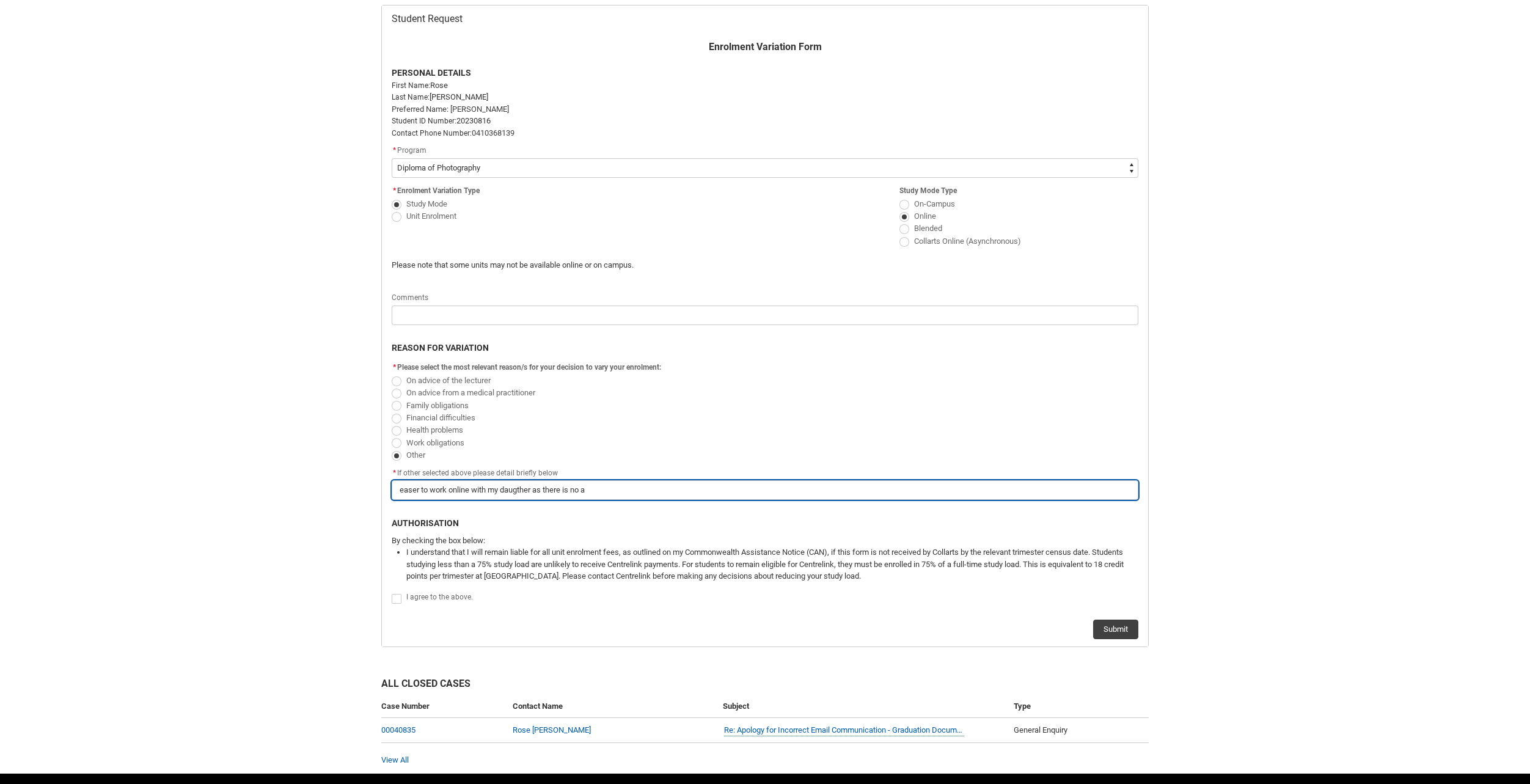
type input "easer to work online with my daugther as there is no"
type lightning-primitive-input-simple "easer to work online with my daugther as there is no"
type input "easer to work online with my daugther as there is no"
click at [508, 491] on input "easer to work online with my daugther as i am a stay at home mum." at bounding box center [765, 490] width 747 height 20
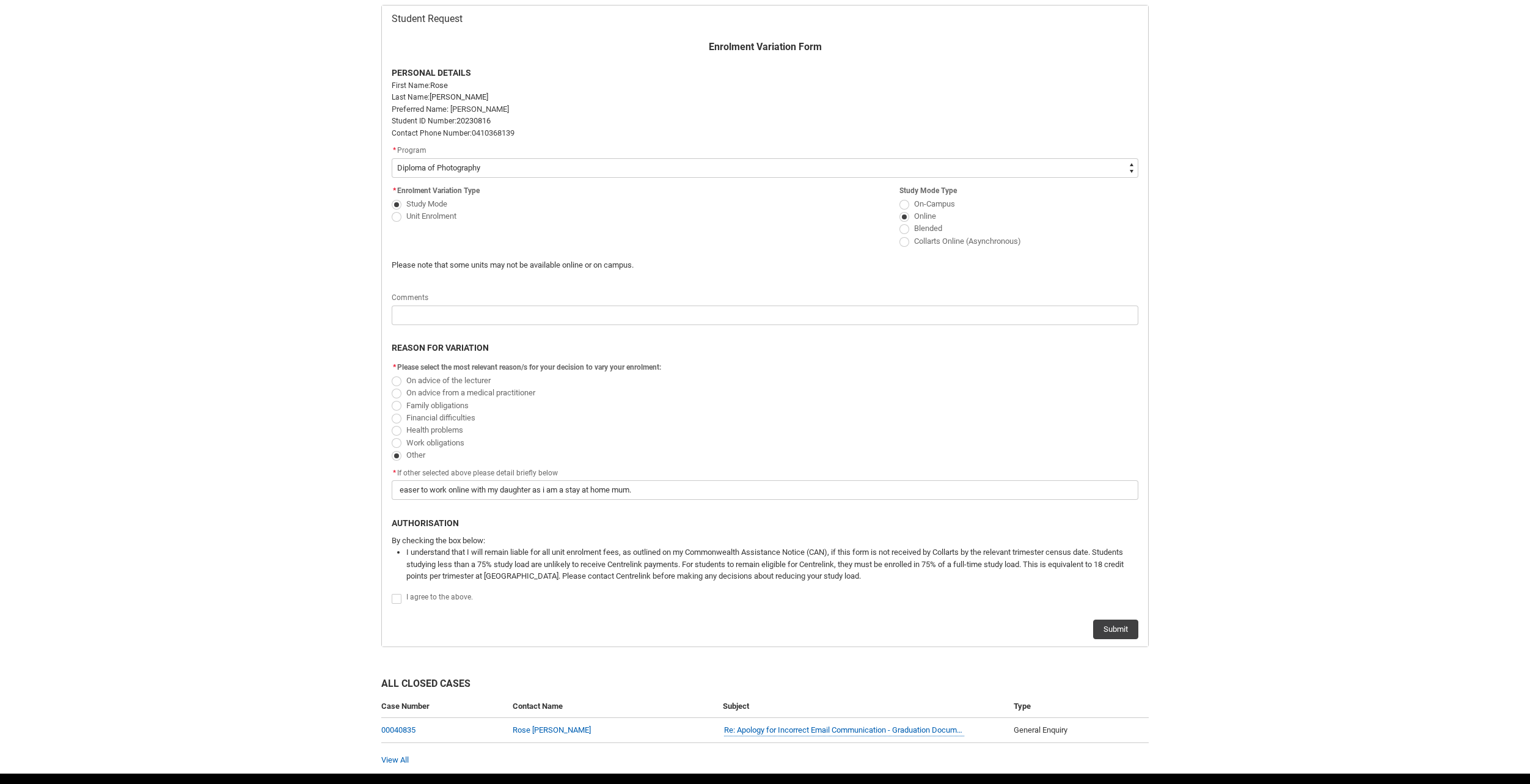
click at [396, 597] on span "Redu_Student_Request flow" at bounding box center [396, 598] width 9 height 9
click at [392, 592] on input "Redu_Student_Request flow" at bounding box center [391, 591] width 1 height 1
click at [1106, 628] on button "Submit" at bounding box center [1115, 629] width 46 height 20
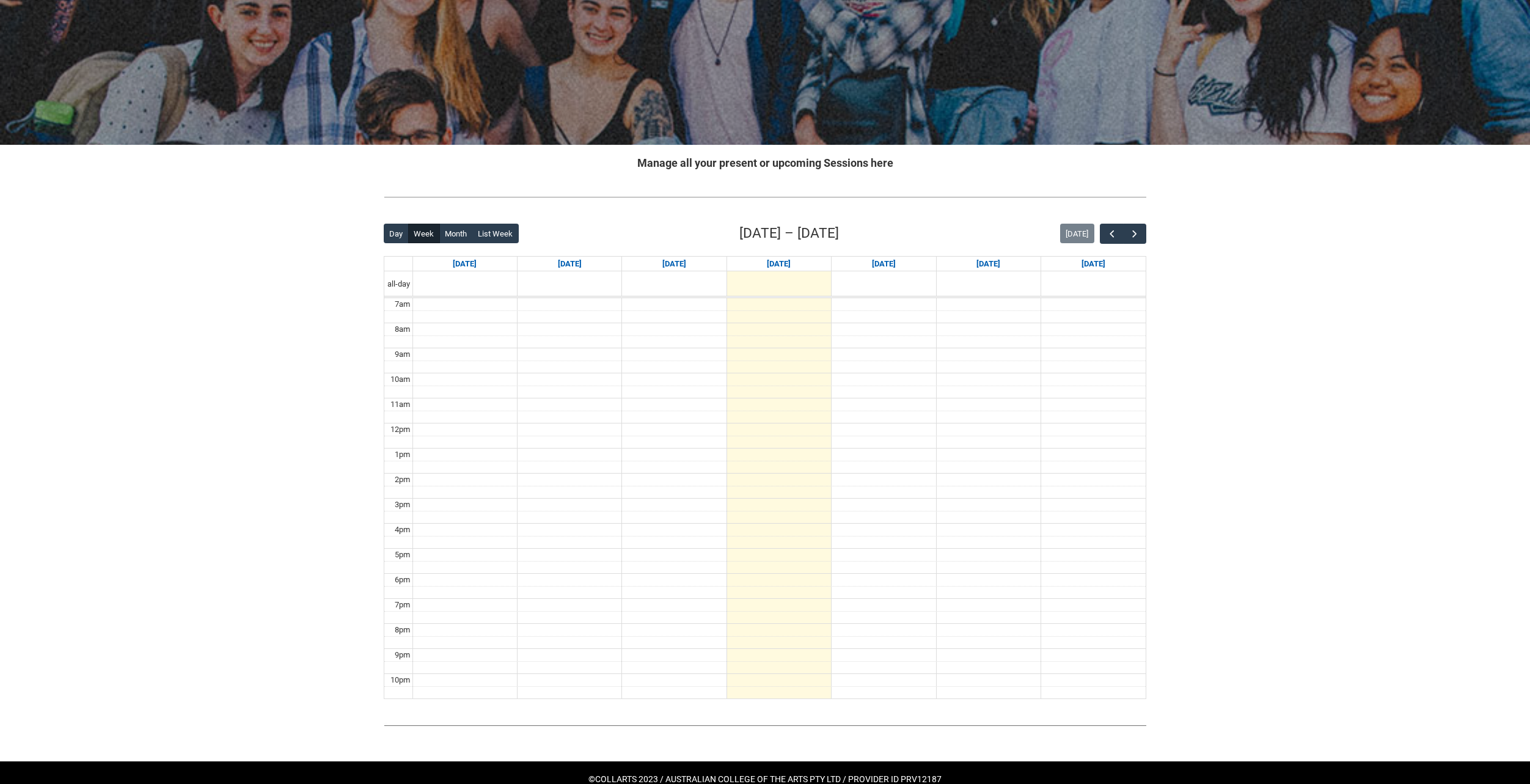
scroll to position [102, 0]
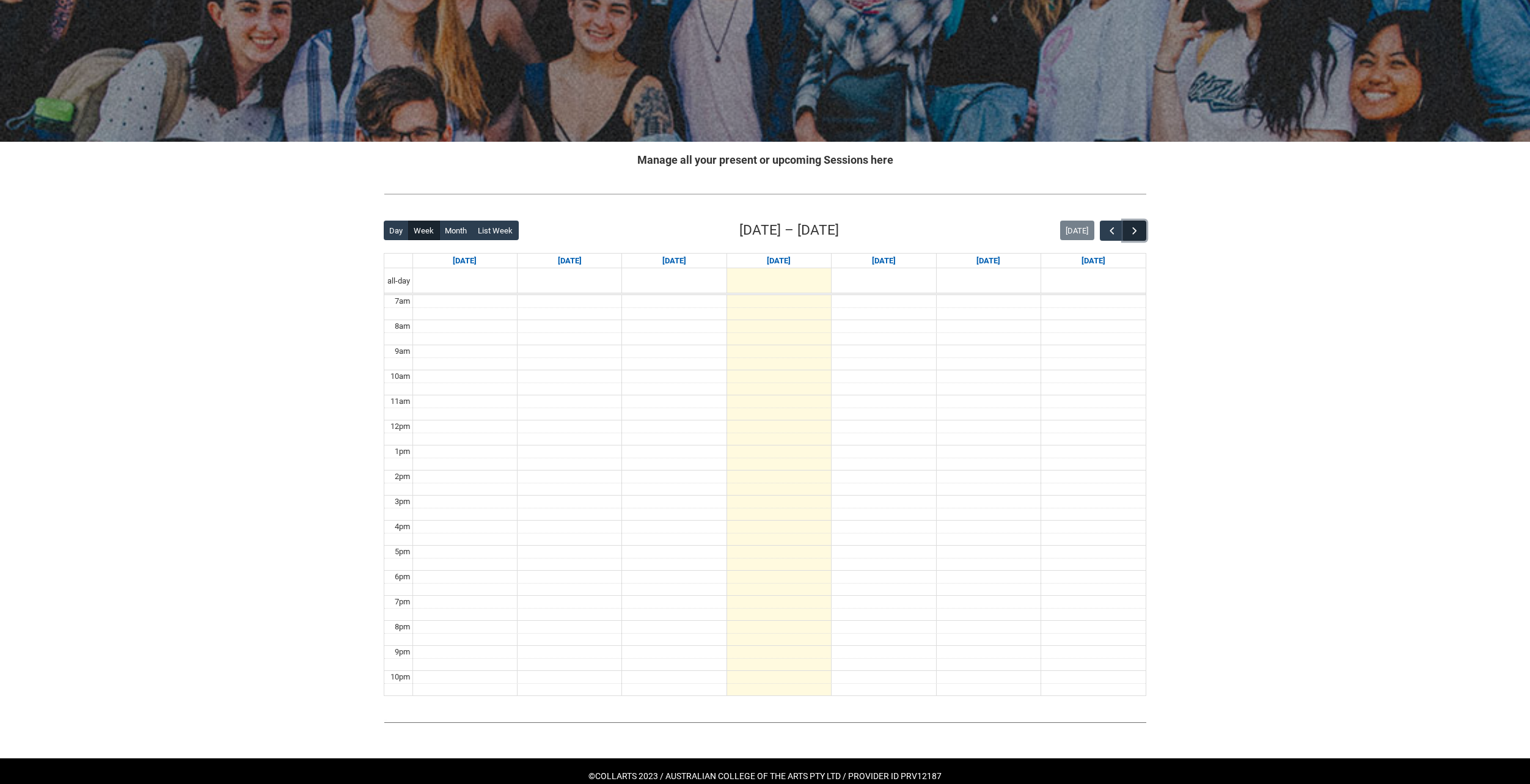
click at [1139, 230] on span "button" at bounding box center [1135, 231] width 12 height 12
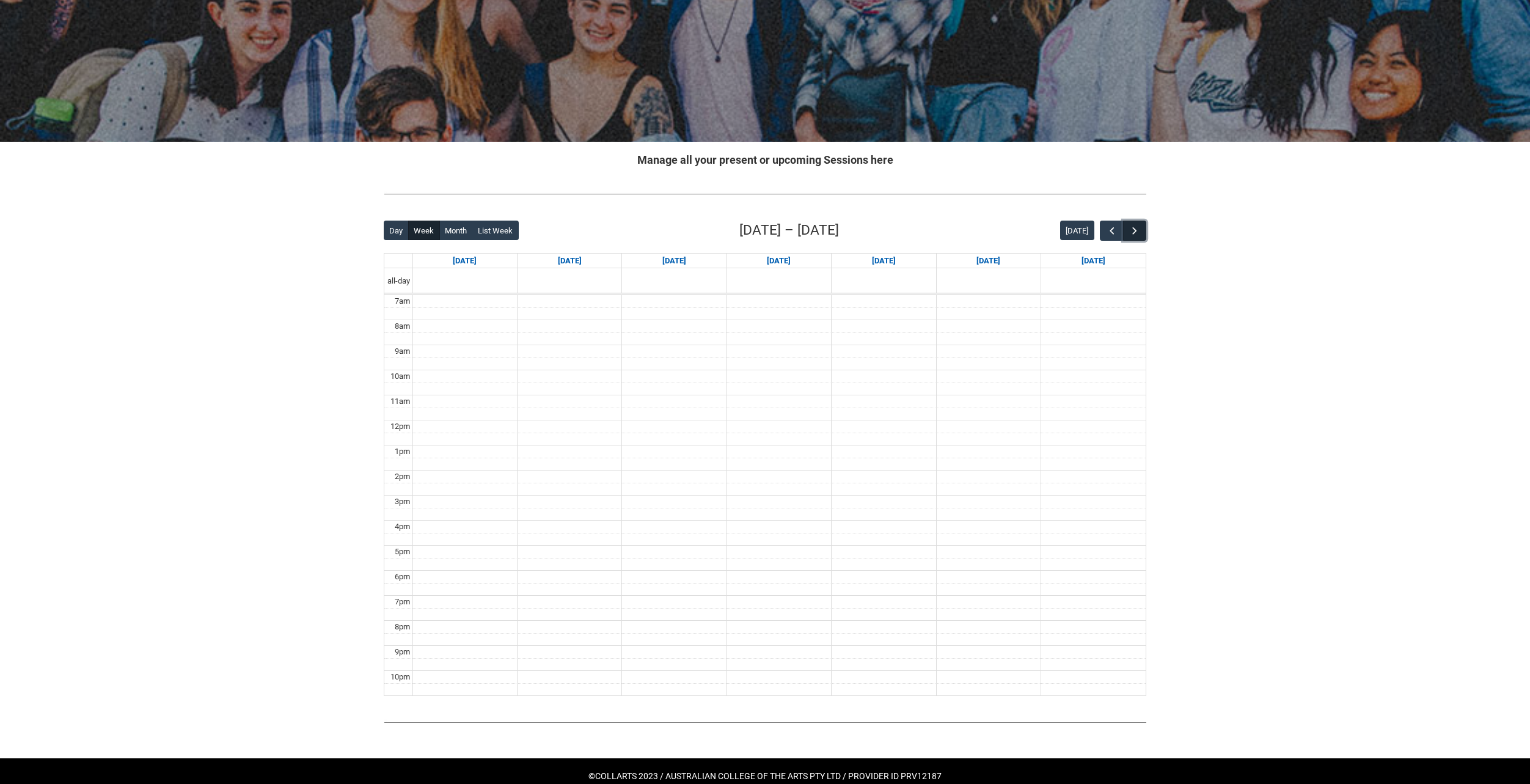
click at [1139, 230] on span "button" at bounding box center [1135, 231] width 12 height 12
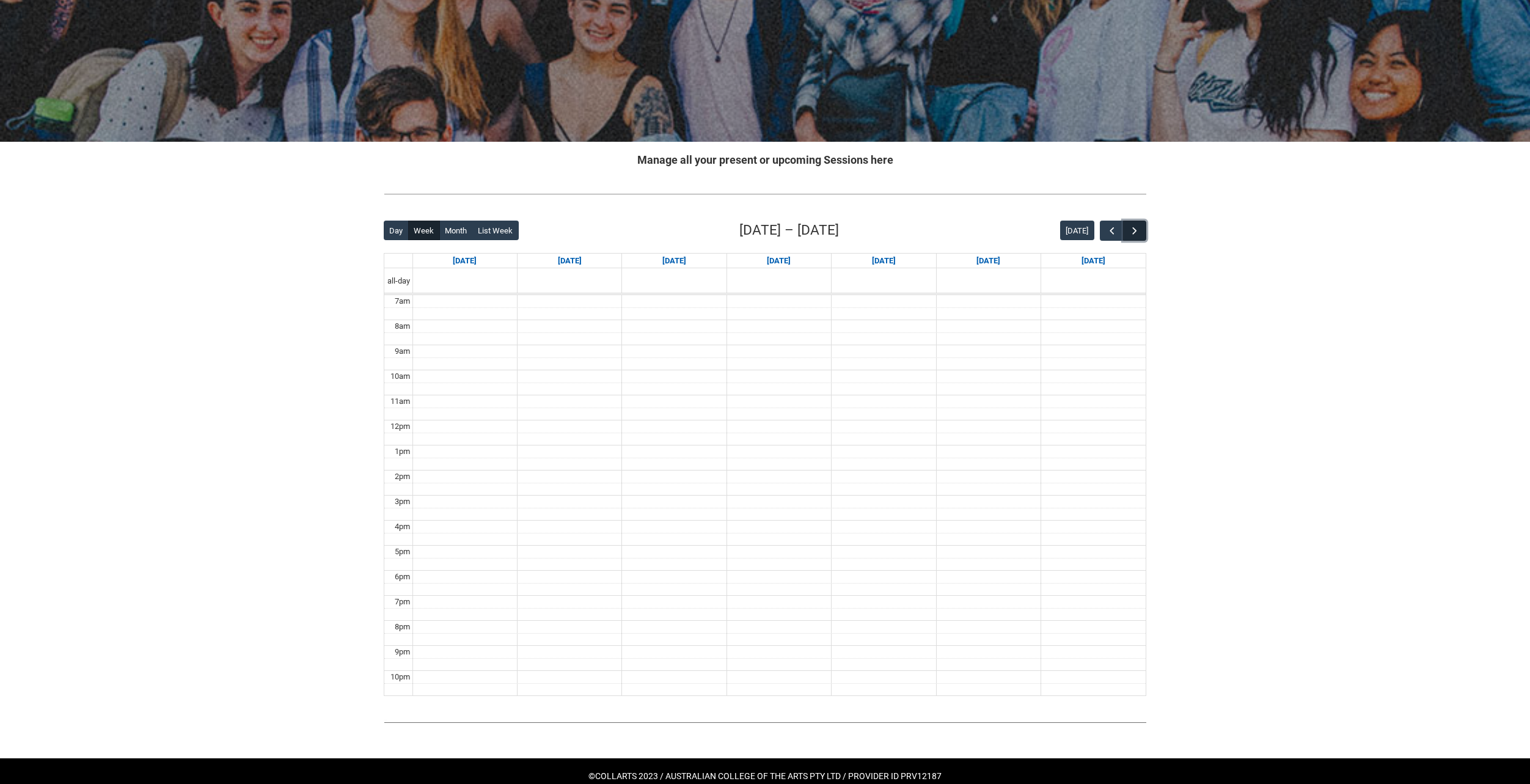
click at [1139, 230] on span "button" at bounding box center [1135, 231] width 12 height 12
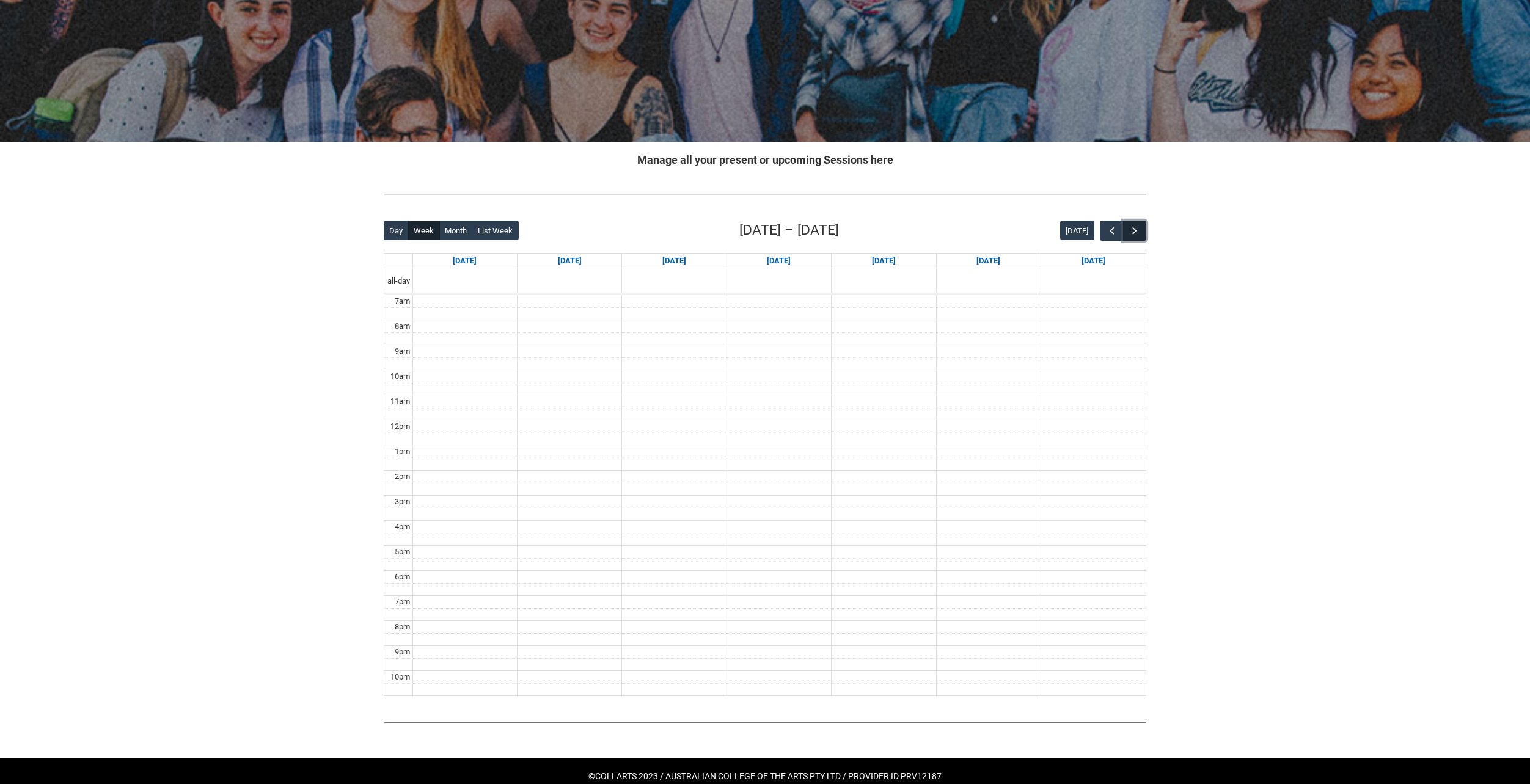
click at [1139, 230] on span "button" at bounding box center [1135, 231] width 12 height 12
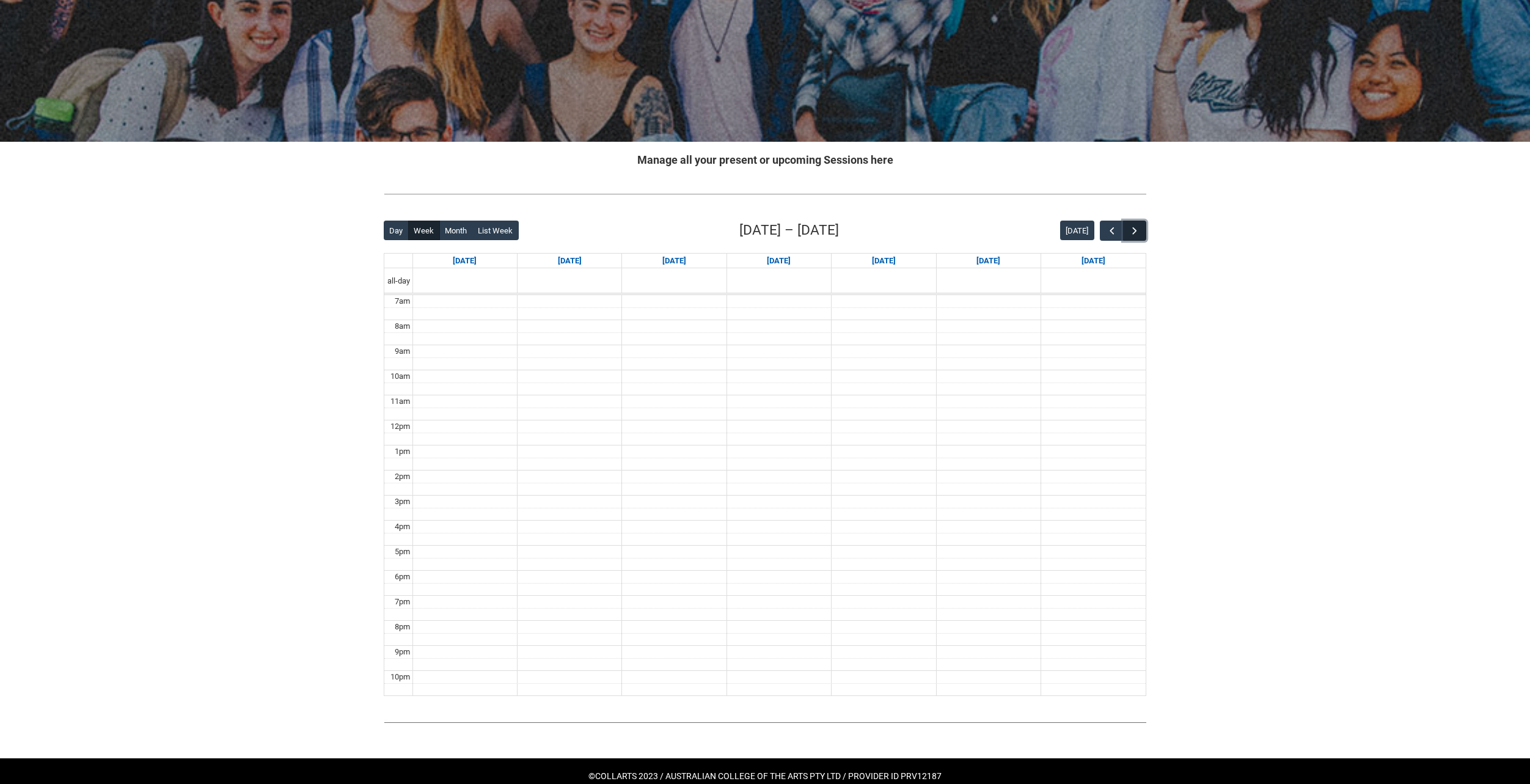
click at [1139, 230] on span "button" at bounding box center [1135, 231] width 12 height 12
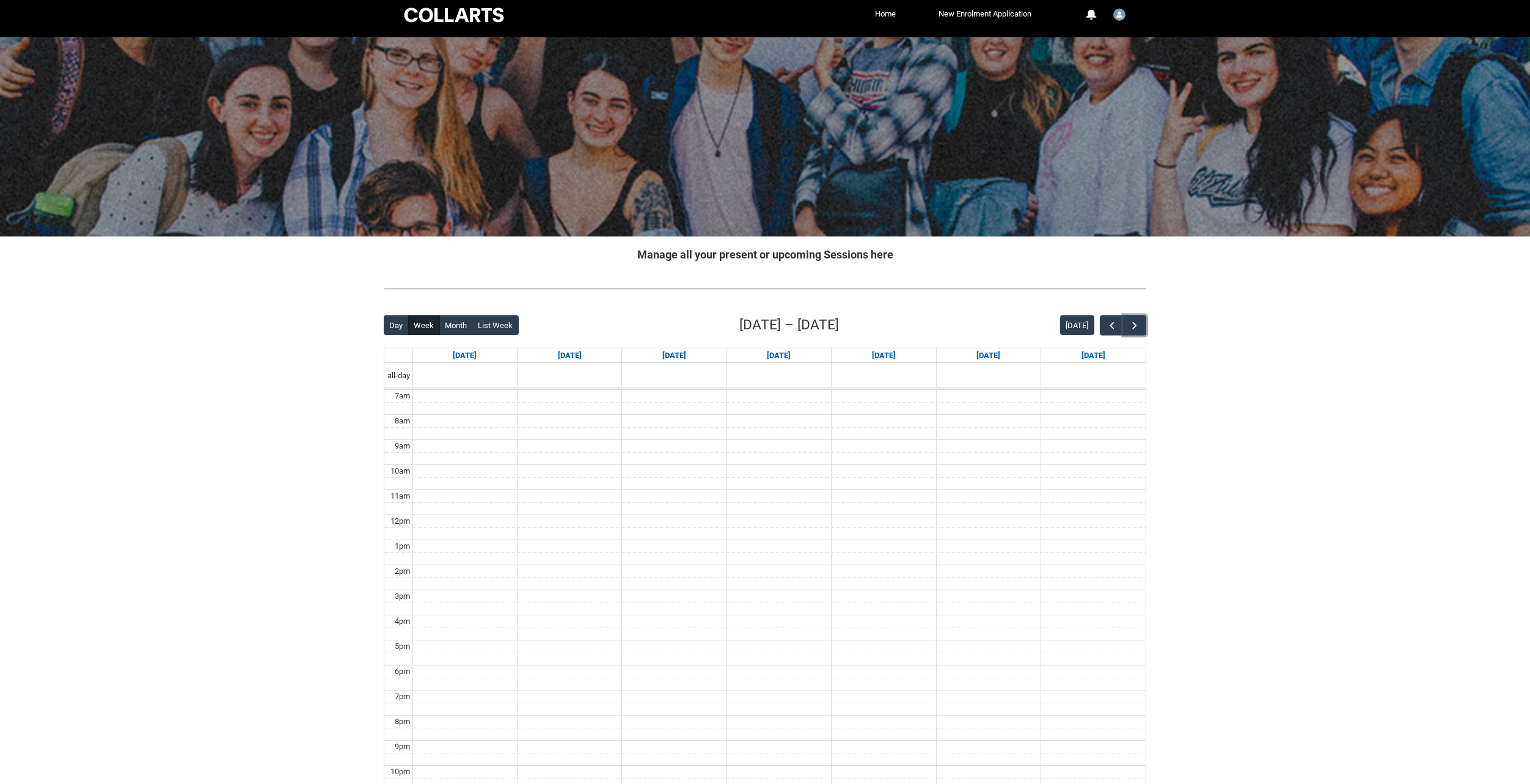
scroll to position [0, 0]
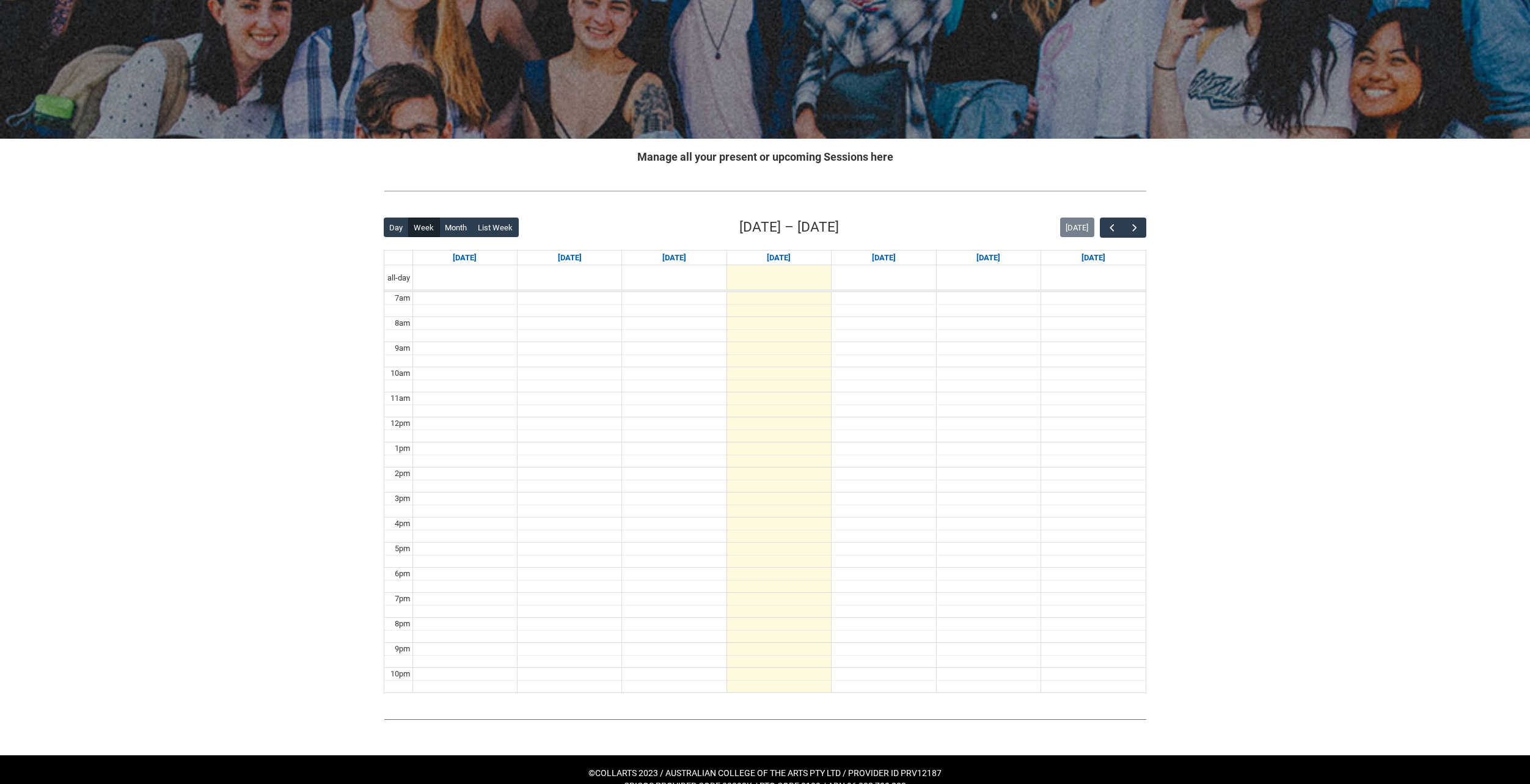
scroll to position [126, 0]
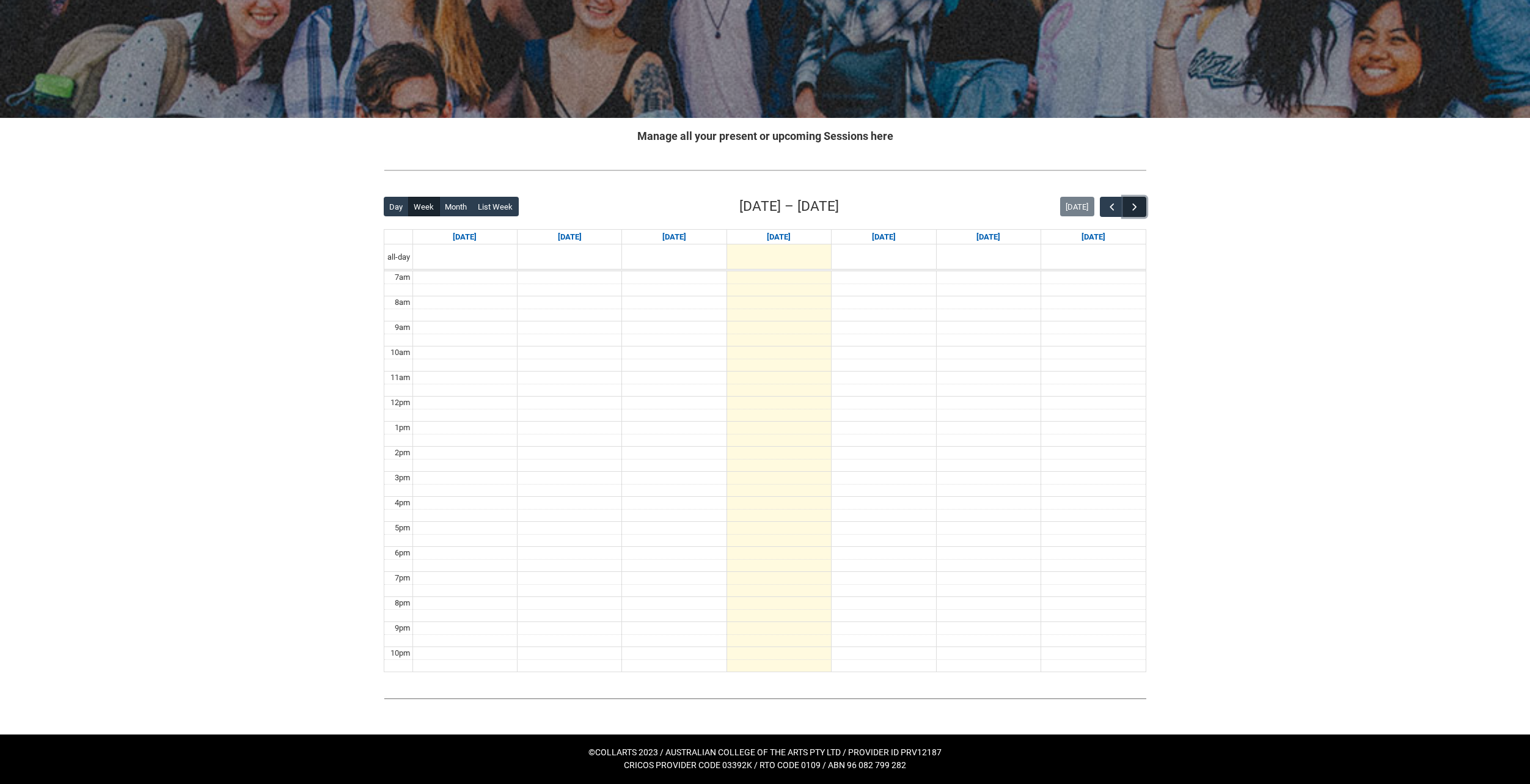
click at [1137, 205] on span "button" at bounding box center [1135, 207] width 12 height 12
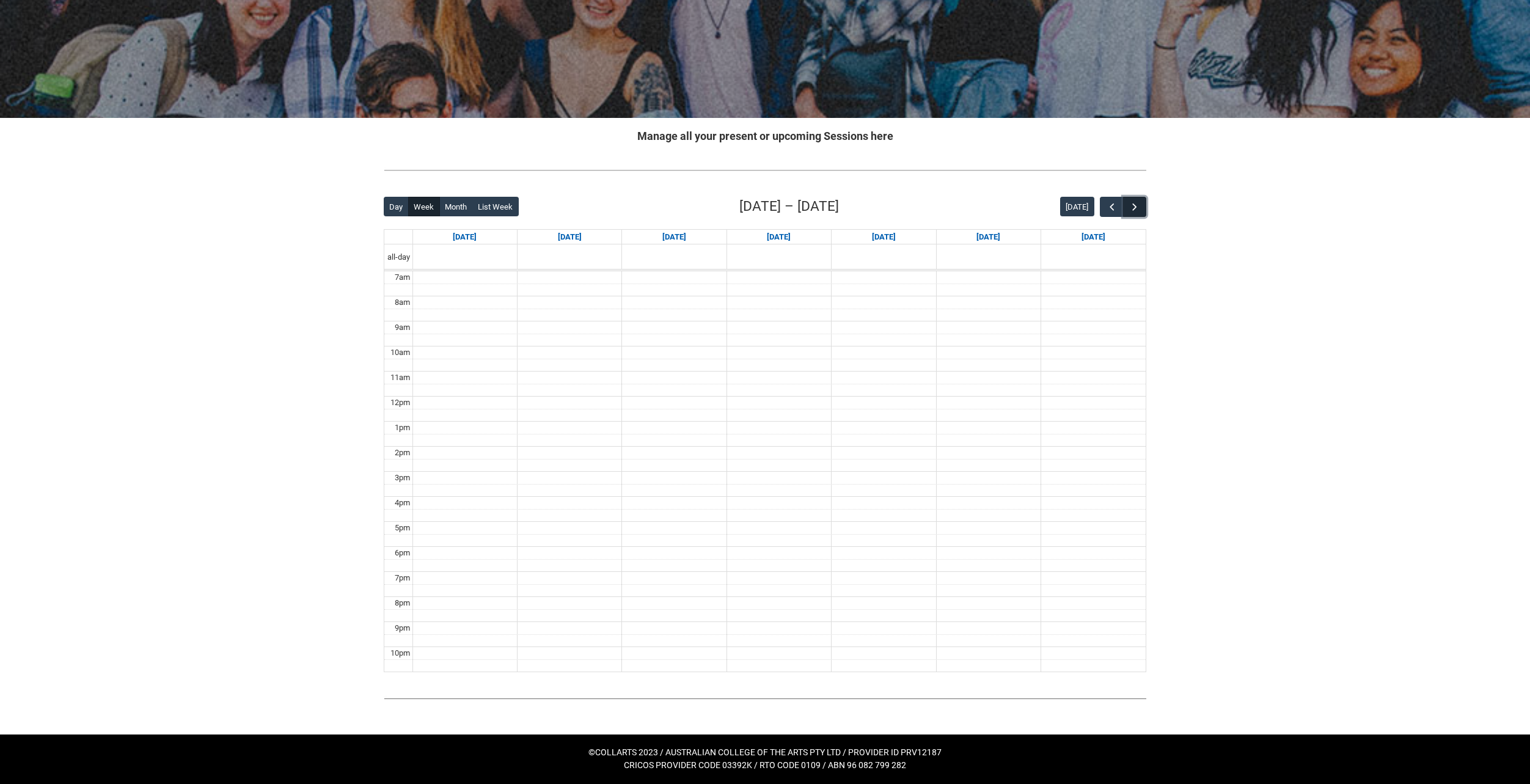
click at [1137, 205] on span "button" at bounding box center [1135, 207] width 12 height 12
click at [1106, 209] on span "button" at bounding box center [1112, 207] width 12 height 12
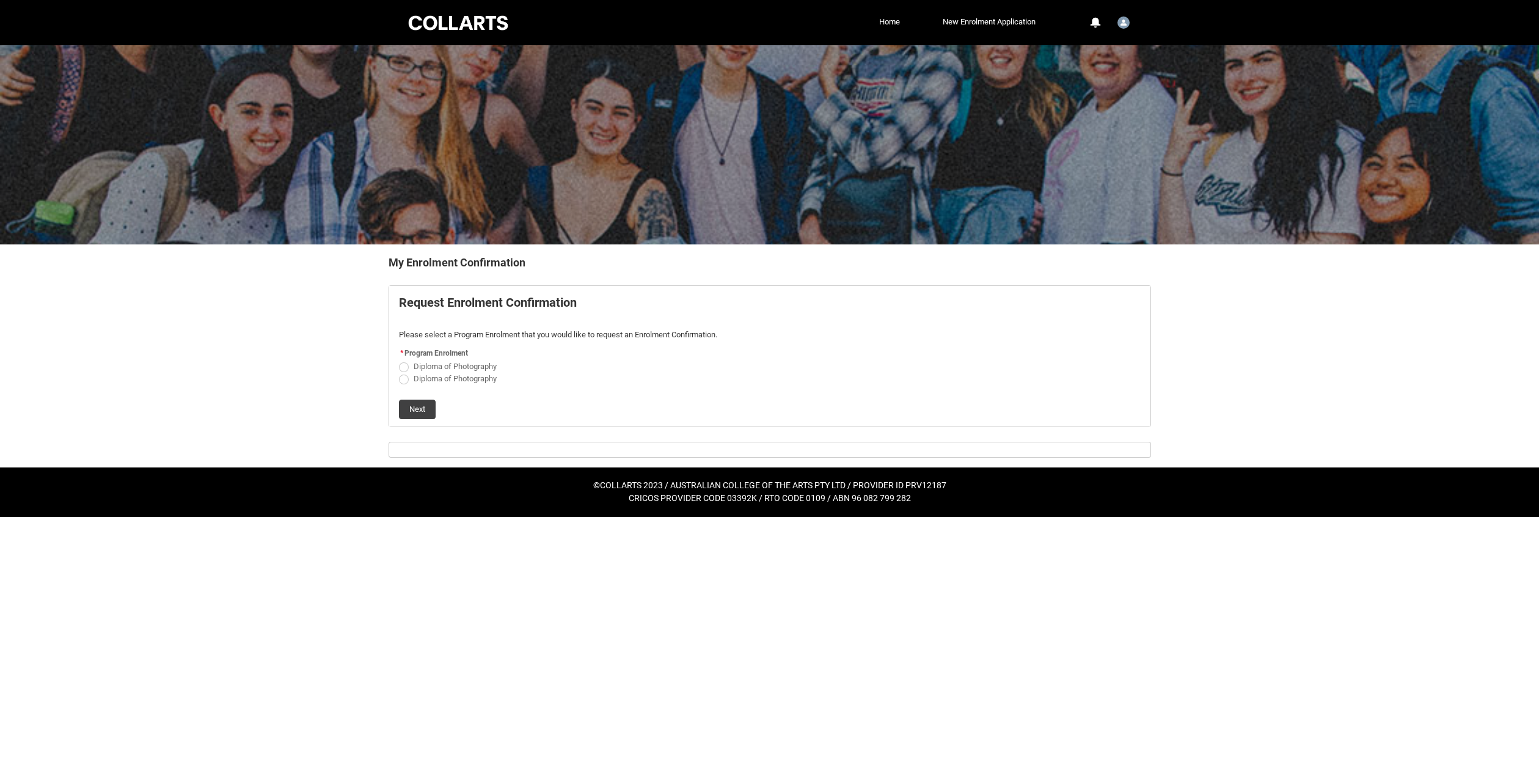
click at [430, 367] on span "Diploma of Photography" at bounding box center [455, 366] width 83 height 9
click at [399, 360] on input "Diploma of Photography" at bounding box center [398, 359] width 1 height 1
radio input "true"
click at [418, 407] on button "Next" at bounding box center [417, 409] width 37 height 20
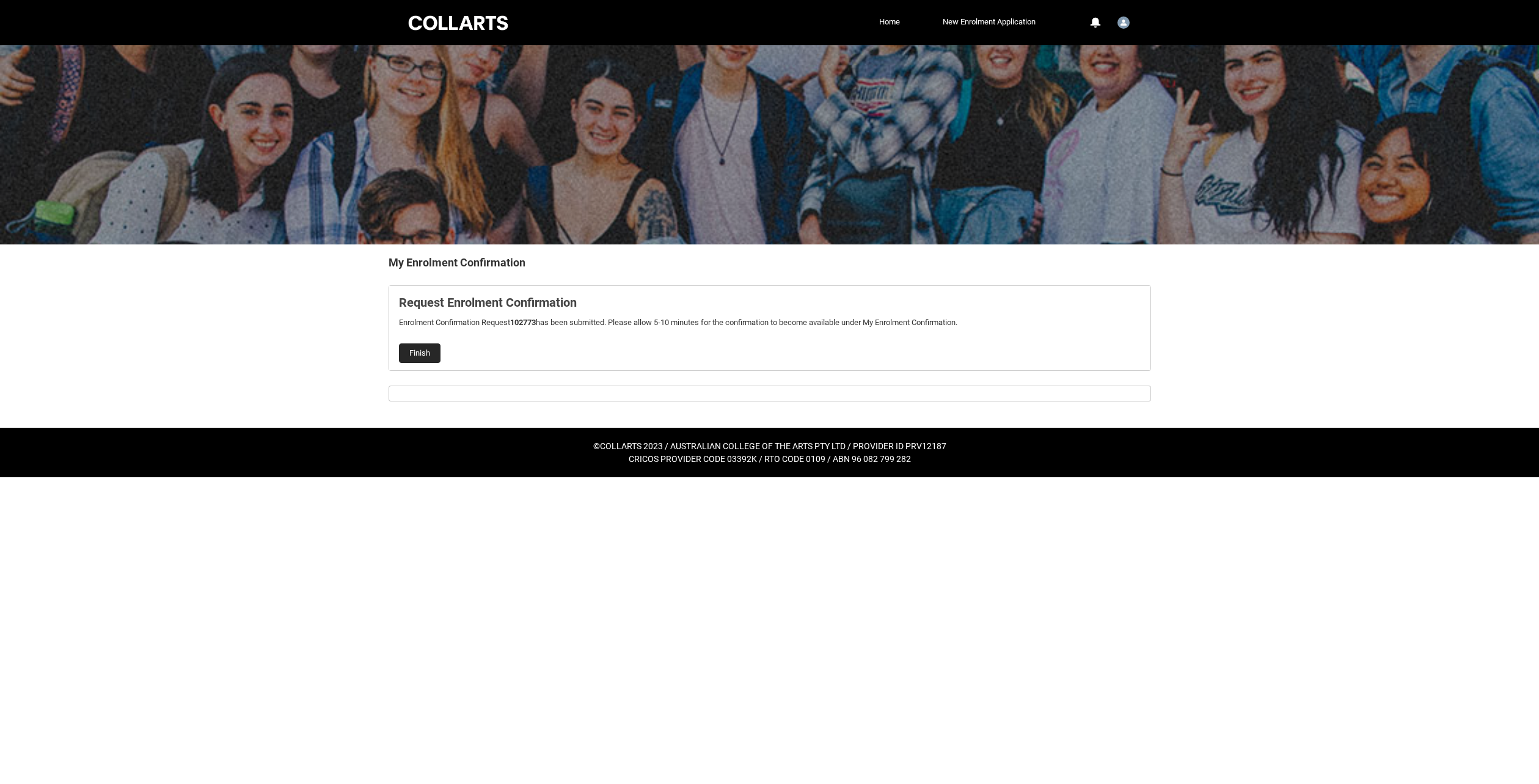
click at [422, 349] on button "Finish" at bounding box center [420, 352] width 41 height 20
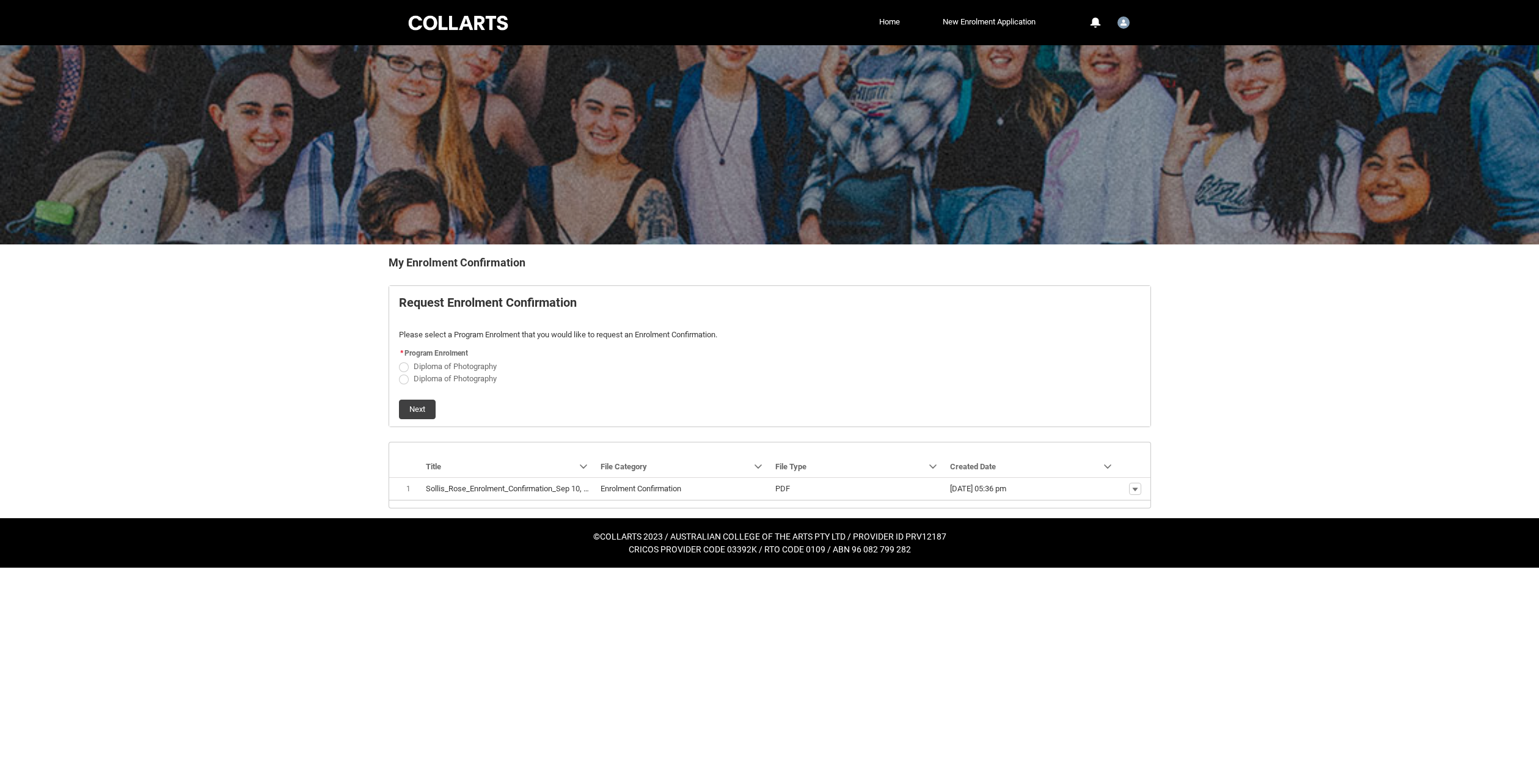
click at [457, 357] on span "Program Enrolment" at bounding box center [436, 353] width 64 height 9
click at [457, 364] on span "Diploma of Photography" at bounding box center [455, 366] width 83 height 9
click at [399, 360] on input "Diploma of Photography" at bounding box center [398, 359] width 1 height 1
radio input "true"
click at [410, 407] on button "Next" at bounding box center [417, 409] width 37 height 20
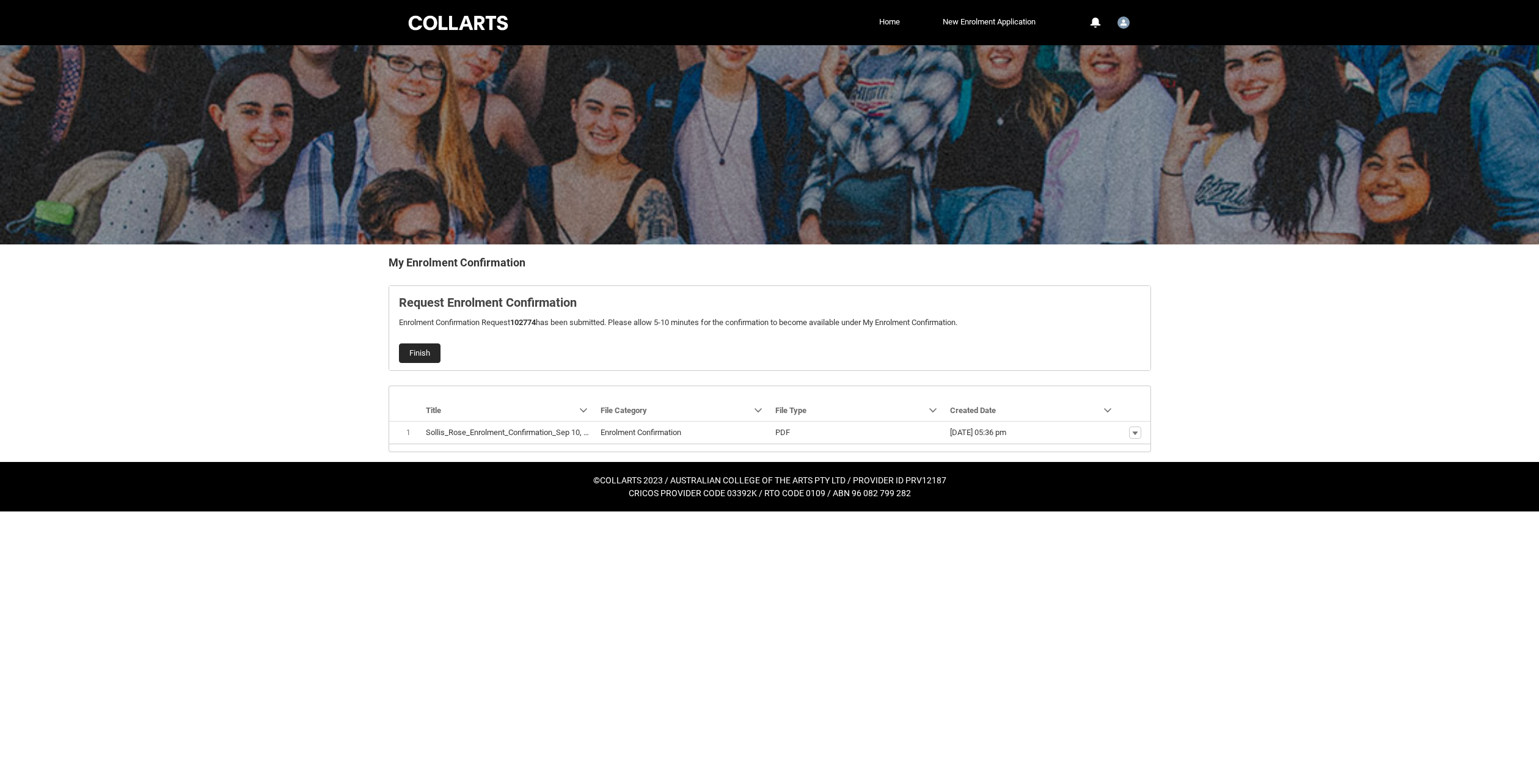
click at [427, 352] on button "Finish" at bounding box center [420, 352] width 41 height 20
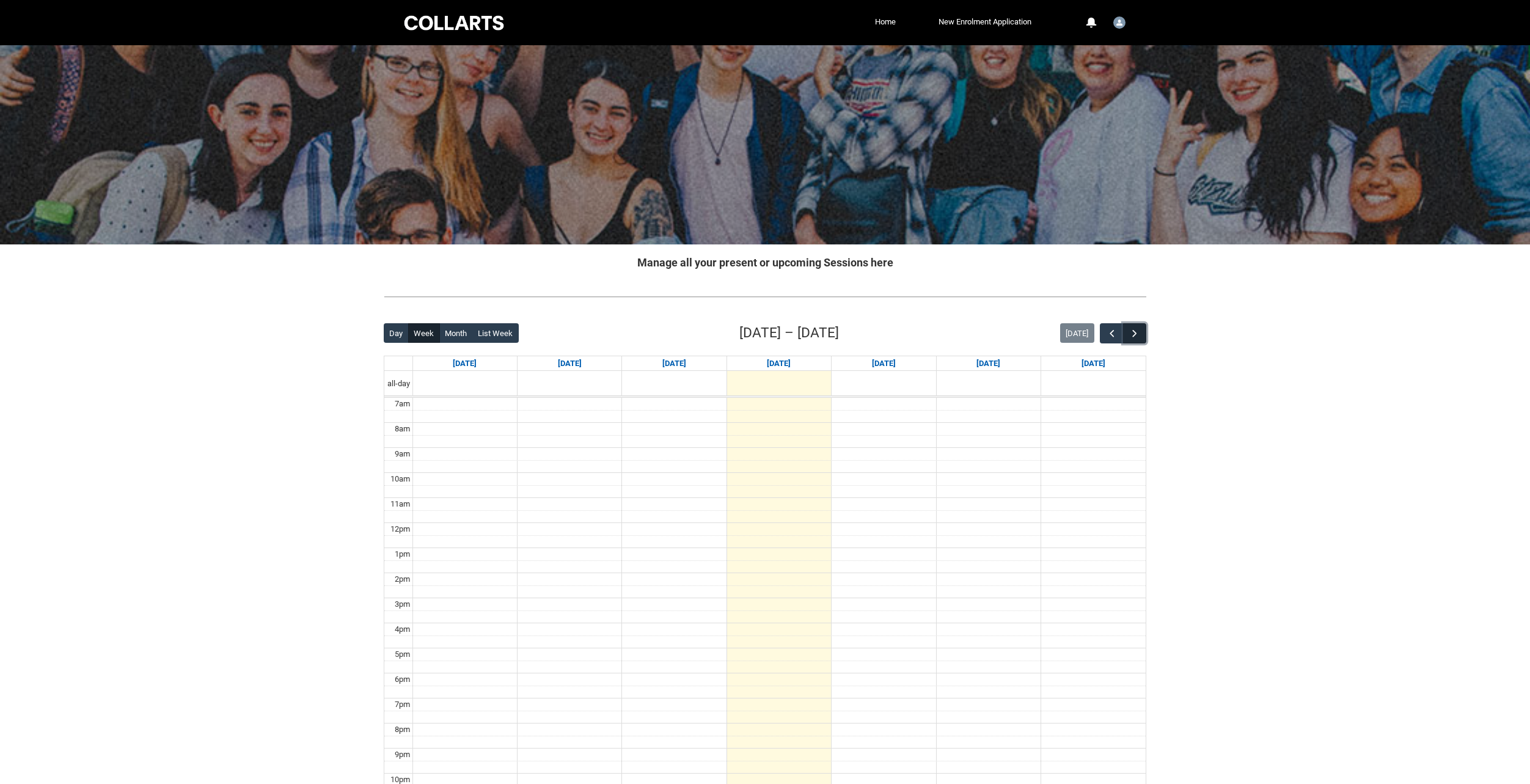
click at [1135, 337] on span "button" at bounding box center [1135, 334] width 12 height 12
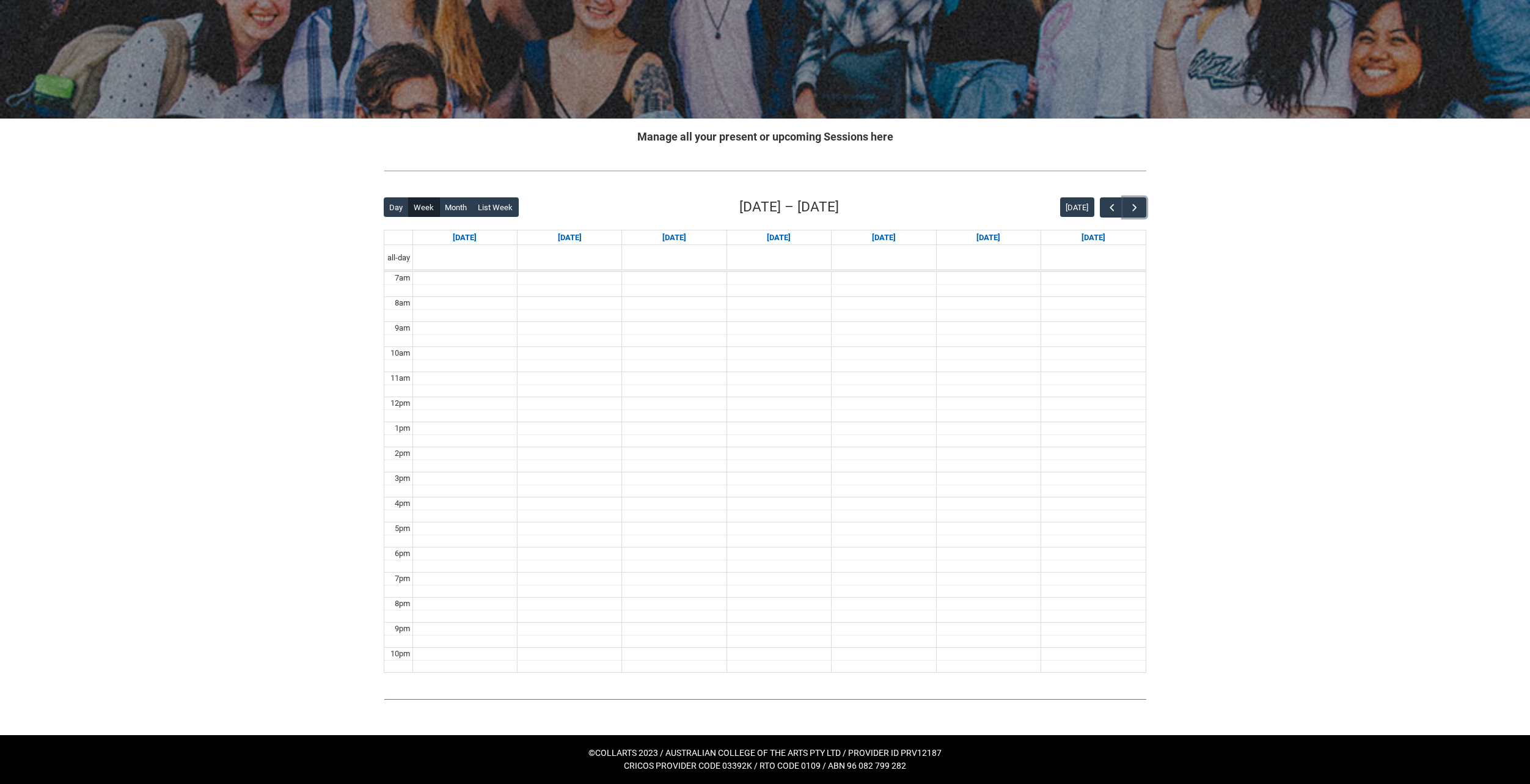
scroll to position [126, 0]
